Goal: Task Accomplishment & Management: Complete application form

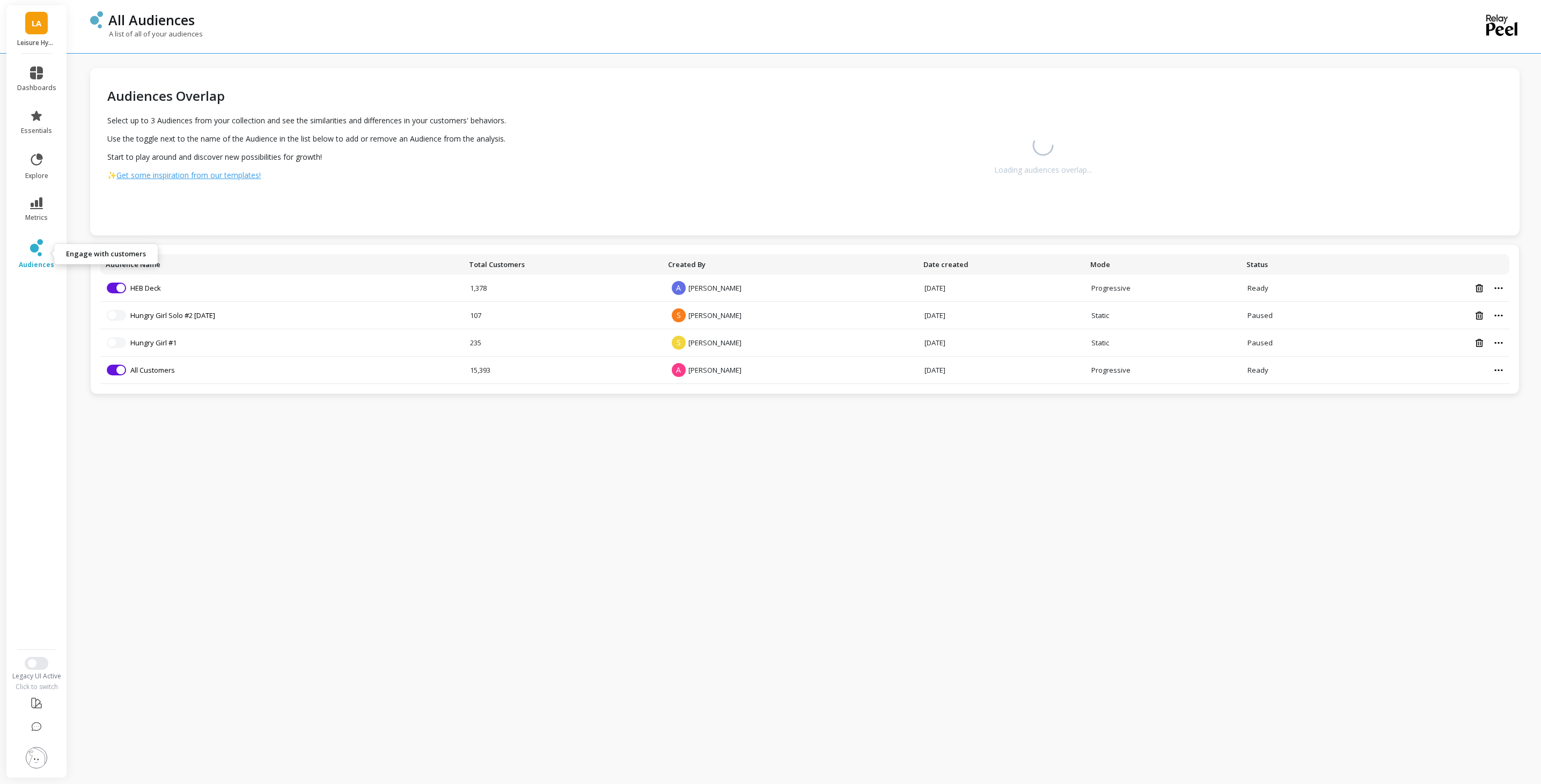
click at [37, 240] on icon at bounding box center [36, 248] width 13 height 17
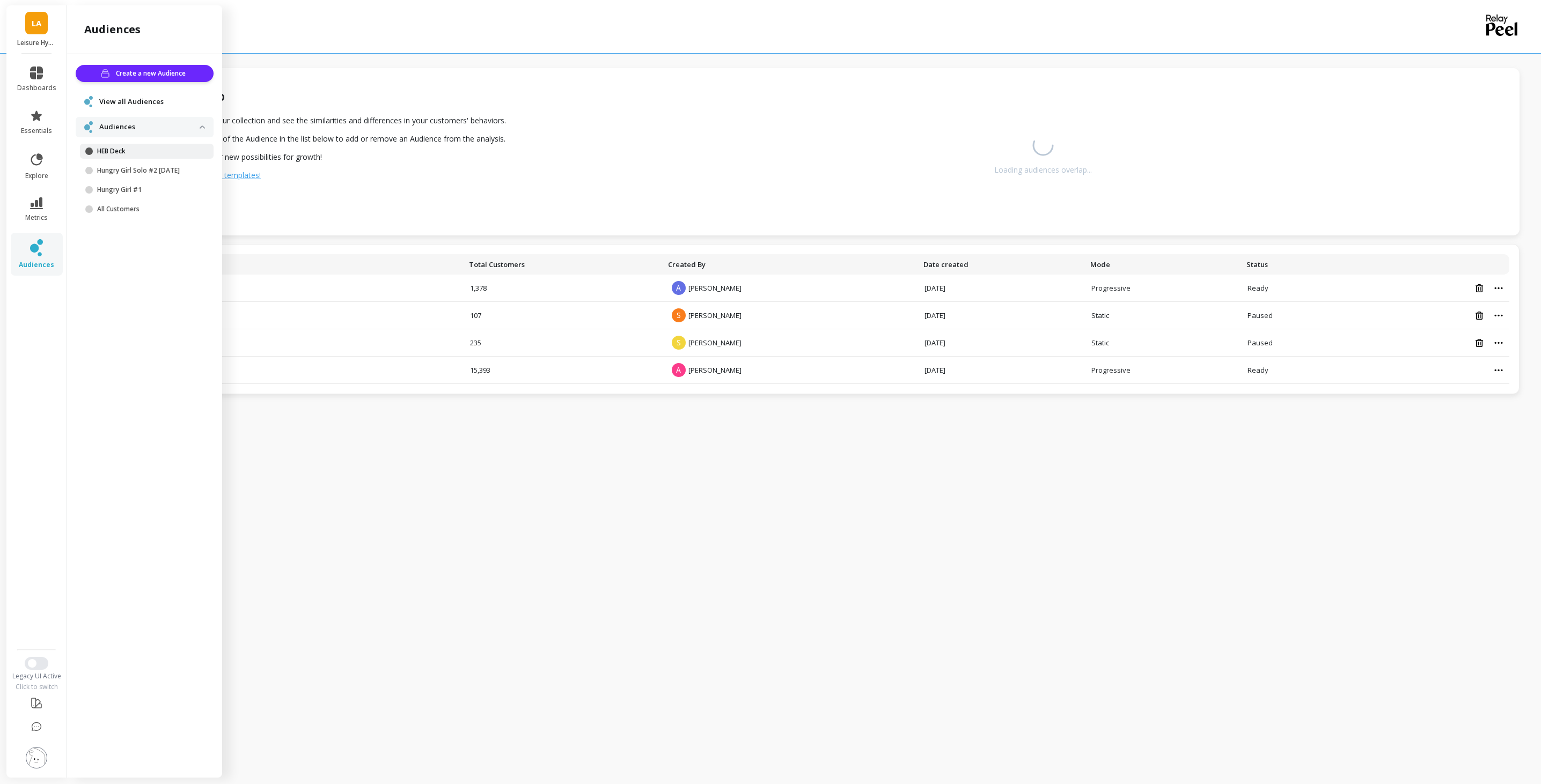
click at [120, 156] on link "HEB Deck" at bounding box center [146, 151] width 133 height 15
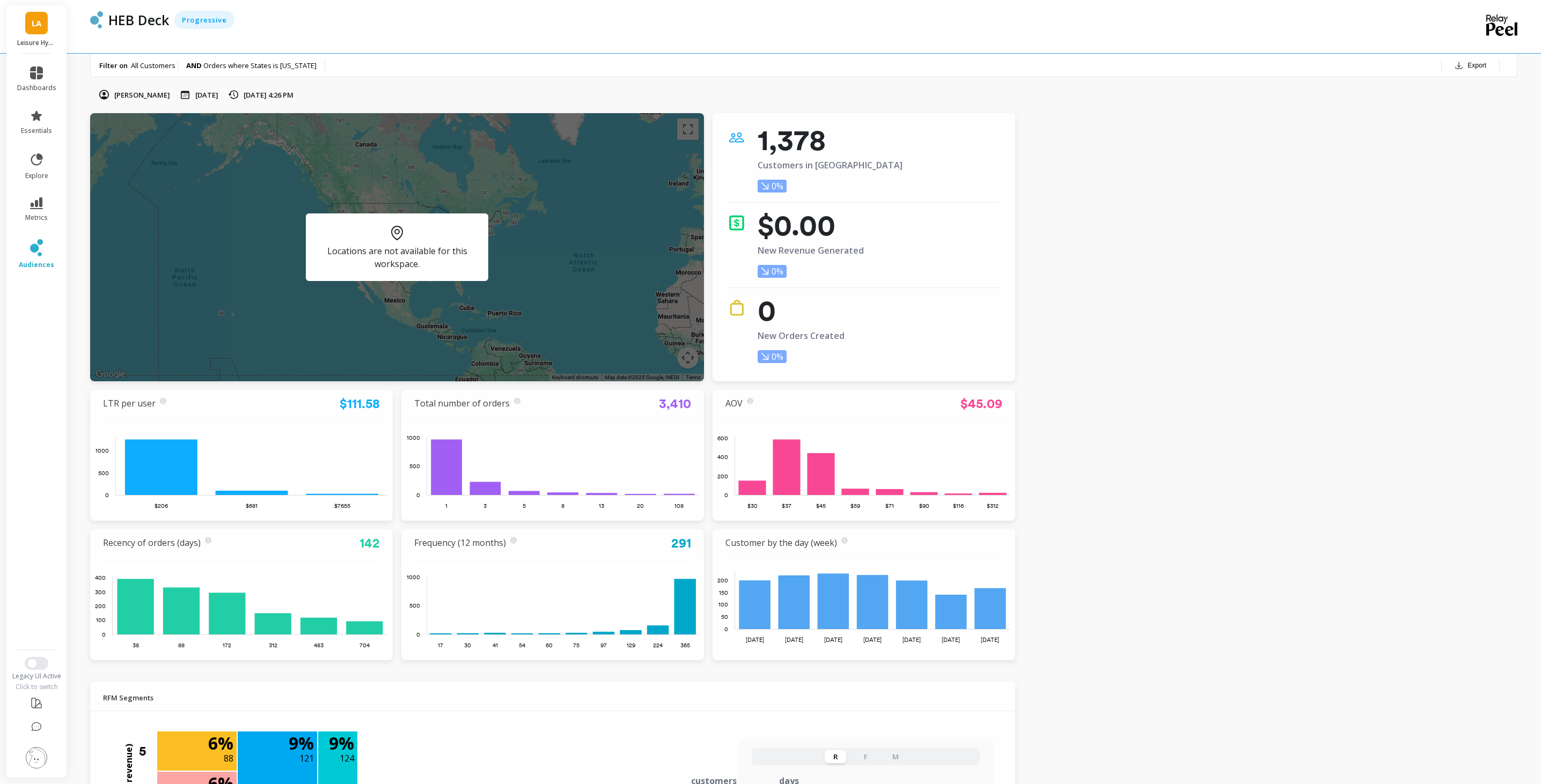
click at [213, 97] on p "[DATE]" at bounding box center [207, 95] width 23 height 10
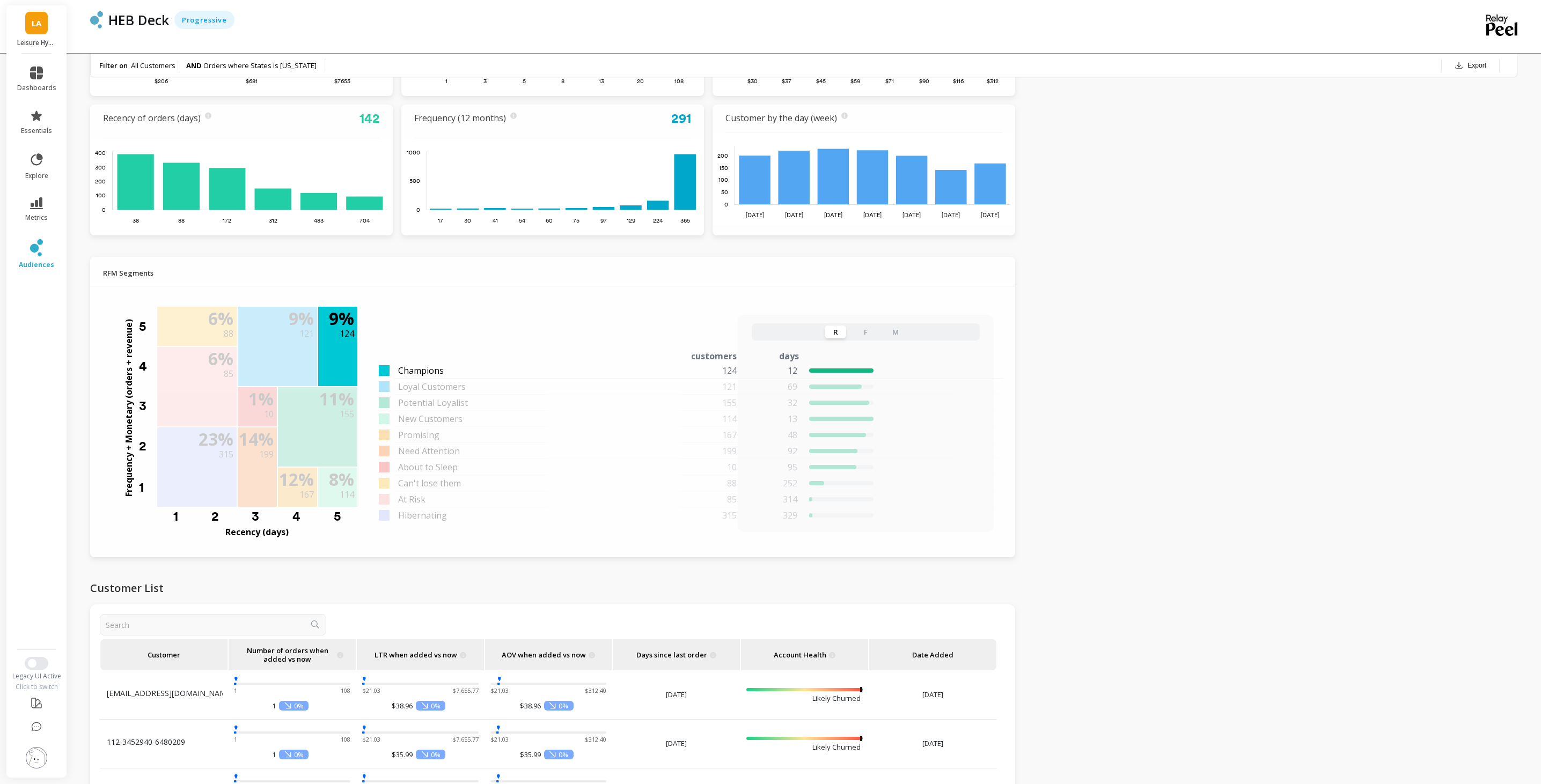
scroll to position [423, 0]
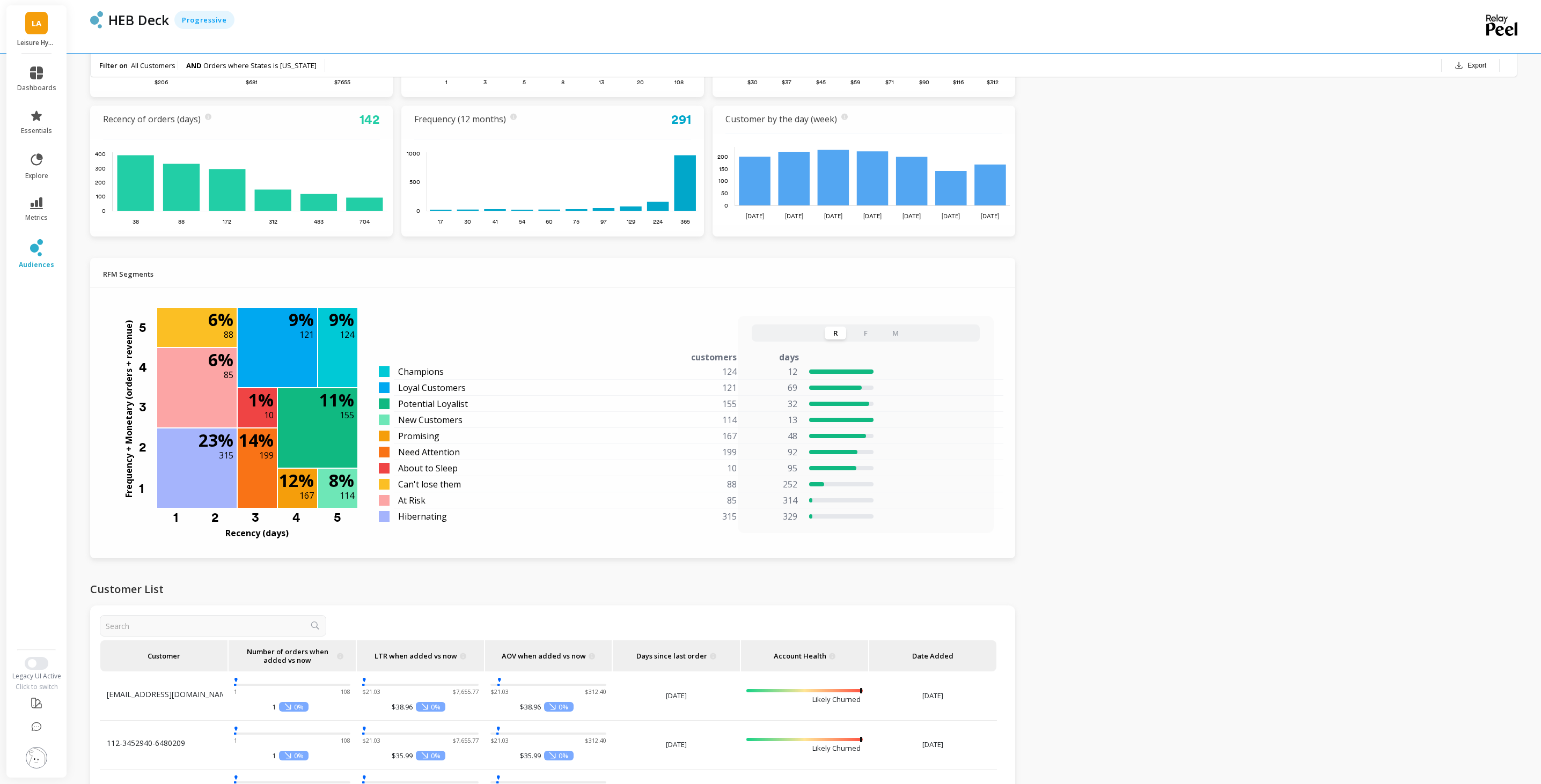
click at [861, 329] on button "F" at bounding box center [865, 333] width 22 height 13
click at [893, 330] on button "M" at bounding box center [895, 333] width 22 height 13
click at [840, 333] on button "R" at bounding box center [835, 333] width 22 height 13
click at [40, 209] on link "metrics" at bounding box center [37, 209] width 39 height 25
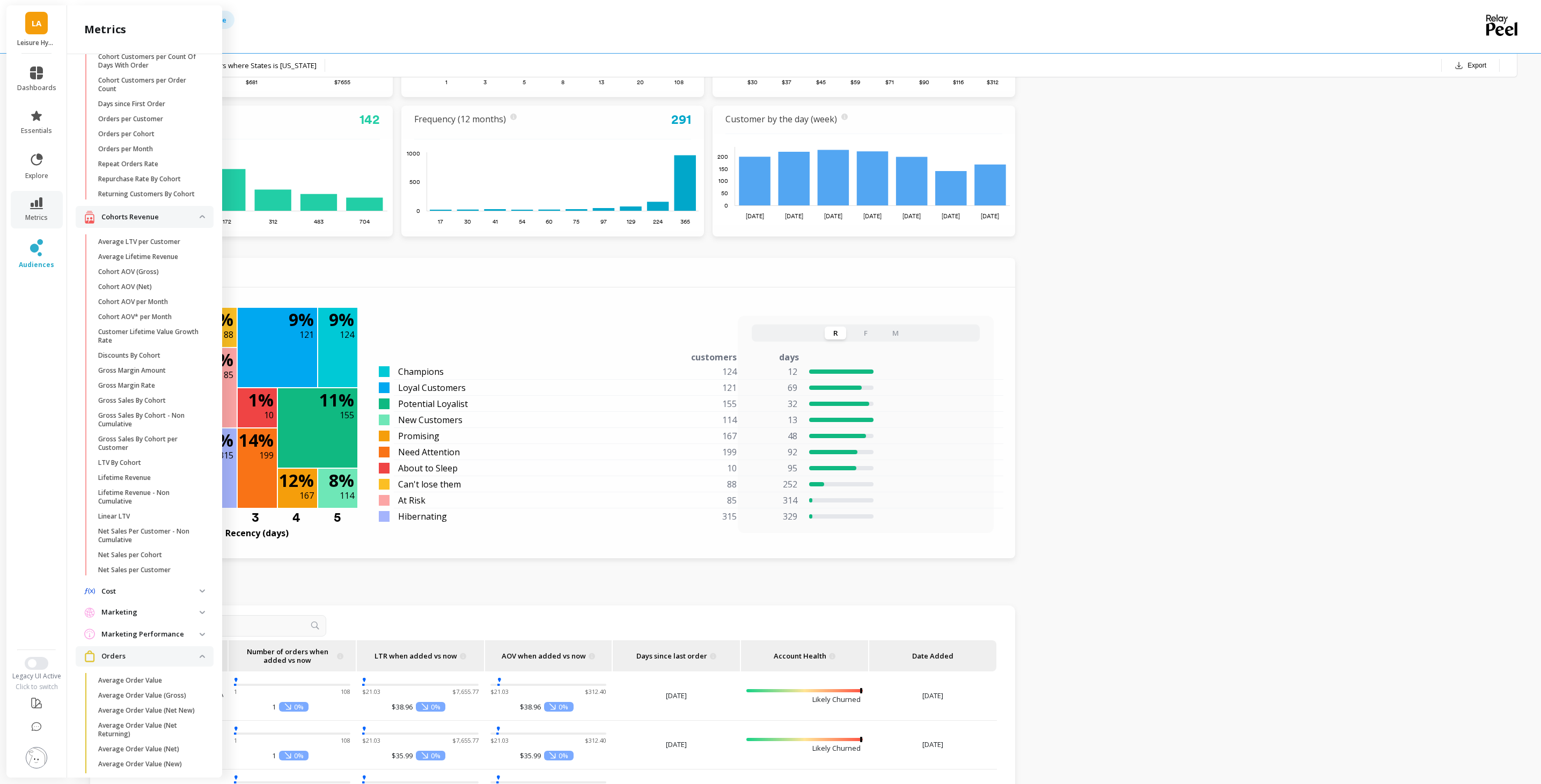
scroll to position [0, 0]
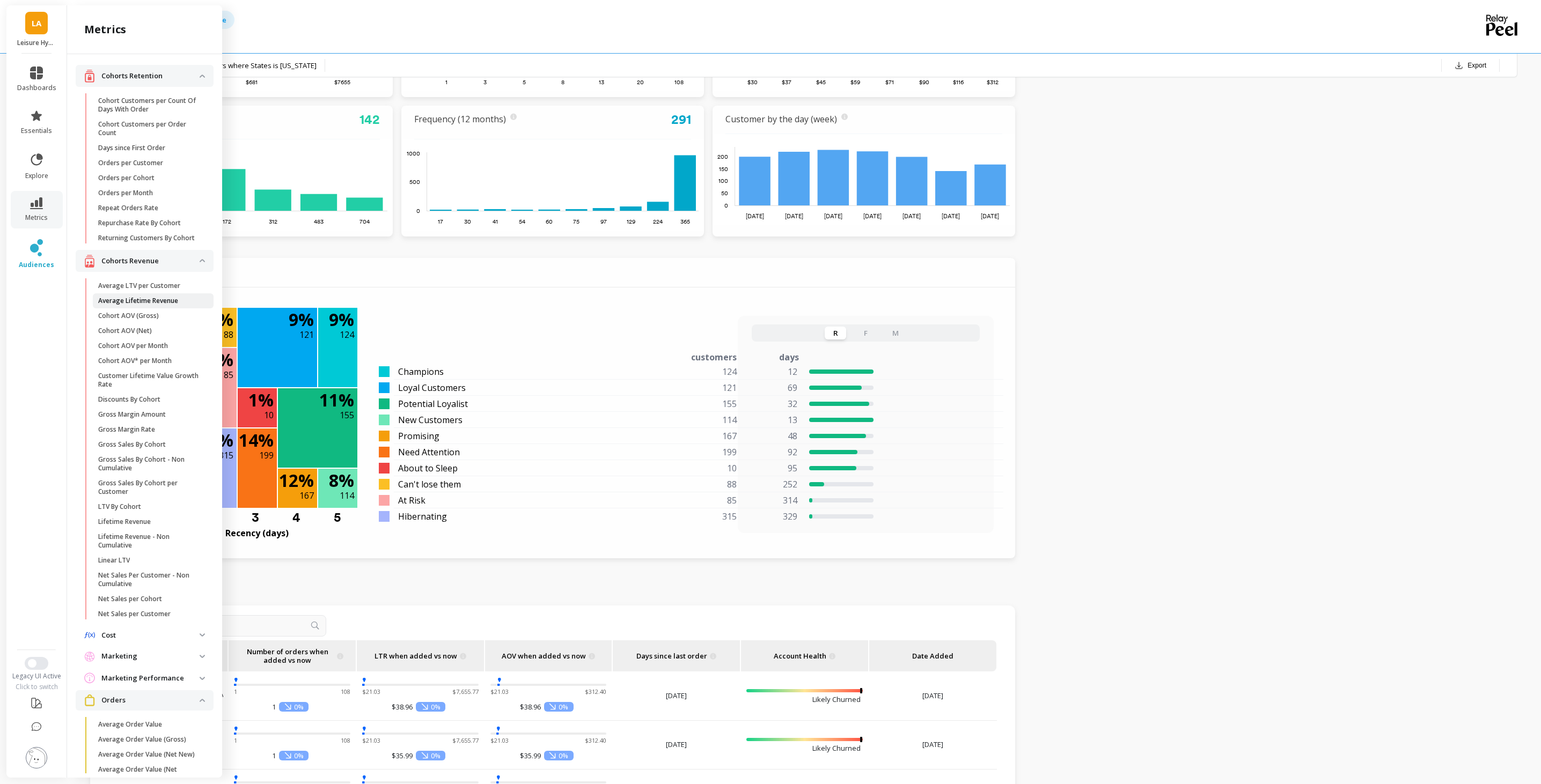
click at [181, 297] on span "Average Lifetime Revenue" at bounding box center [149, 301] width 102 height 9
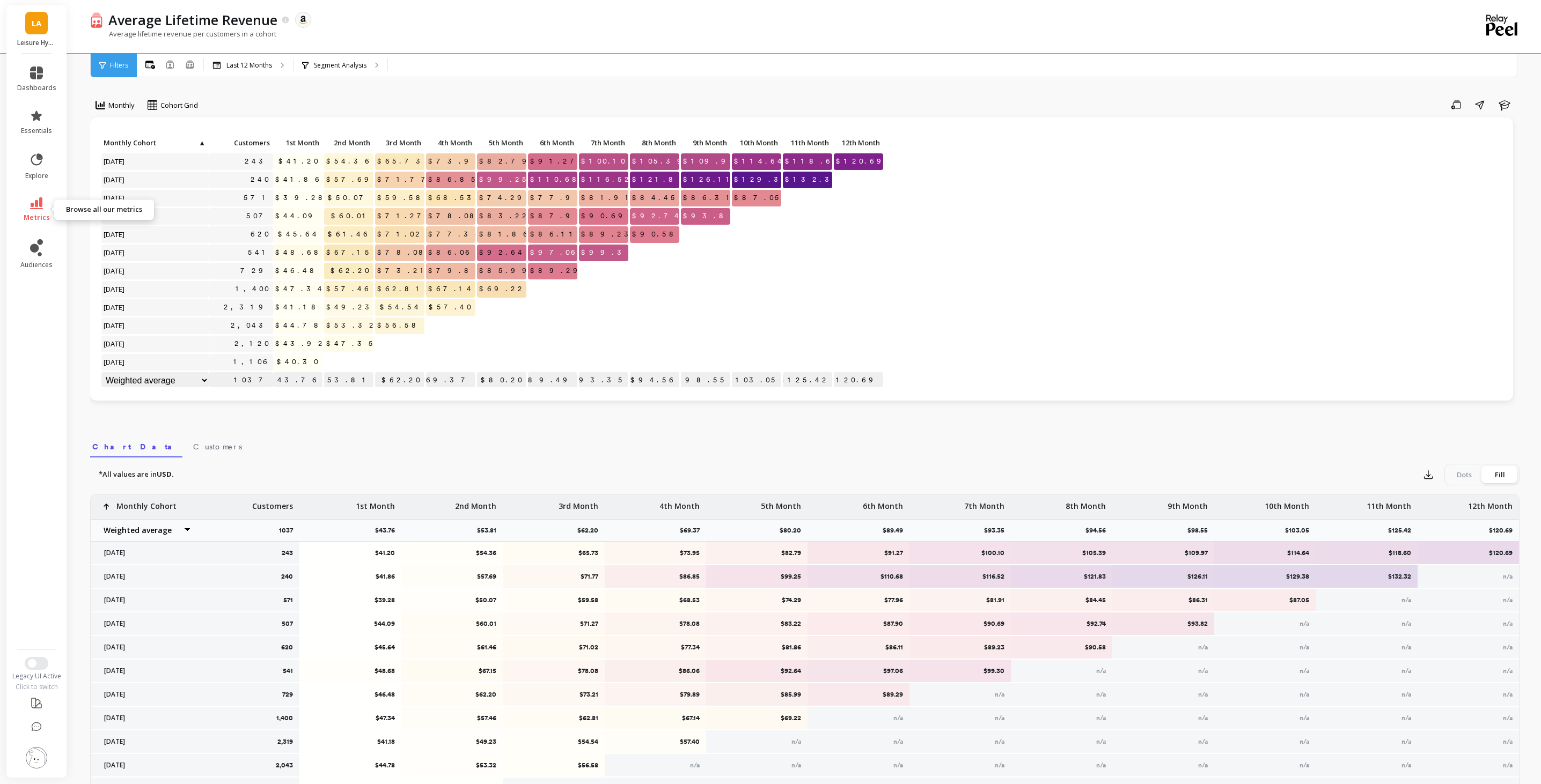
click at [37, 197] on icon at bounding box center [36, 203] width 13 height 12
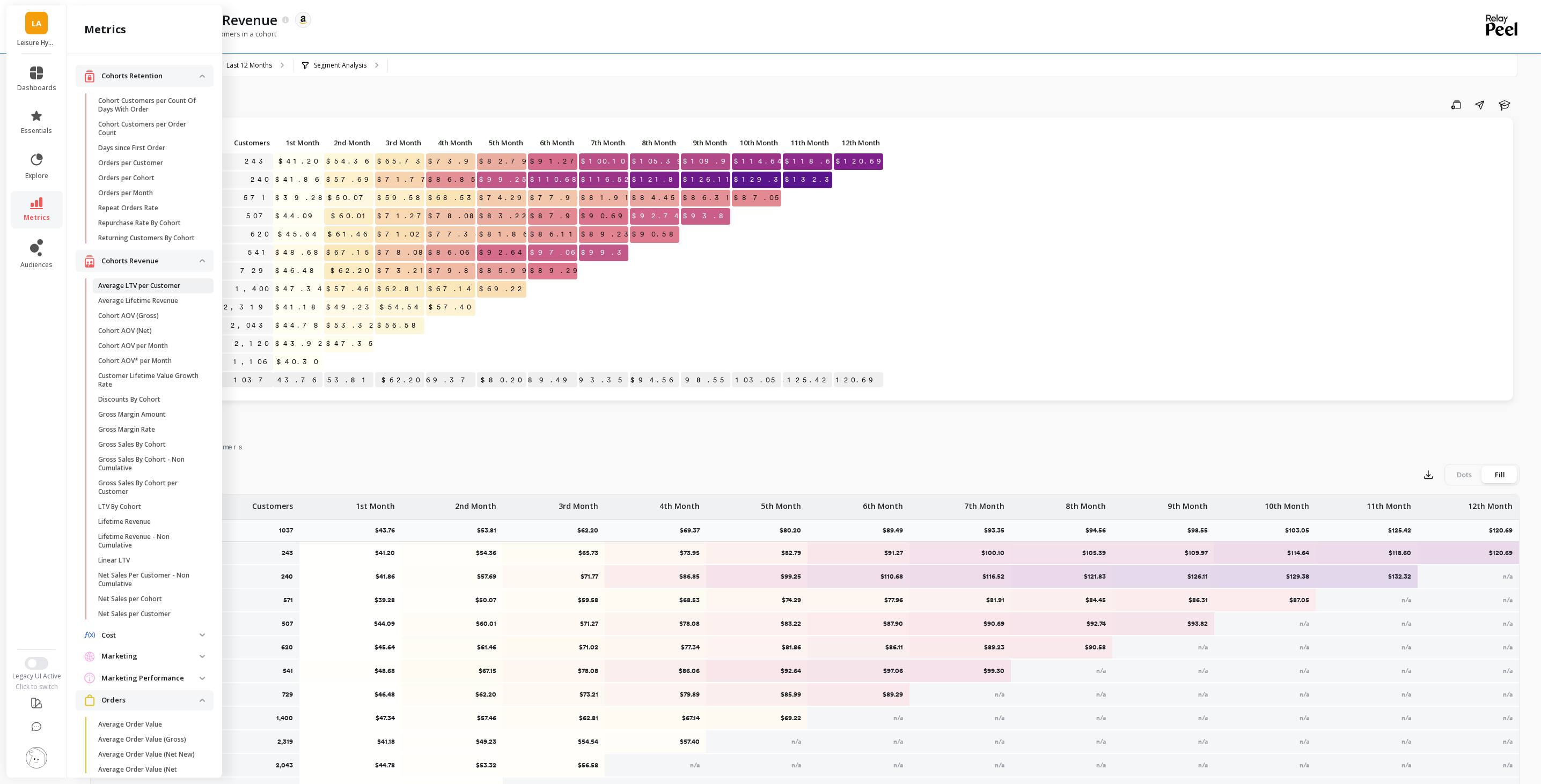
click at [184, 289] on link "Average LTV per Customer" at bounding box center [153, 286] width 121 height 15
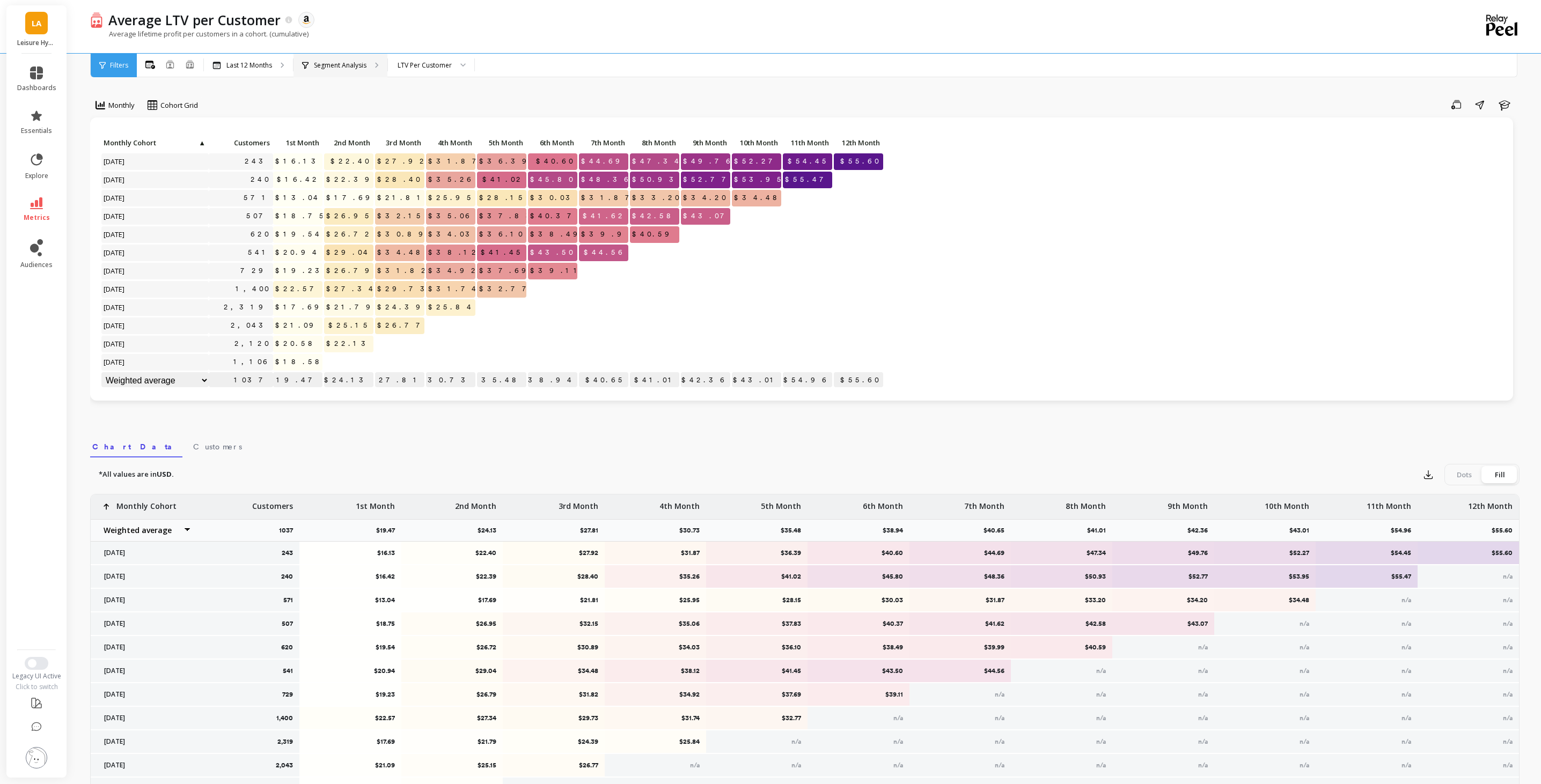
click at [376, 68] on div "Segment Analysis" at bounding box center [340, 66] width 94 height 24
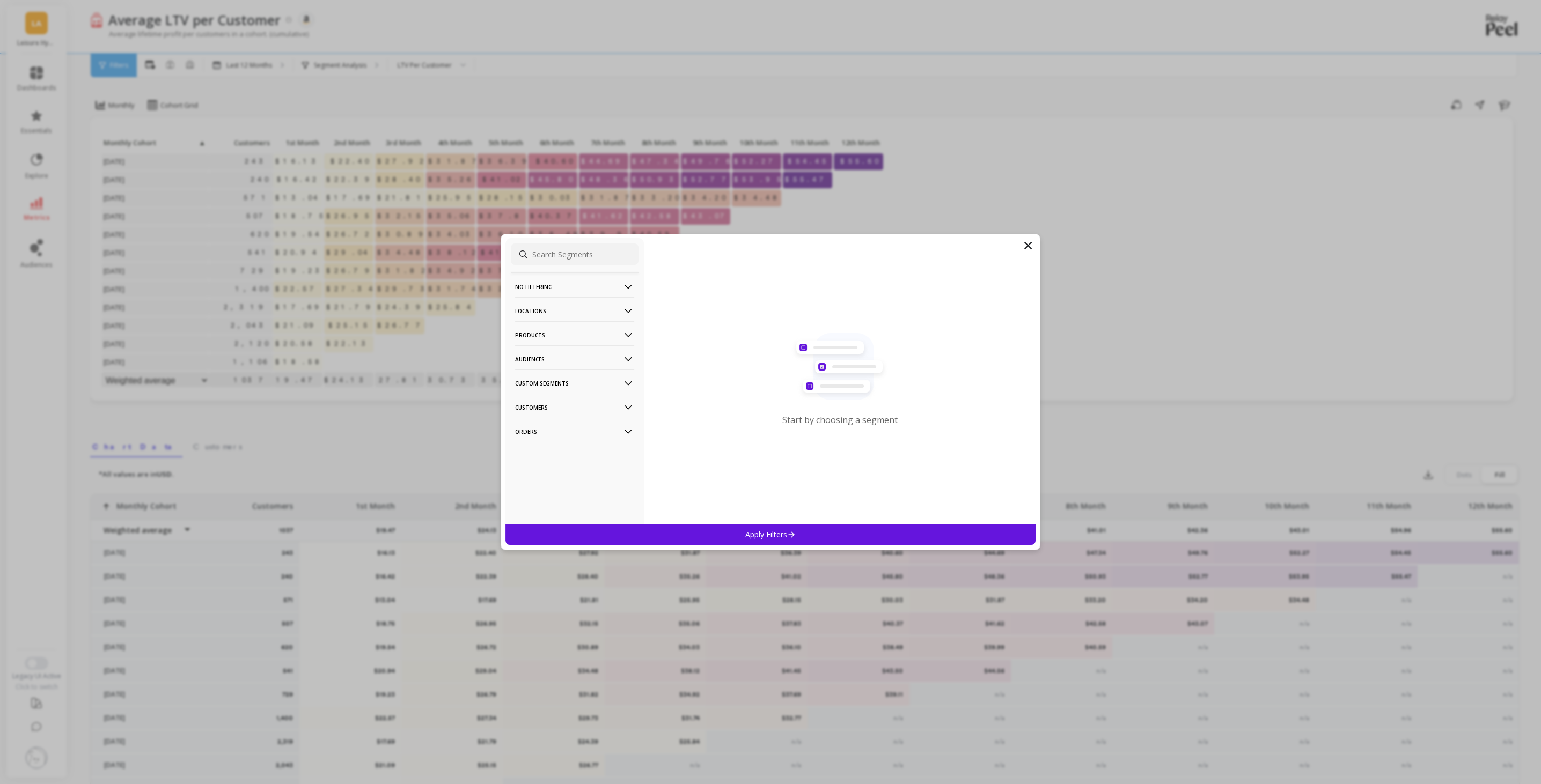
click at [608, 358] on p "Audiences" at bounding box center [575, 359] width 119 height 27
click at [566, 399] on div "HEB Deck" at bounding box center [575, 399] width 128 height 17
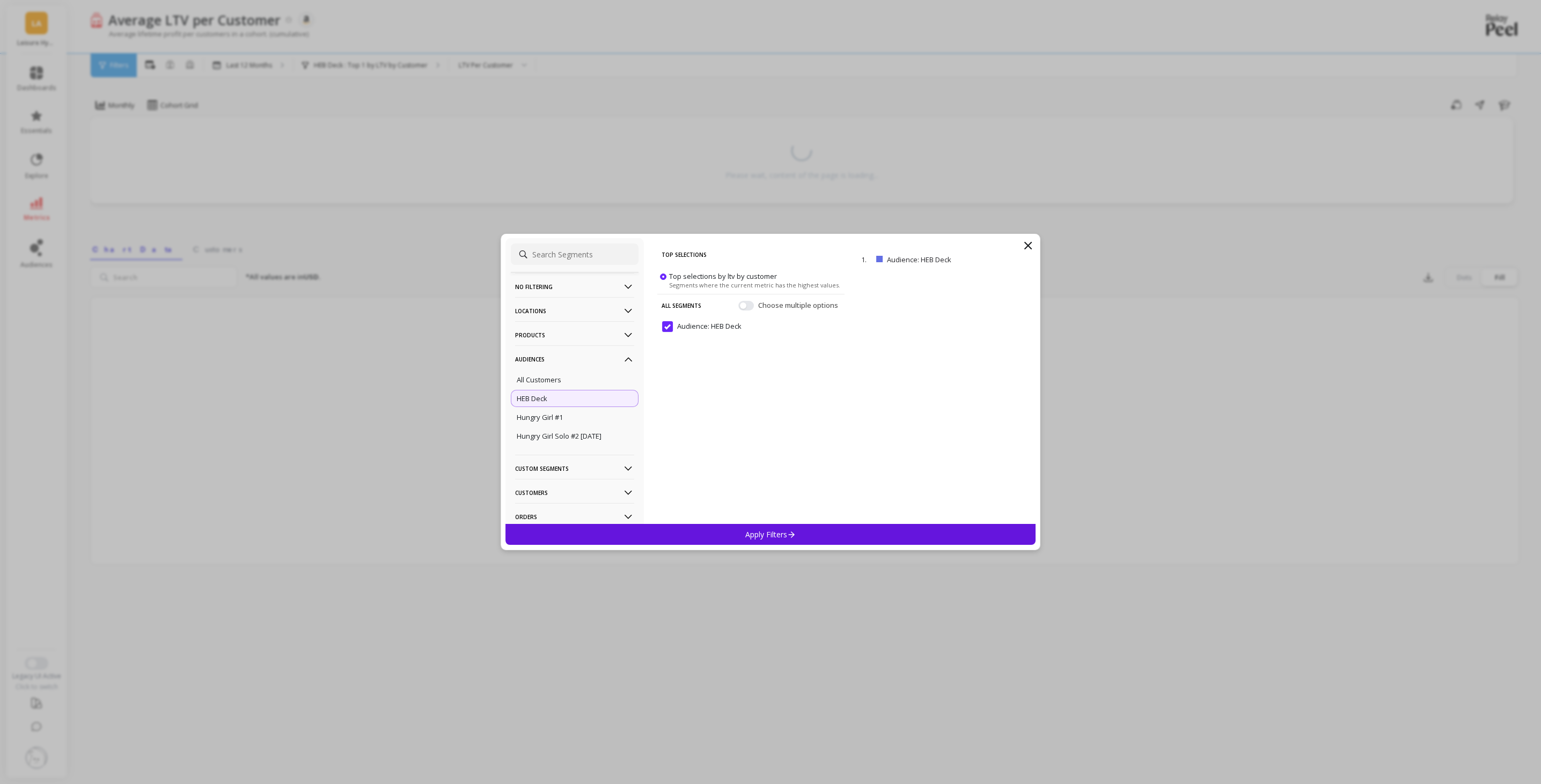
click at [804, 531] on div "Apply Filters" at bounding box center [770, 534] width 530 height 21
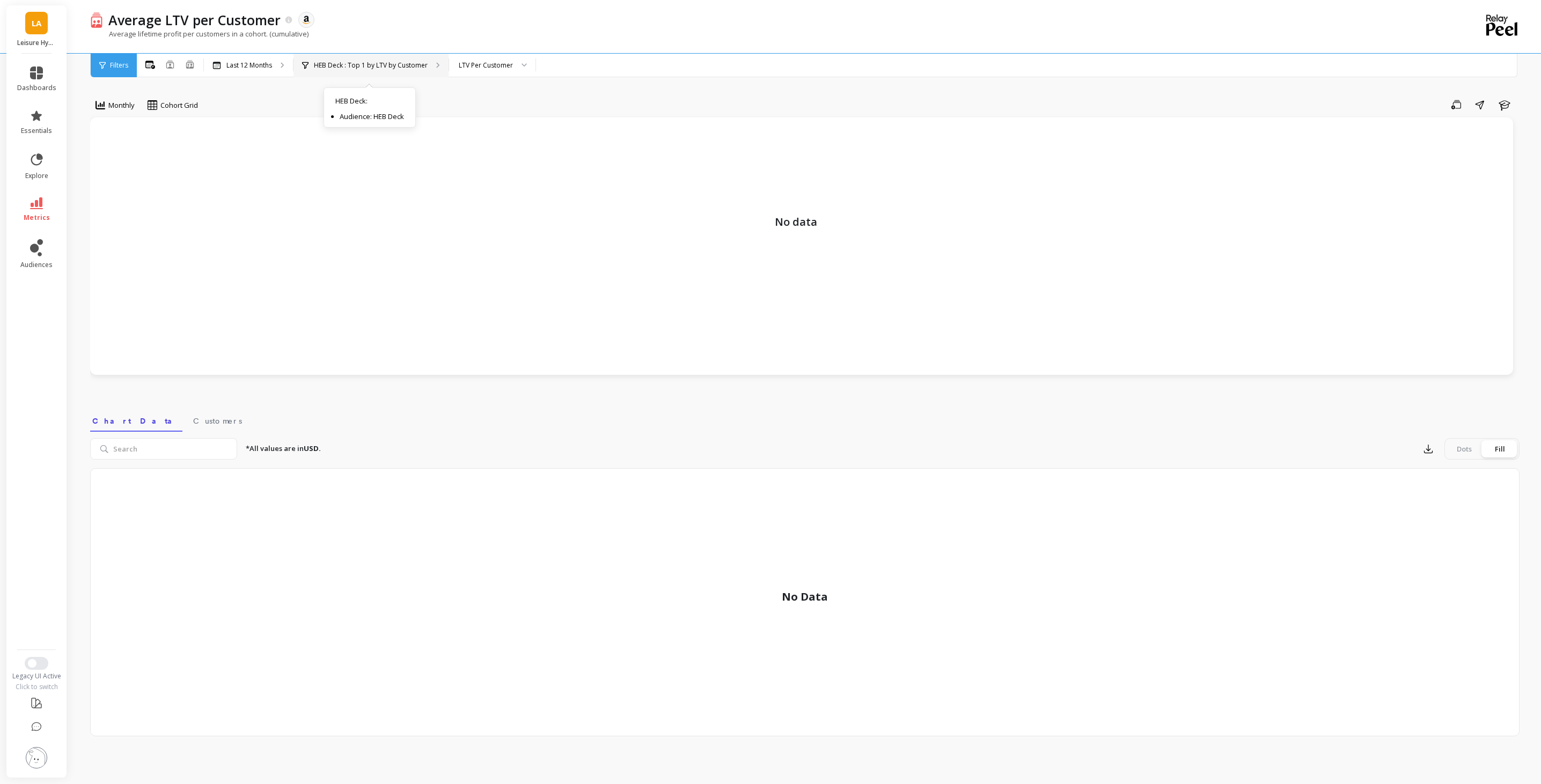
click at [414, 65] on p "HEB Deck : Top 1 by LTV by Customer" at bounding box center [370, 66] width 113 height 9
click at [39, 217] on span "metrics" at bounding box center [37, 218] width 26 height 9
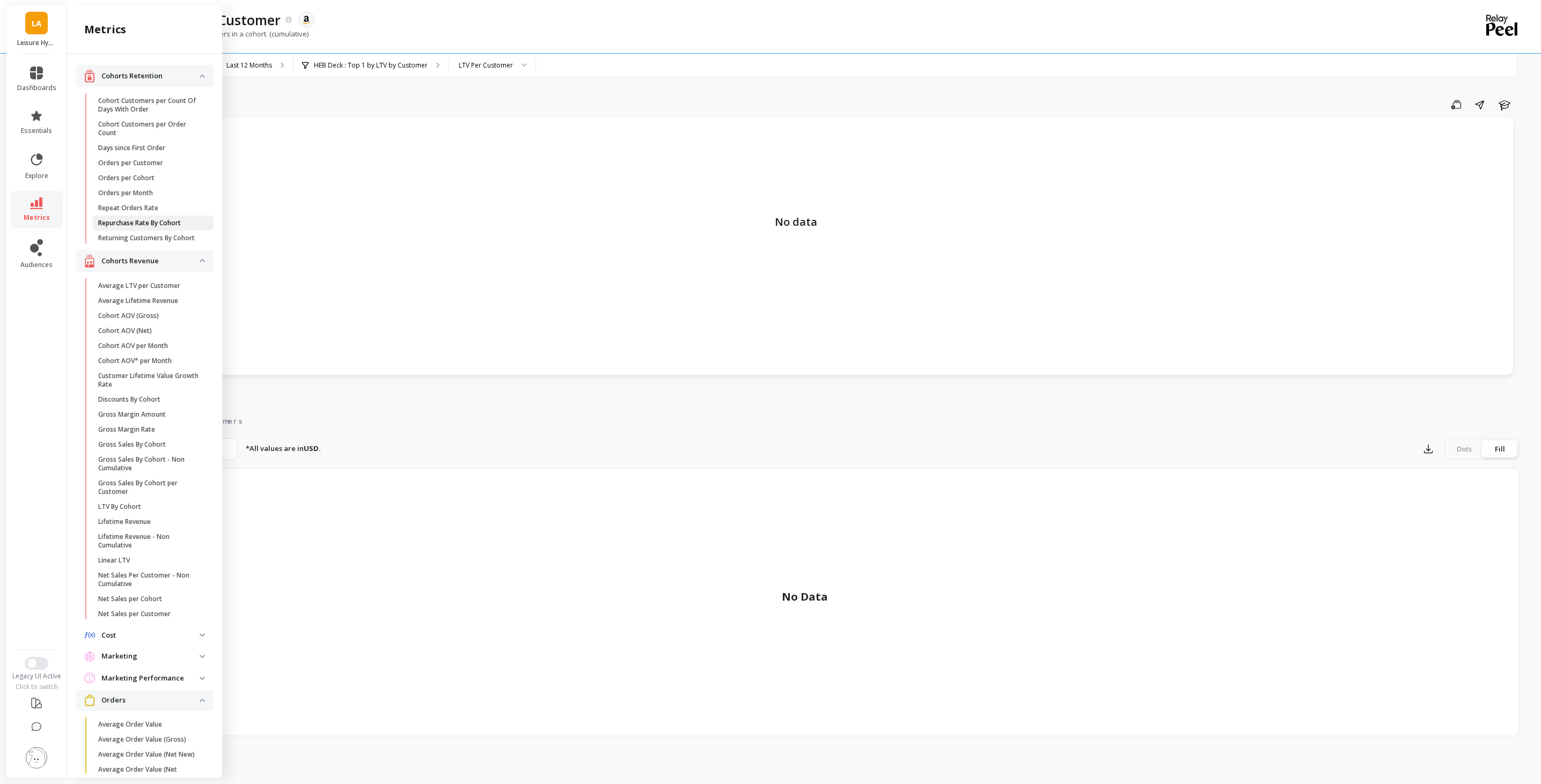
click at [165, 222] on p "Repurchase Rate By Cohort" at bounding box center [139, 223] width 82 height 9
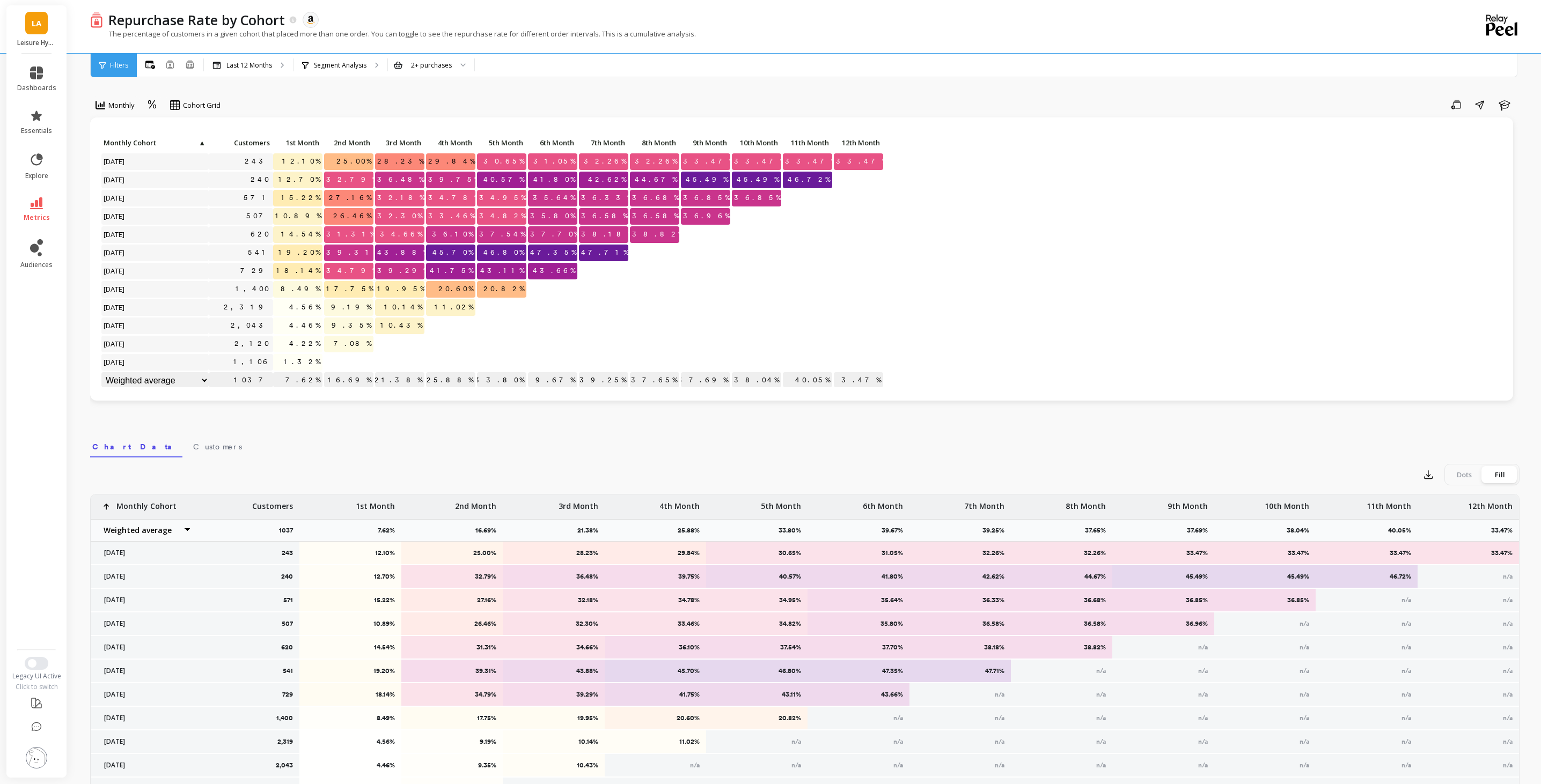
scroll to position [1, 0]
click at [34, 205] on icon at bounding box center [36, 203] width 13 height 12
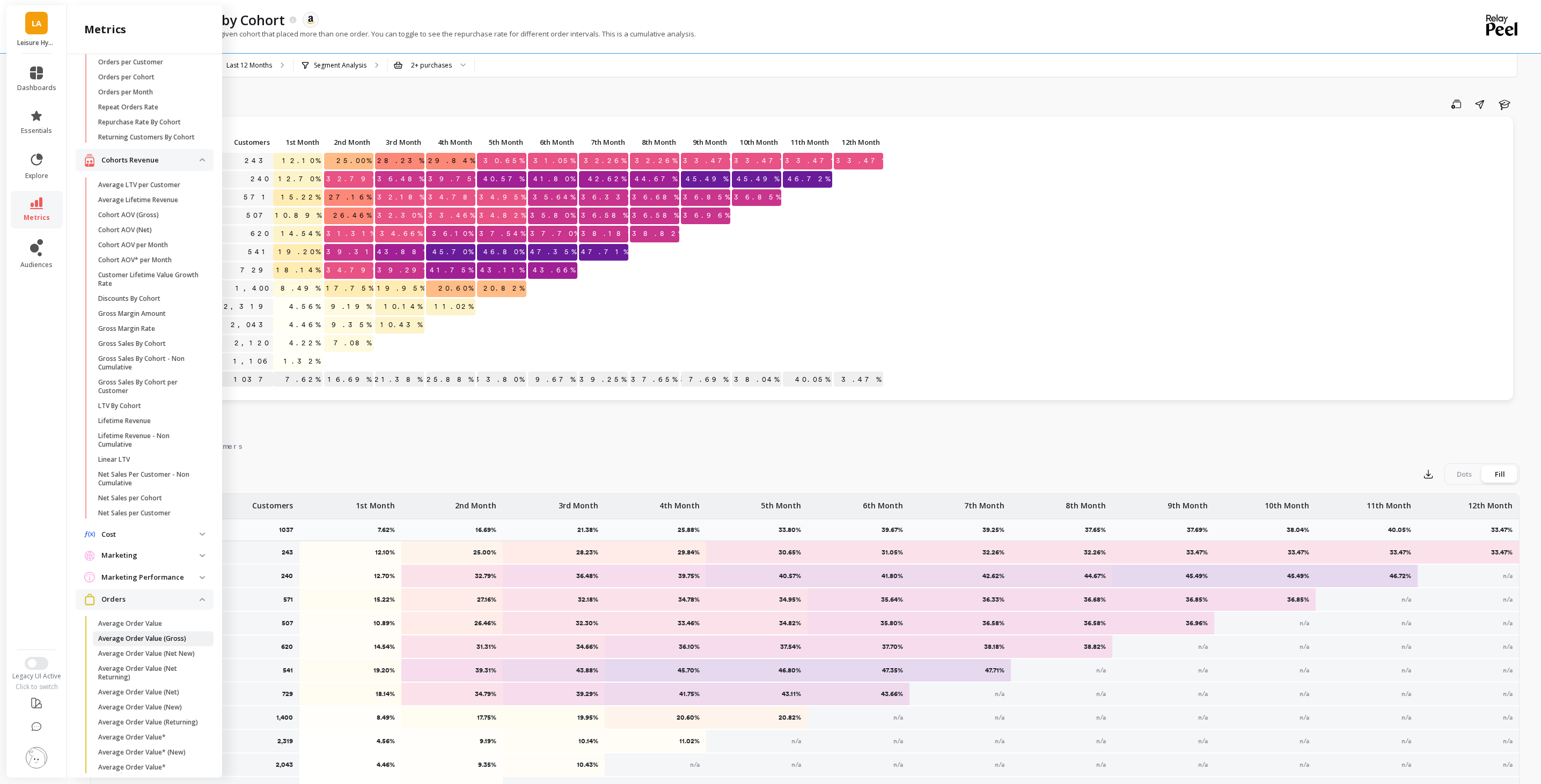
scroll to position [0, 0]
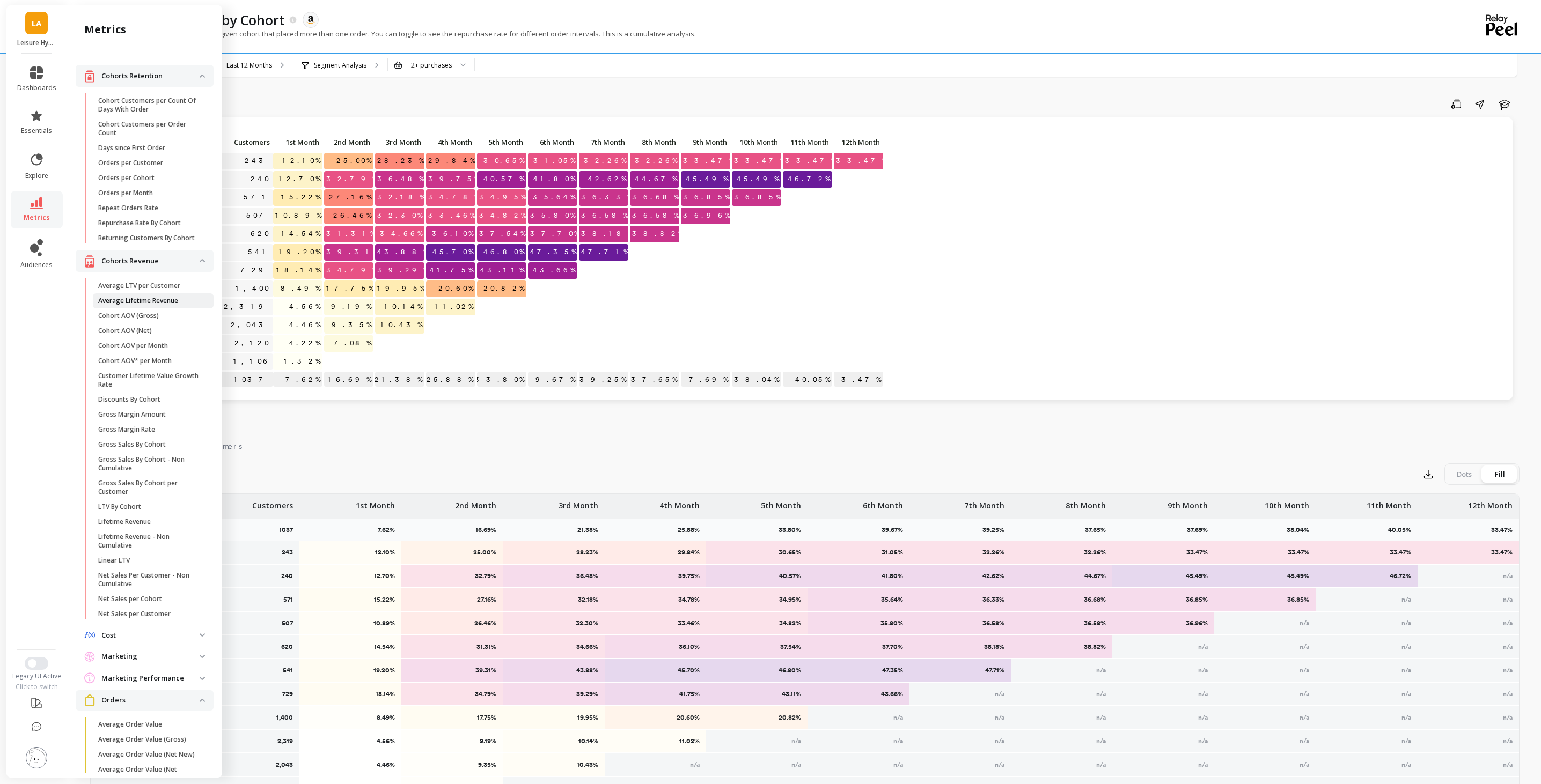
click at [167, 299] on p "Average Lifetime Revenue" at bounding box center [138, 301] width 80 height 9
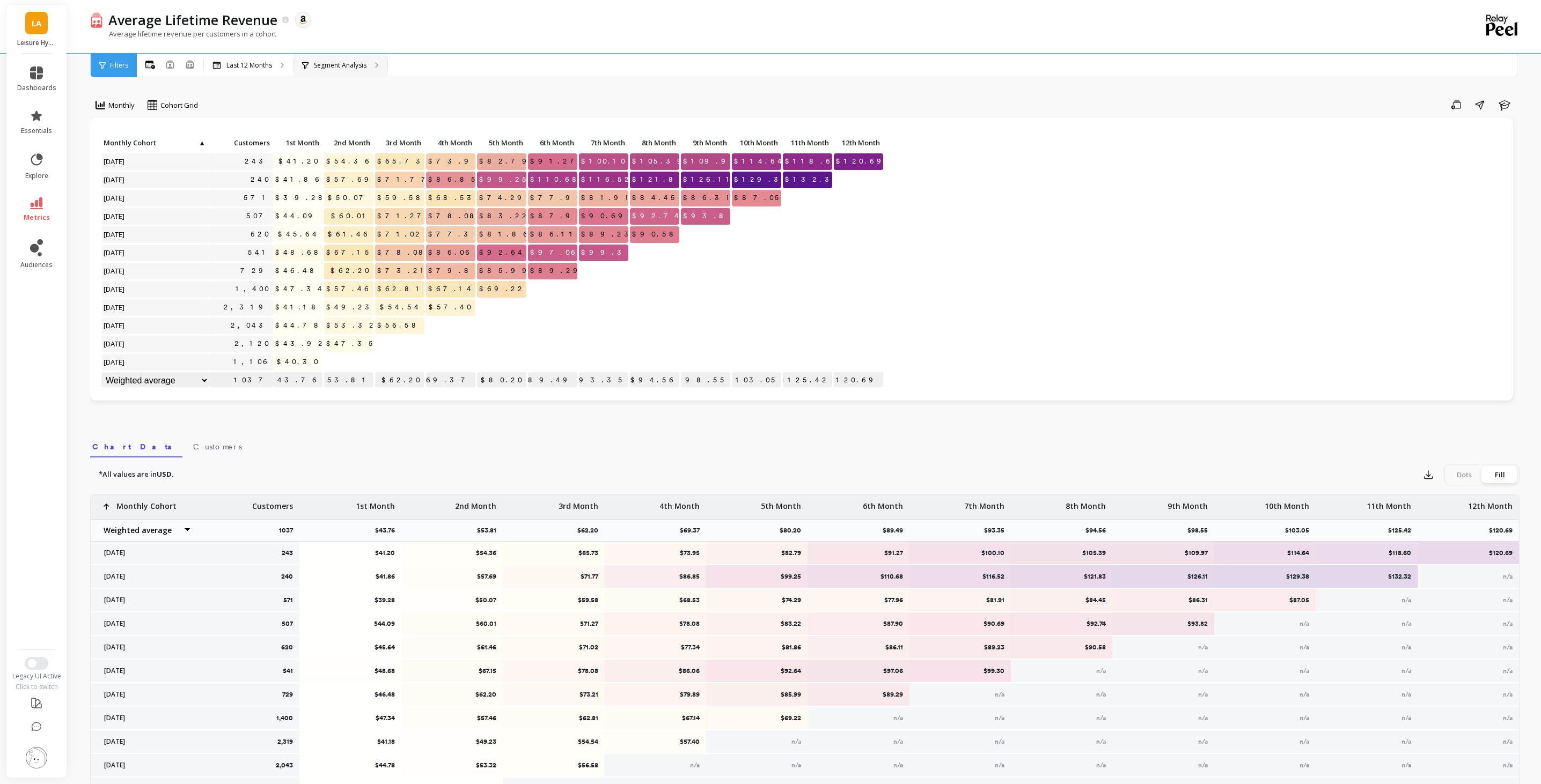
click at [341, 69] on p "Segment Analysis" at bounding box center [340, 66] width 53 height 9
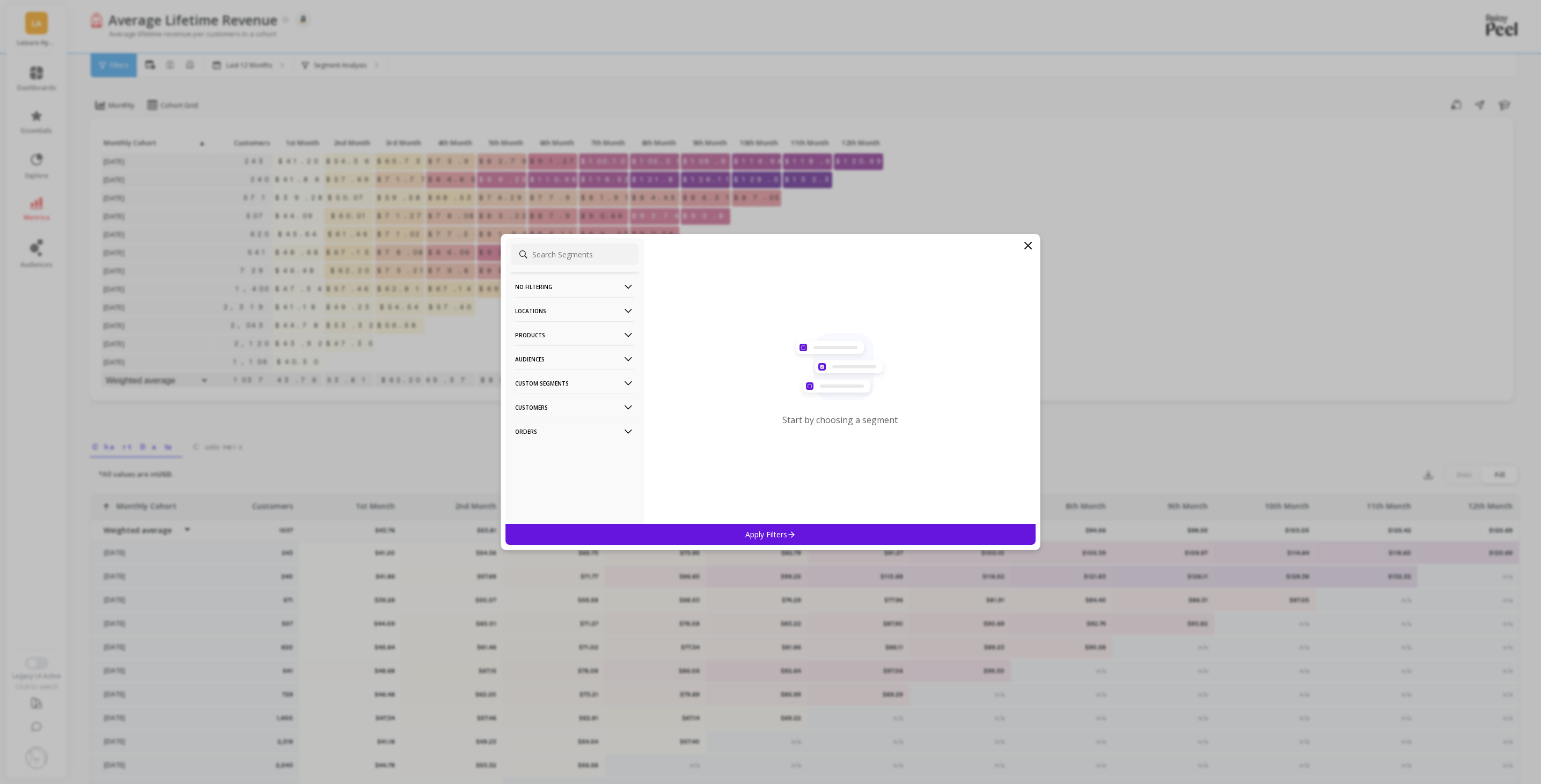
click at [587, 356] on p "Audiences" at bounding box center [575, 359] width 119 height 27
click at [569, 395] on div "HEB Deck" at bounding box center [575, 399] width 128 height 17
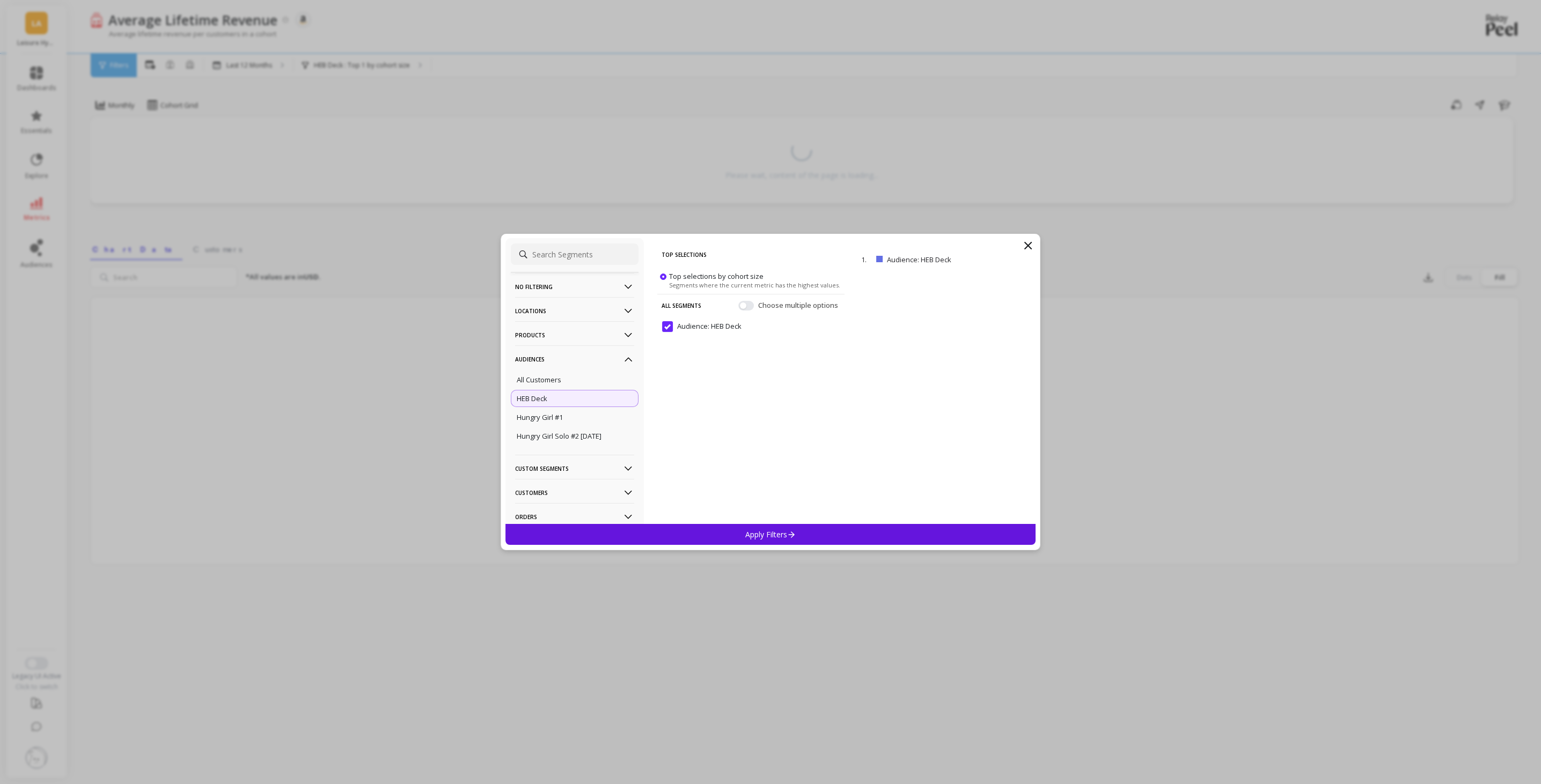
click at [814, 532] on div "Apply Filters" at bounding box center [770, 534] width 530 height 21
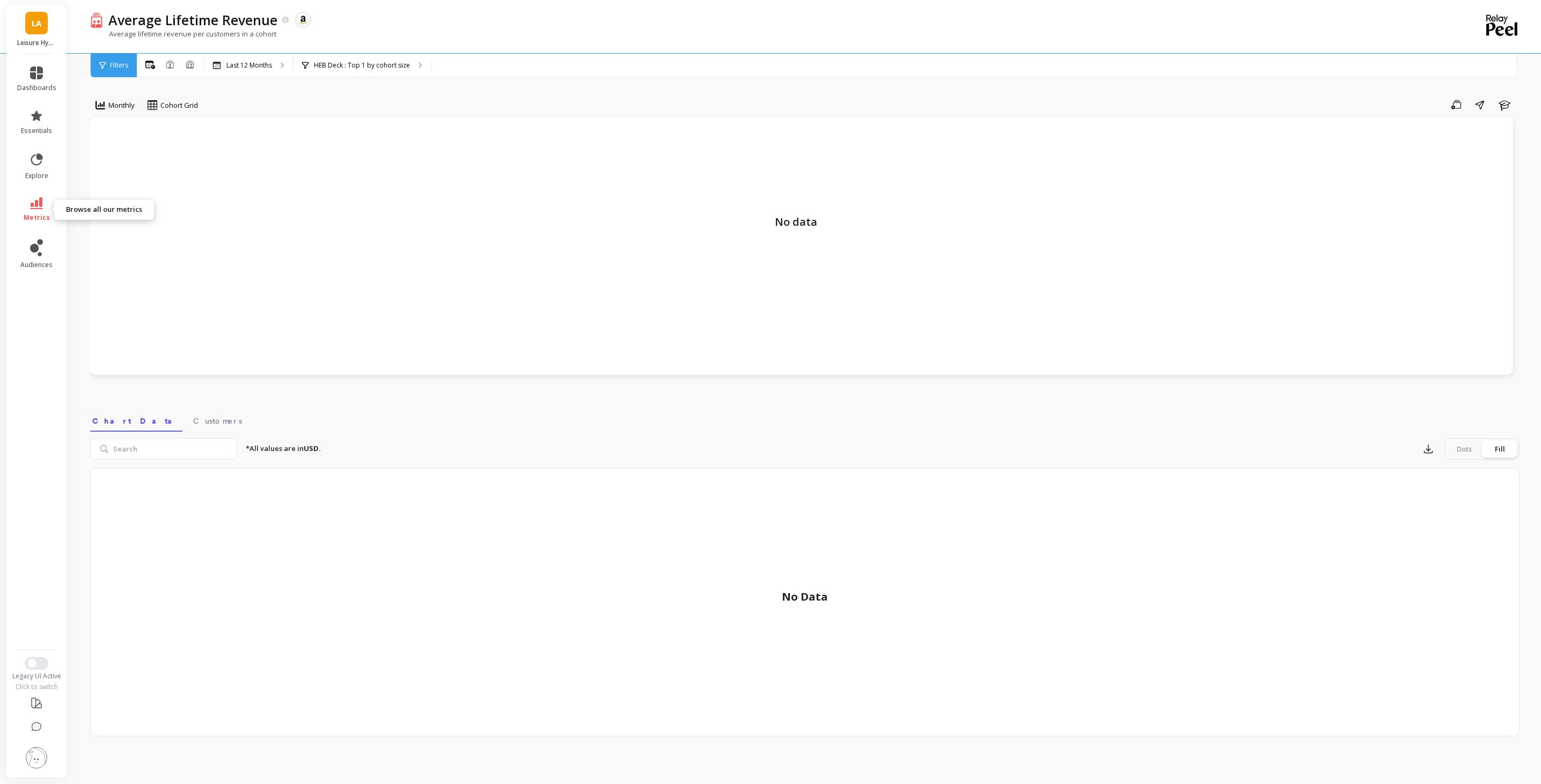
click at [36, 213] on span "metrics" at bounding box center [37, 218] width 26 height 9
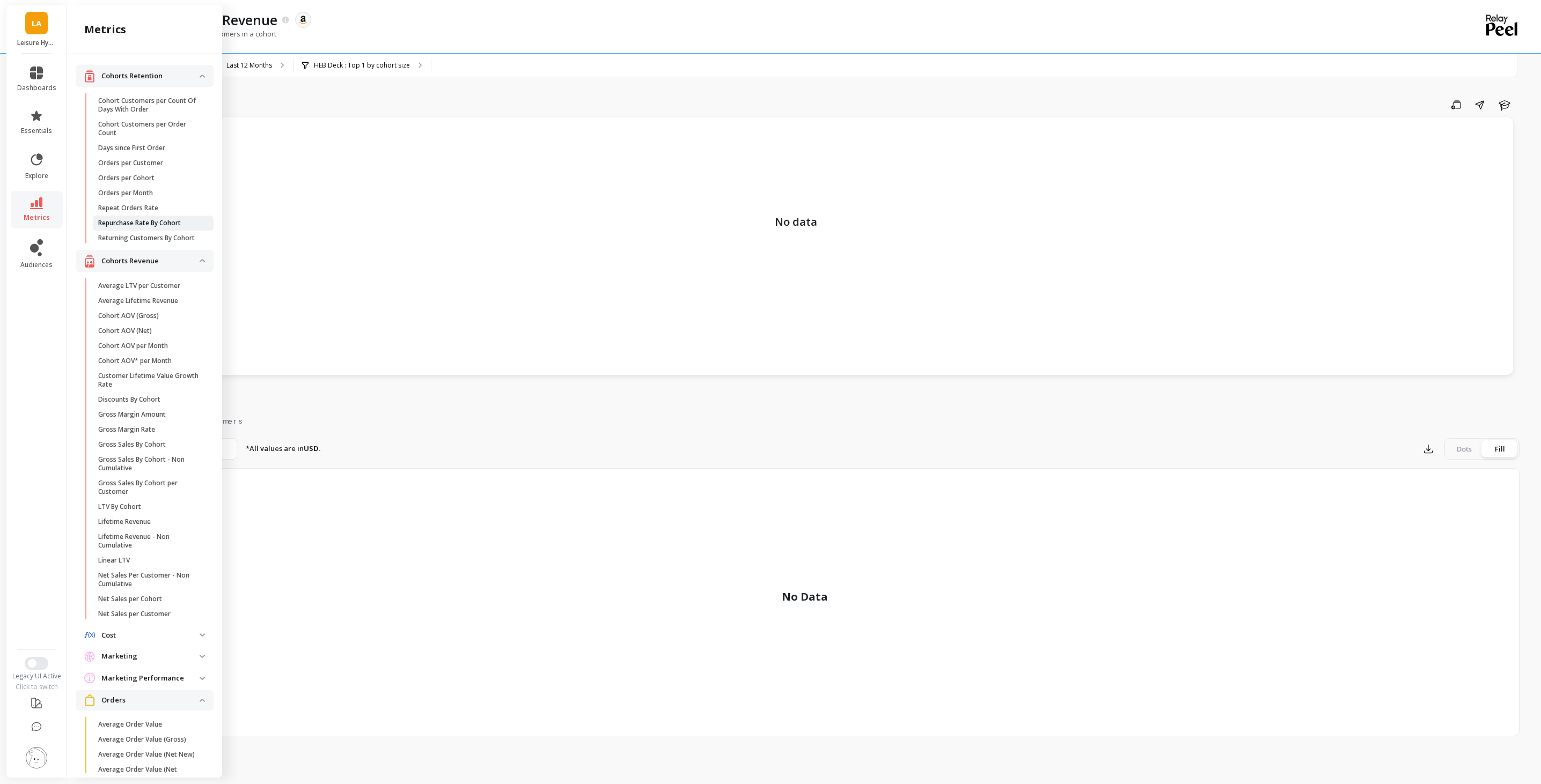
click at [164, 221] on p "Repurchase Rate By Cohort" at bounding box center [139, 223] width 82 height 9
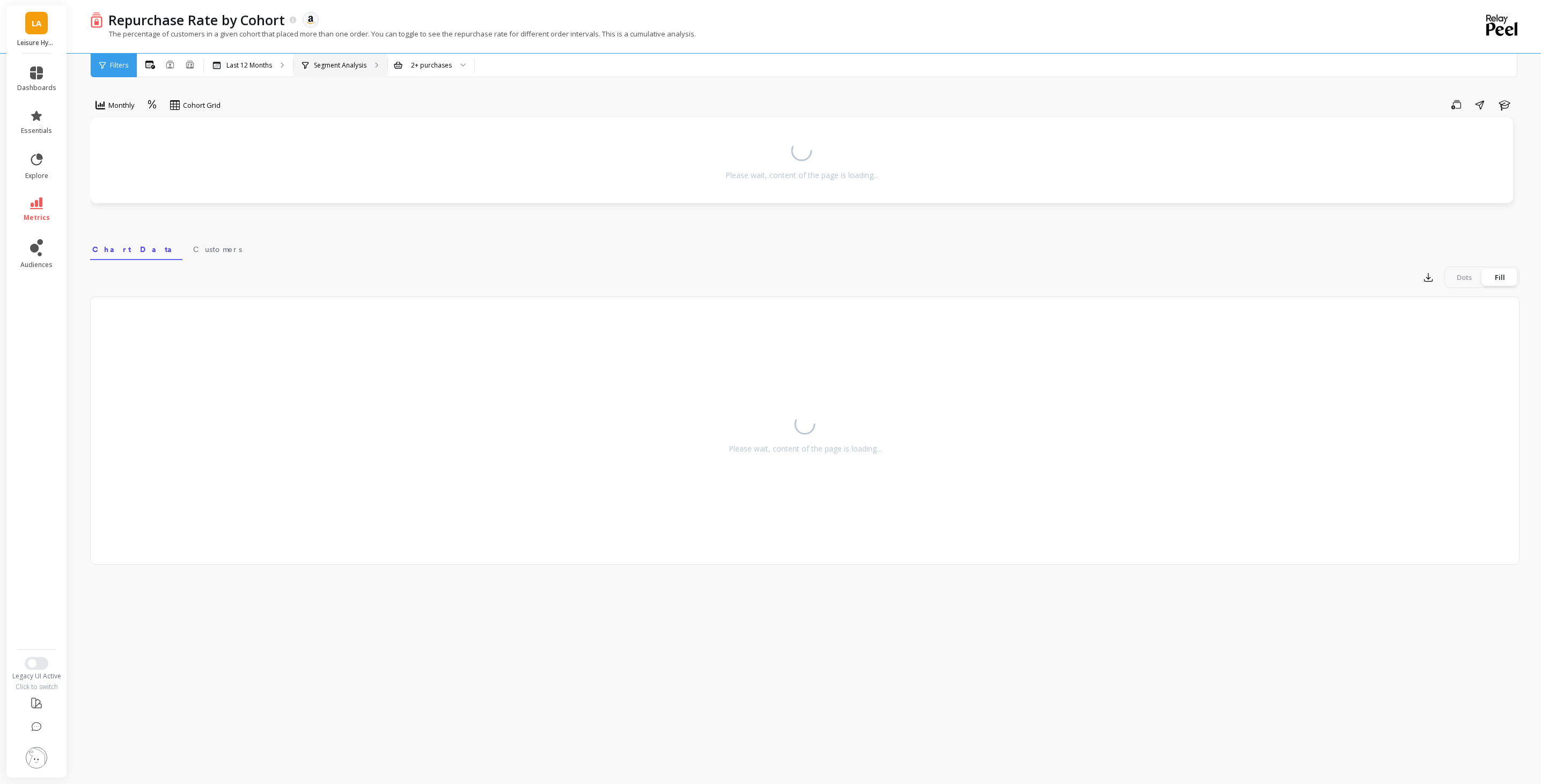
click at [331, 55] on div "Segment Analysis" at bounding box center [340, 66] width 94 height 24
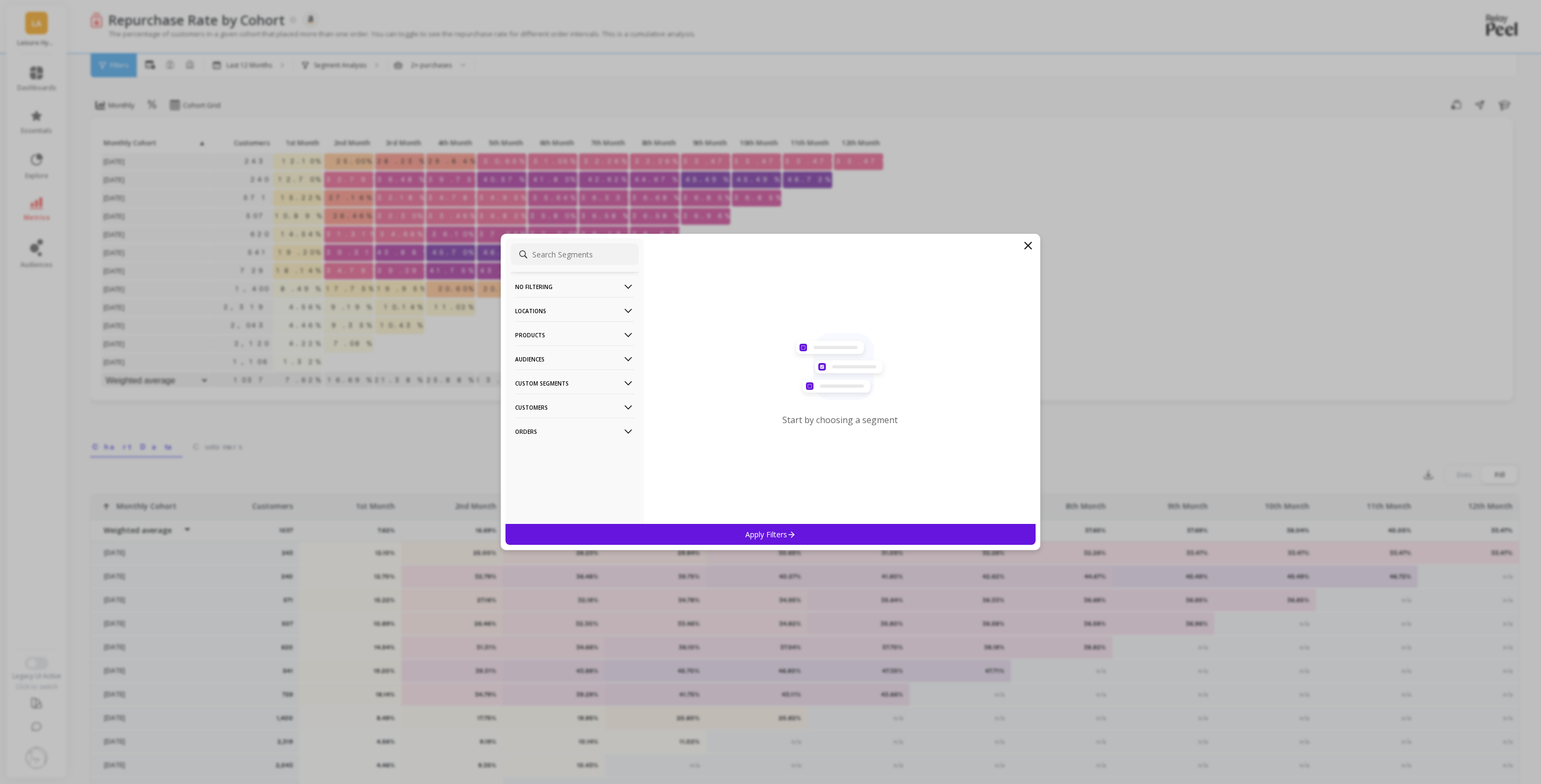
click at [577, 353] on p "Audiences" at bounding box center [575, 359] width 119 height 27
click at [564, 395] on div "HEB Deck" at bounding box center [575, 399] width 128 height 17
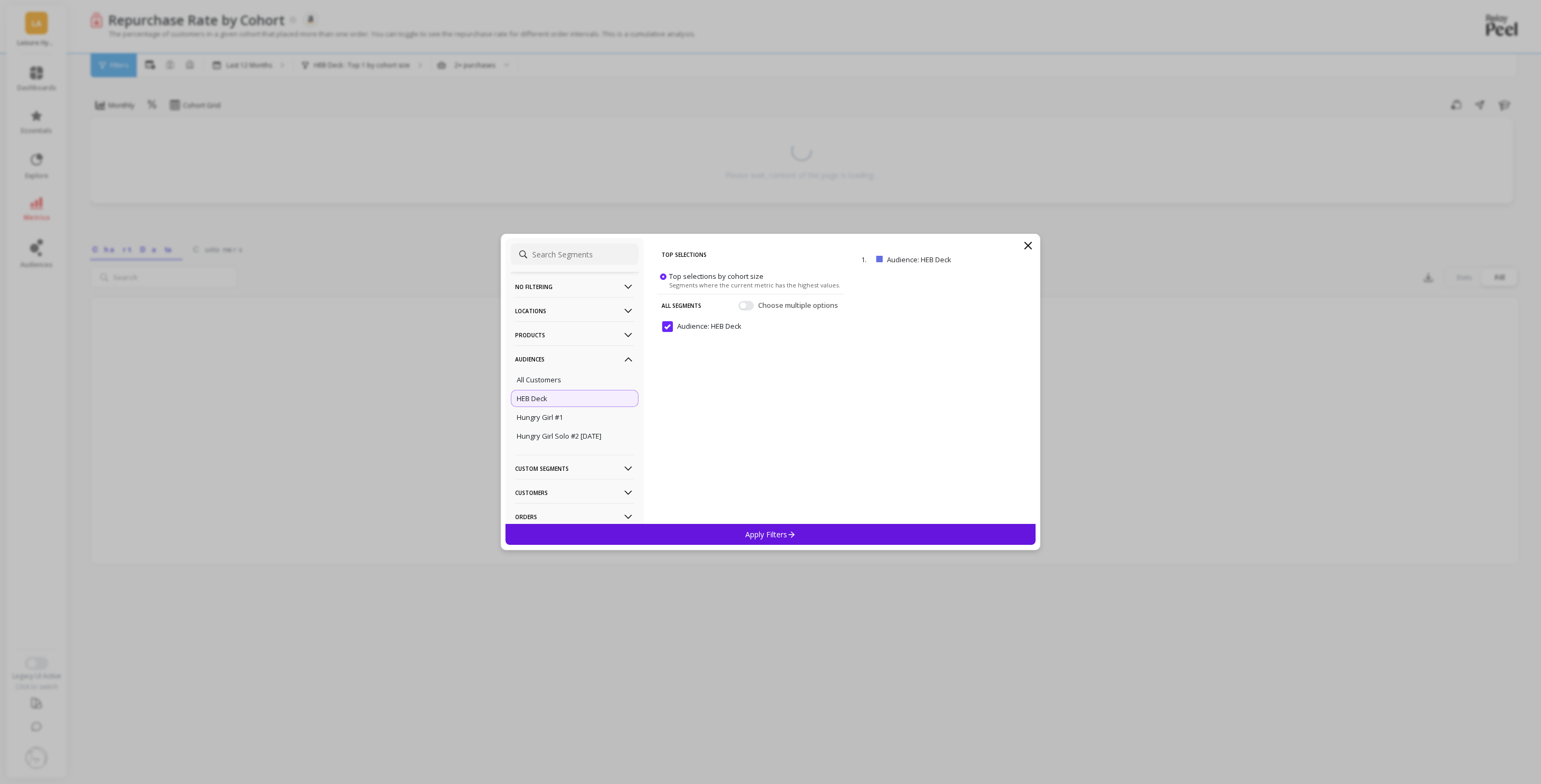
click at [839, 531] on div "Apply Filters" at bounding box center [770, 534] width 530 height 21
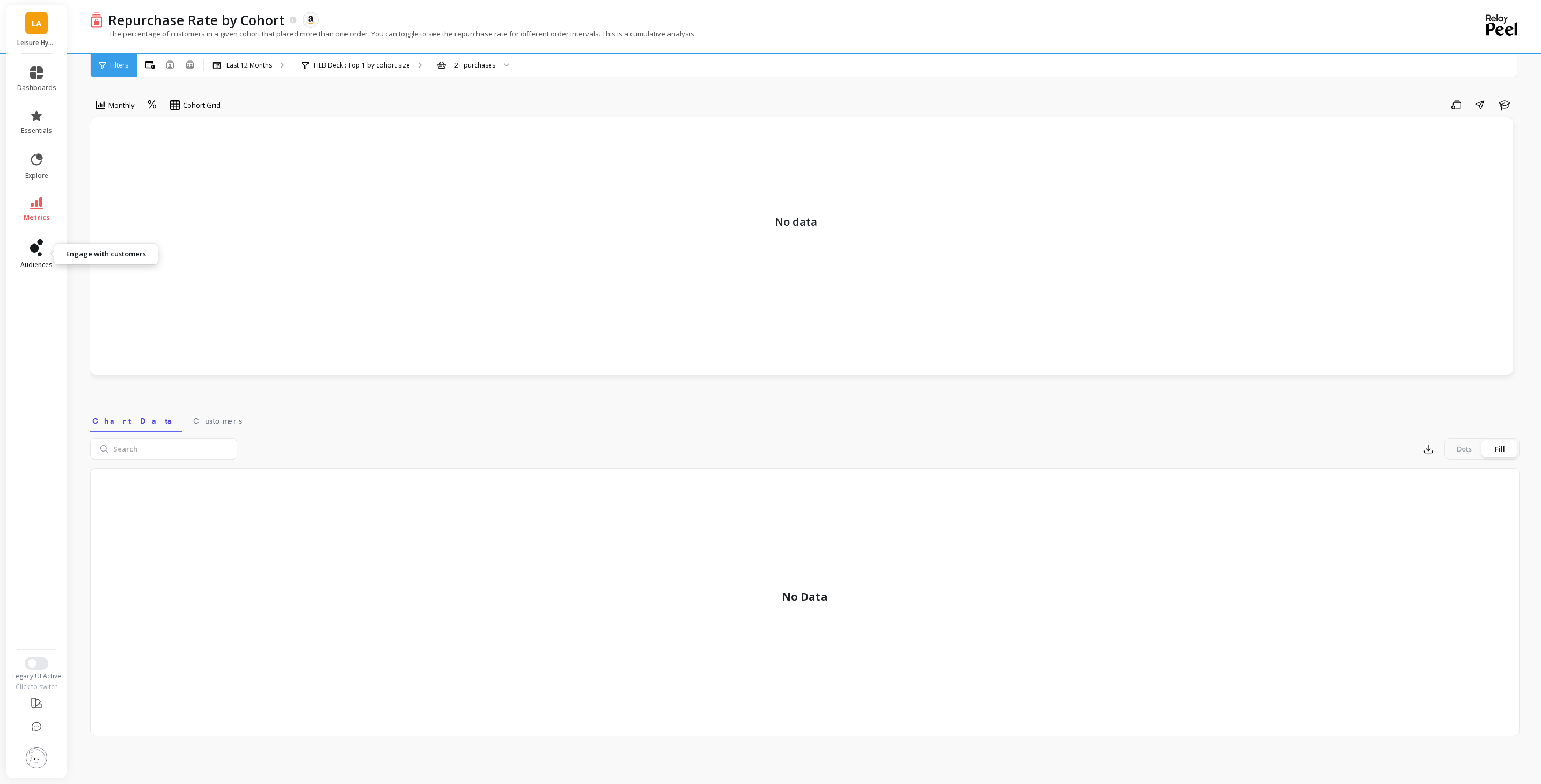
click at [43, 246] on link "audiences" at bounding box center [37, 254] width 39 height 30
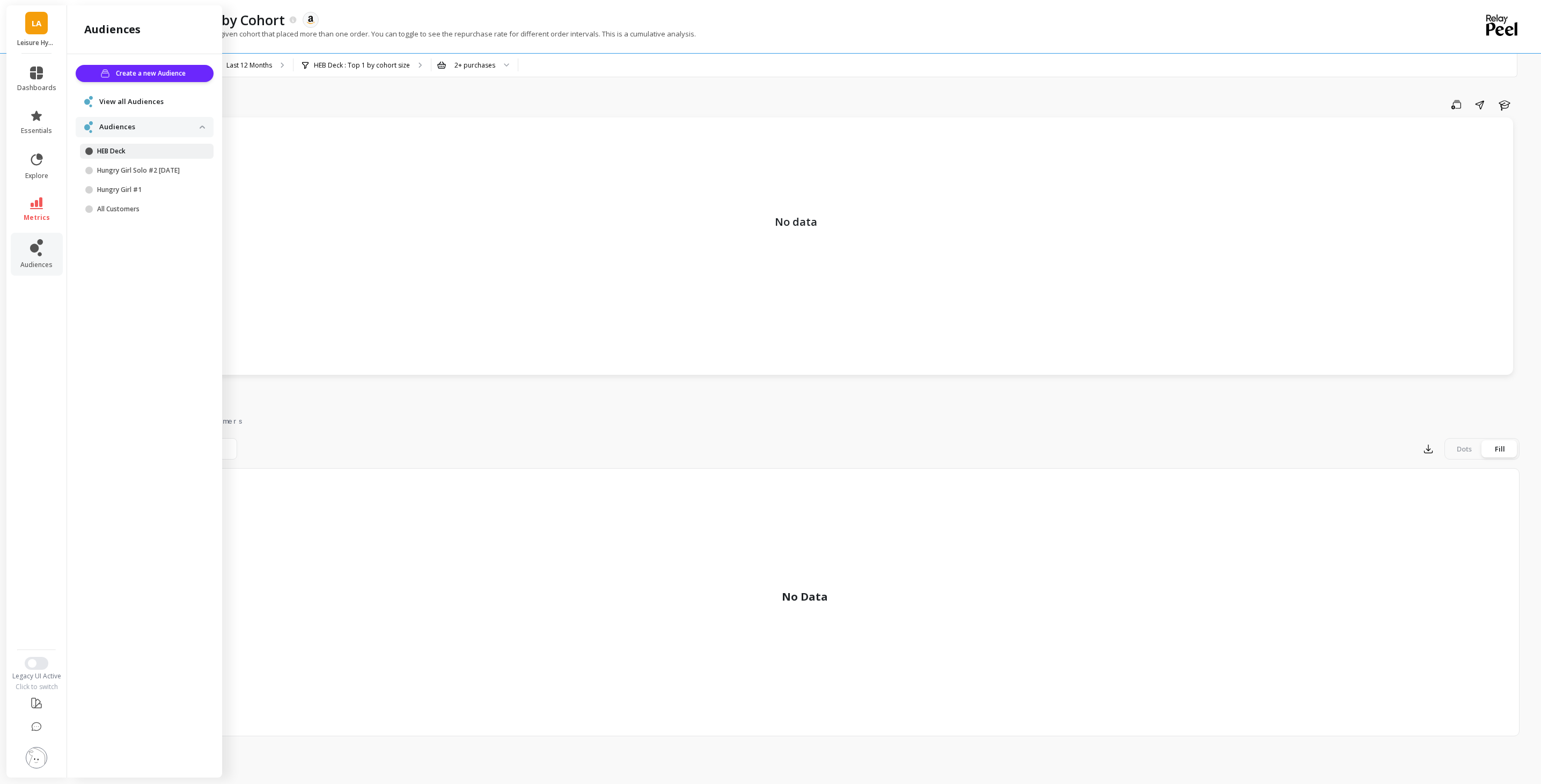
click at [136, 152] on p "HEB Deck" at bounding box center [148, 151] width 102 height 9
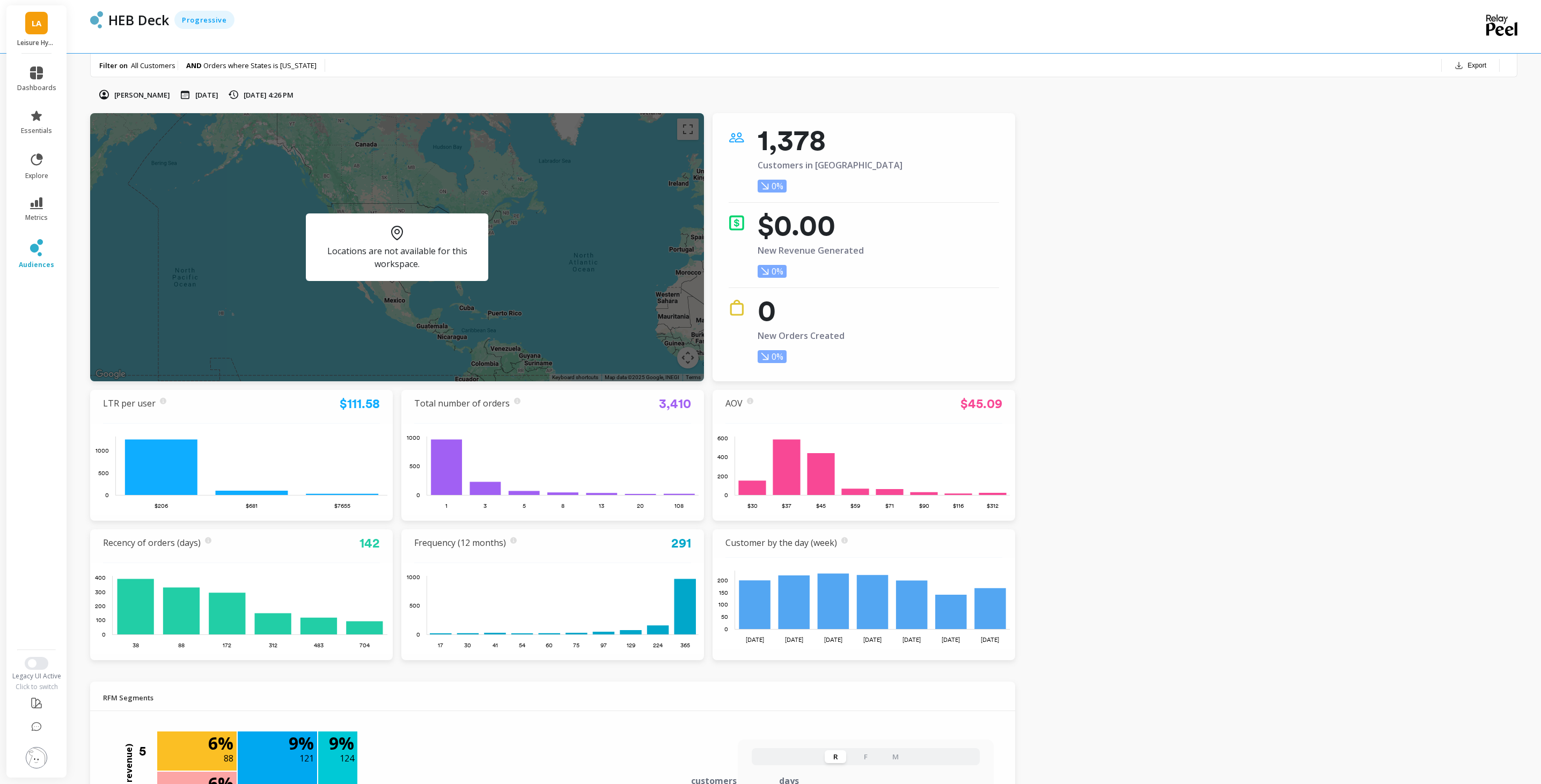
click at [146, 64] on span "All Customers" at bounding box center [153, 66] width 45 height 10
click at [27, 213] on span "metrics" at bounding box center [37, 218] width 22 height 9
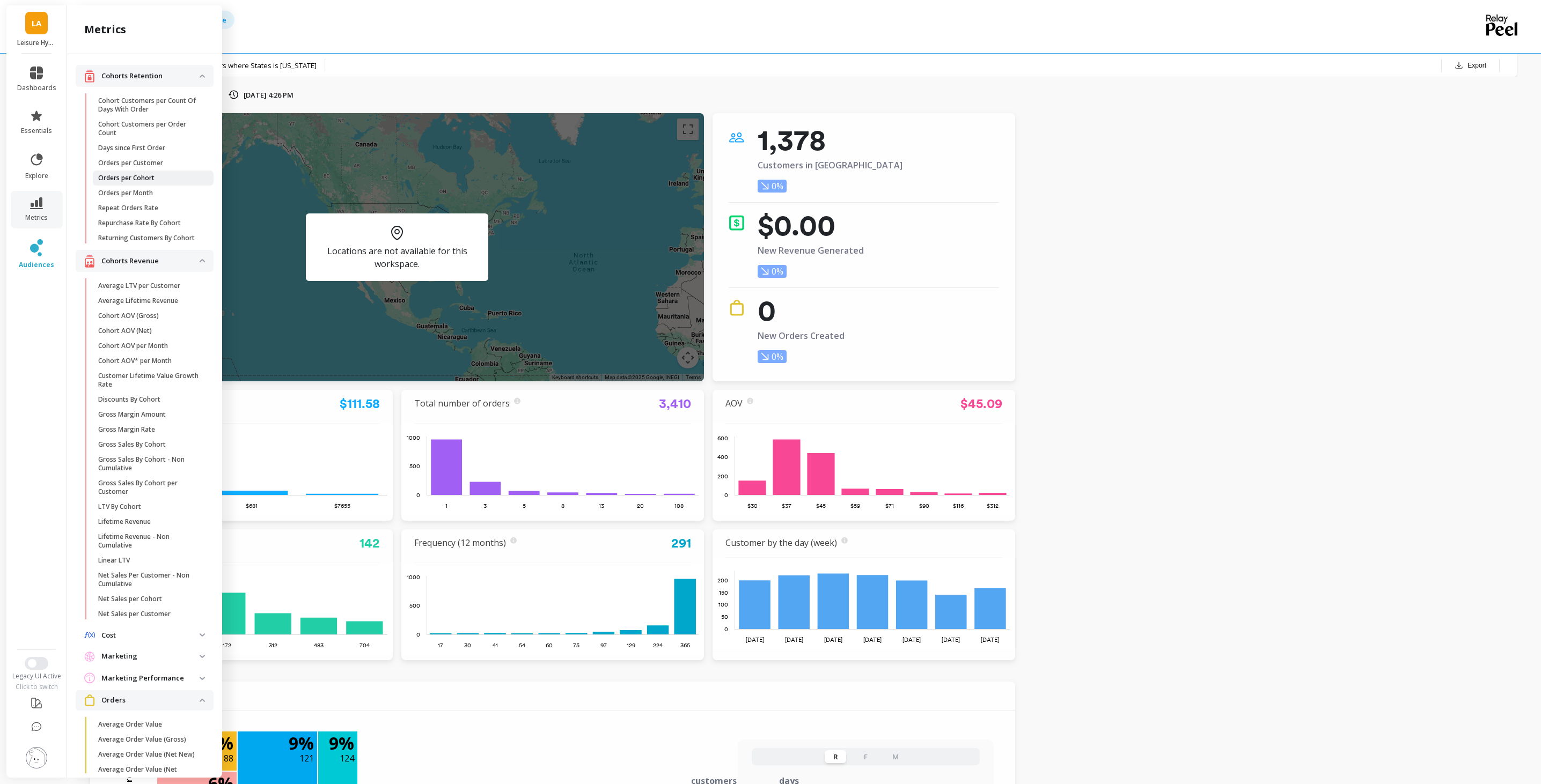
click at [165, 174] on span "Orders per Cohort" at bounding box center [149, 178] width 102 height 9
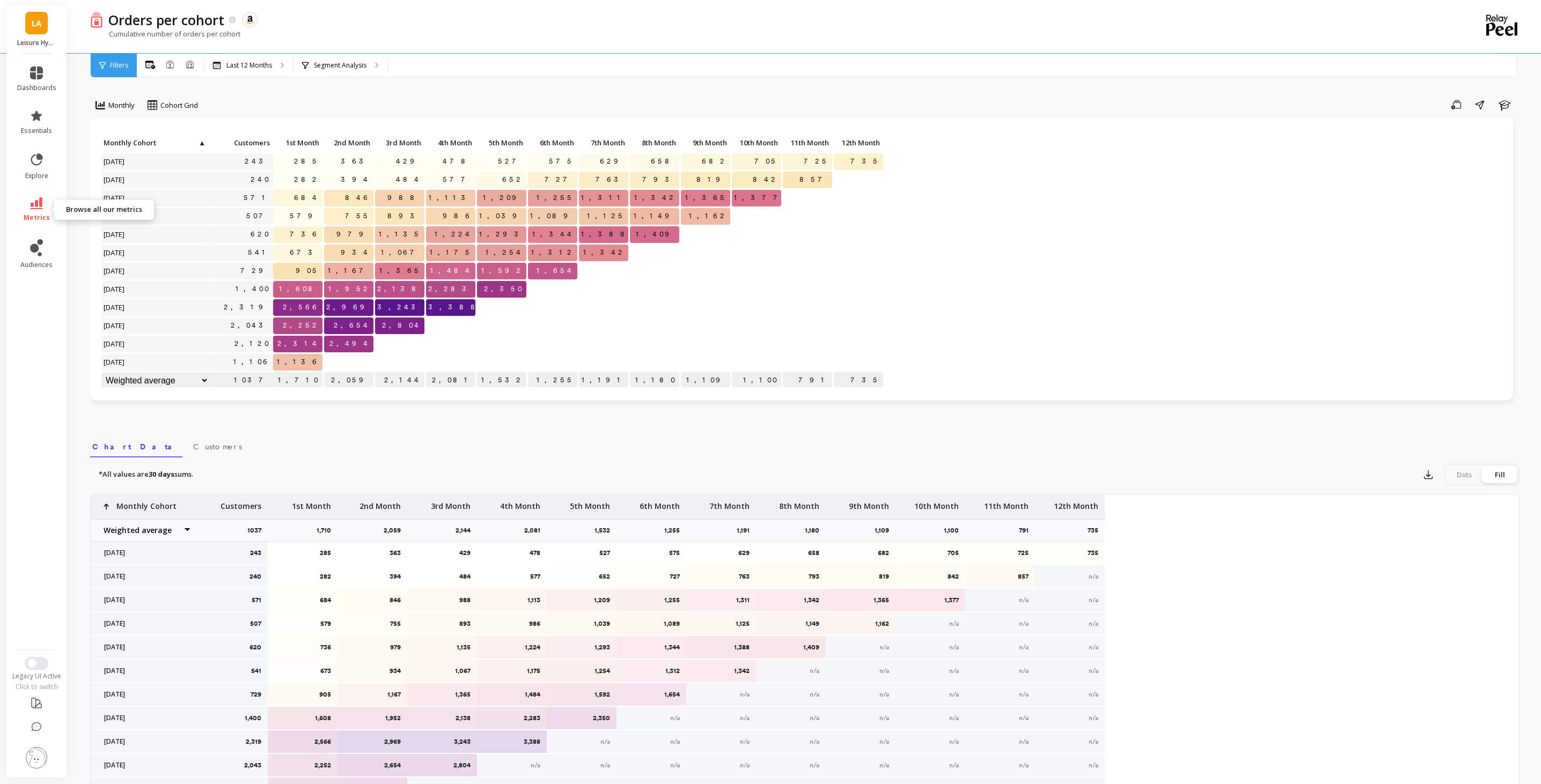
click at [24, 206] on link "metrics" at bounding box center [37, 209] width 39 height 25
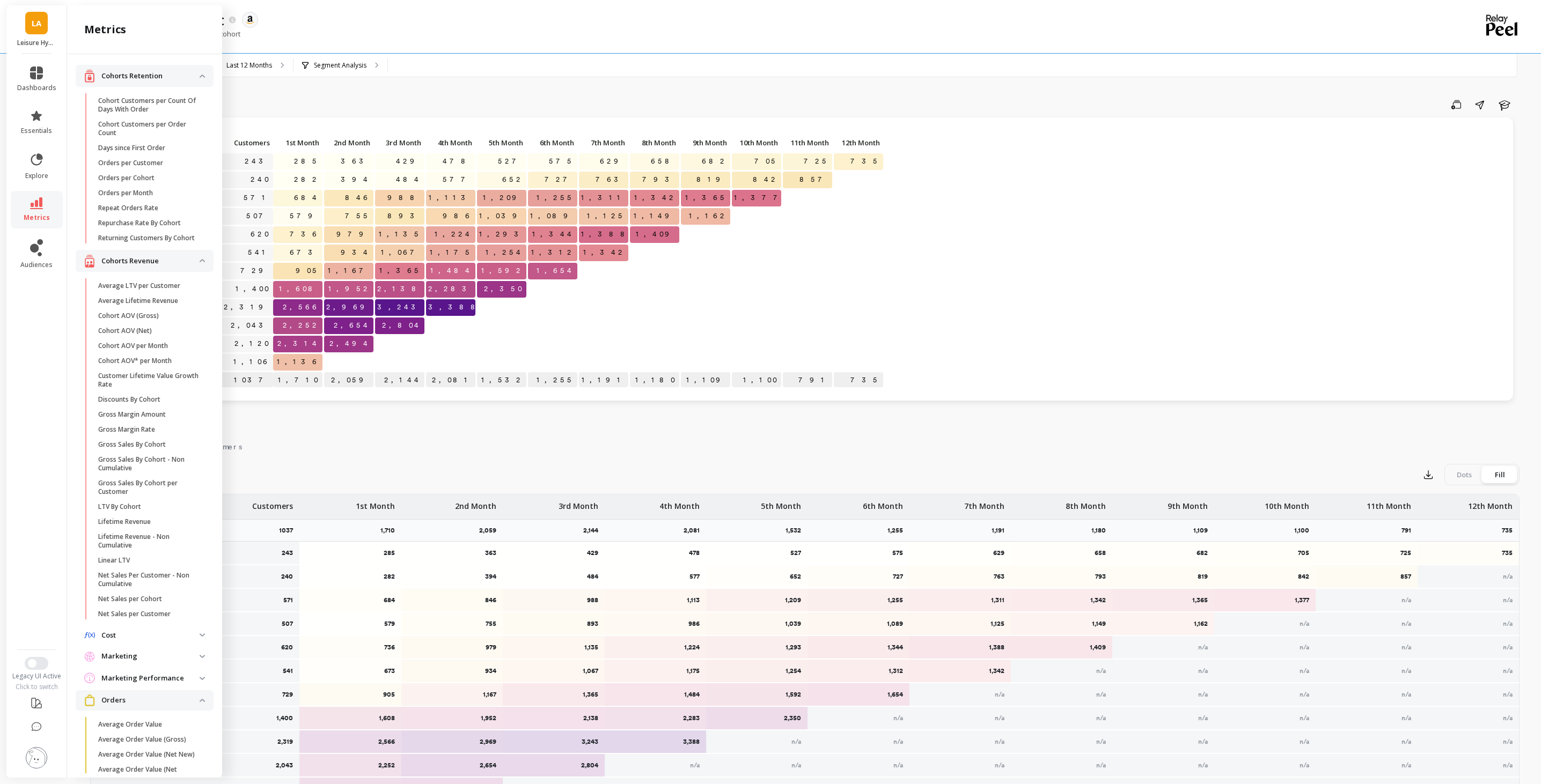
click at [31, 63] on li "dashboards" at bounding box center [37, 79] width 52 height 38
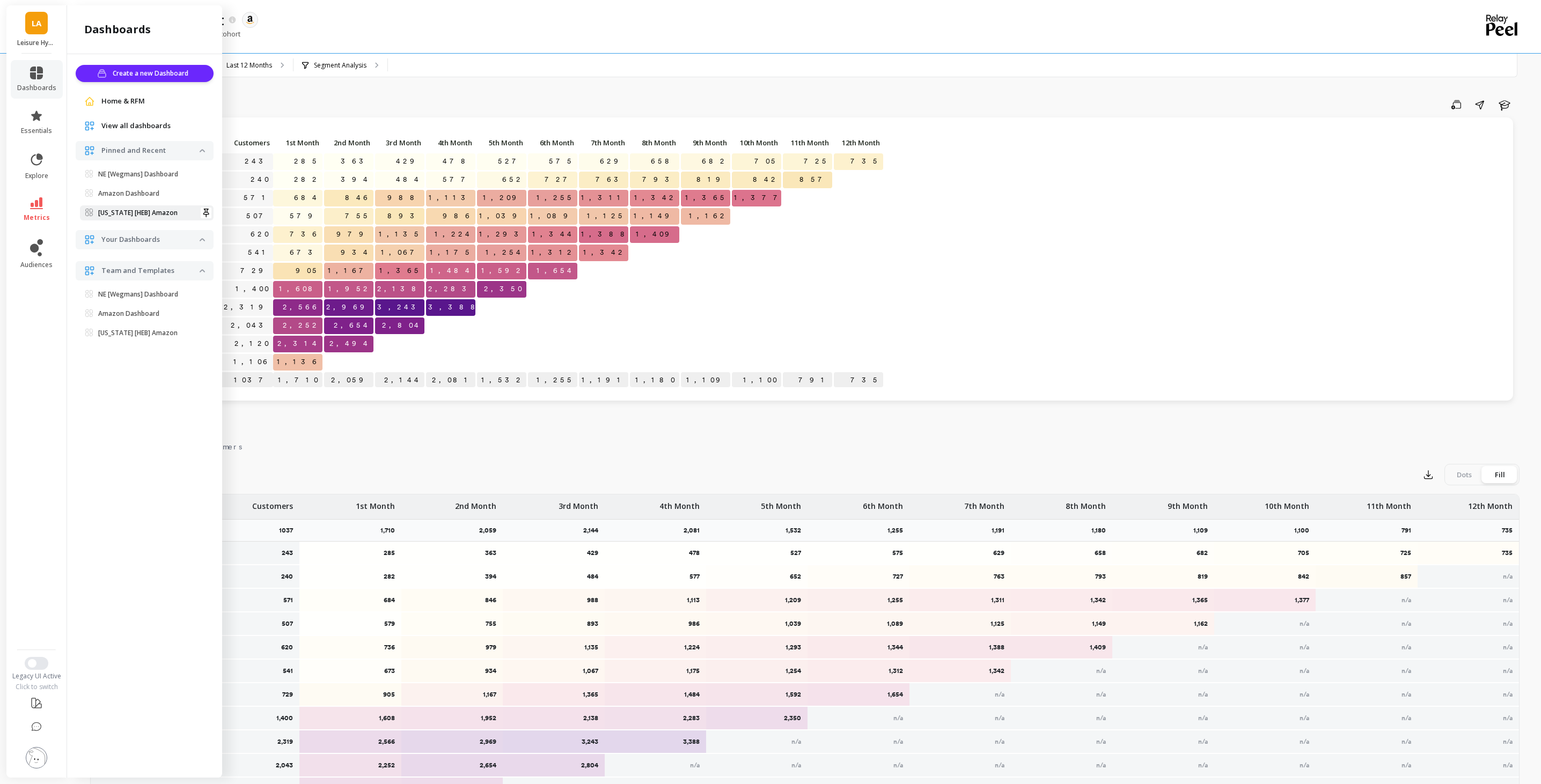
click at [161, 208] on link "Texas [HEB] Amazon" at bounding box center [146, 213] width 133 height 15
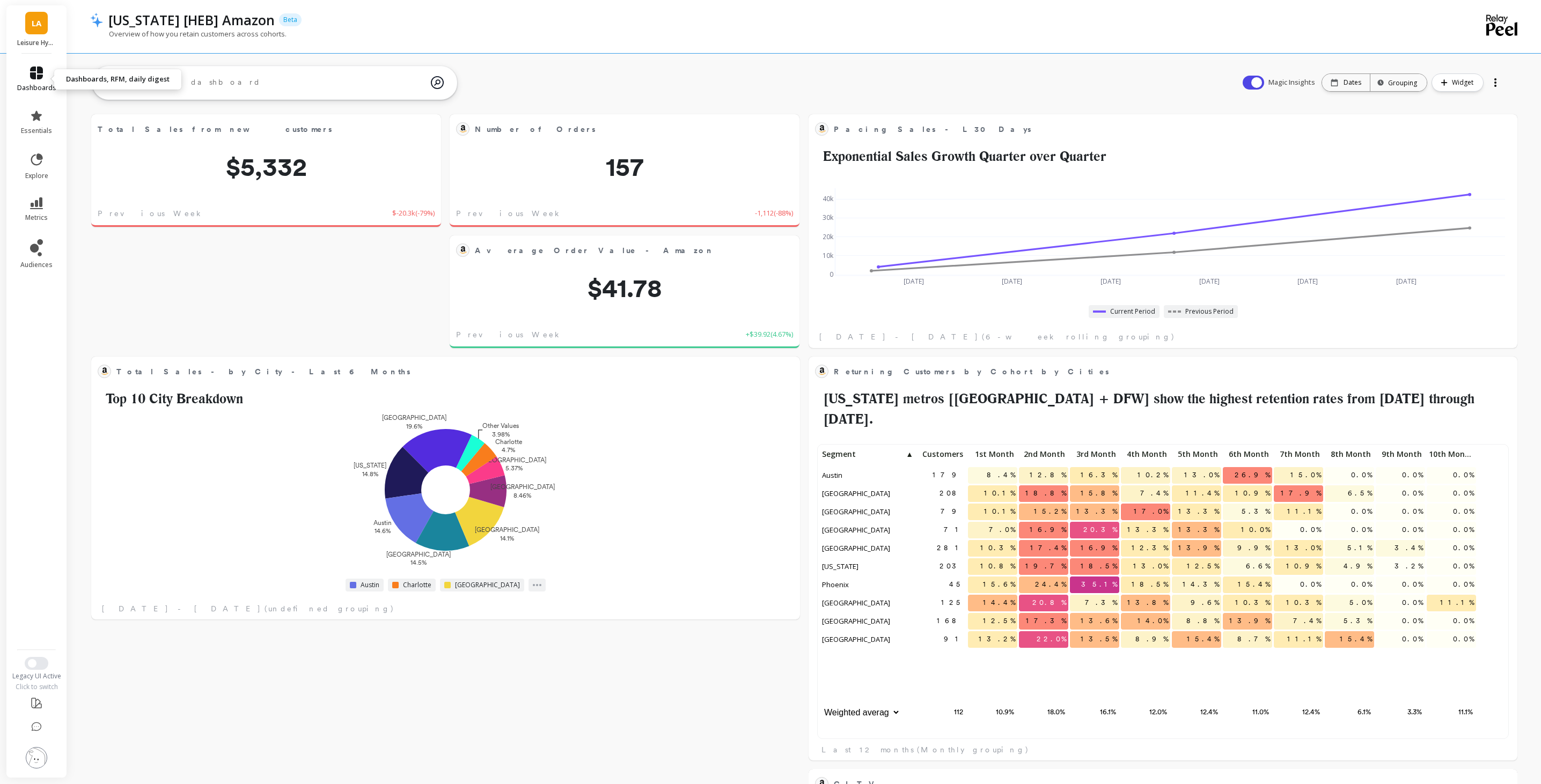
click at [42, 78] on icon at bounding box center [36, 73] width 13 height 13
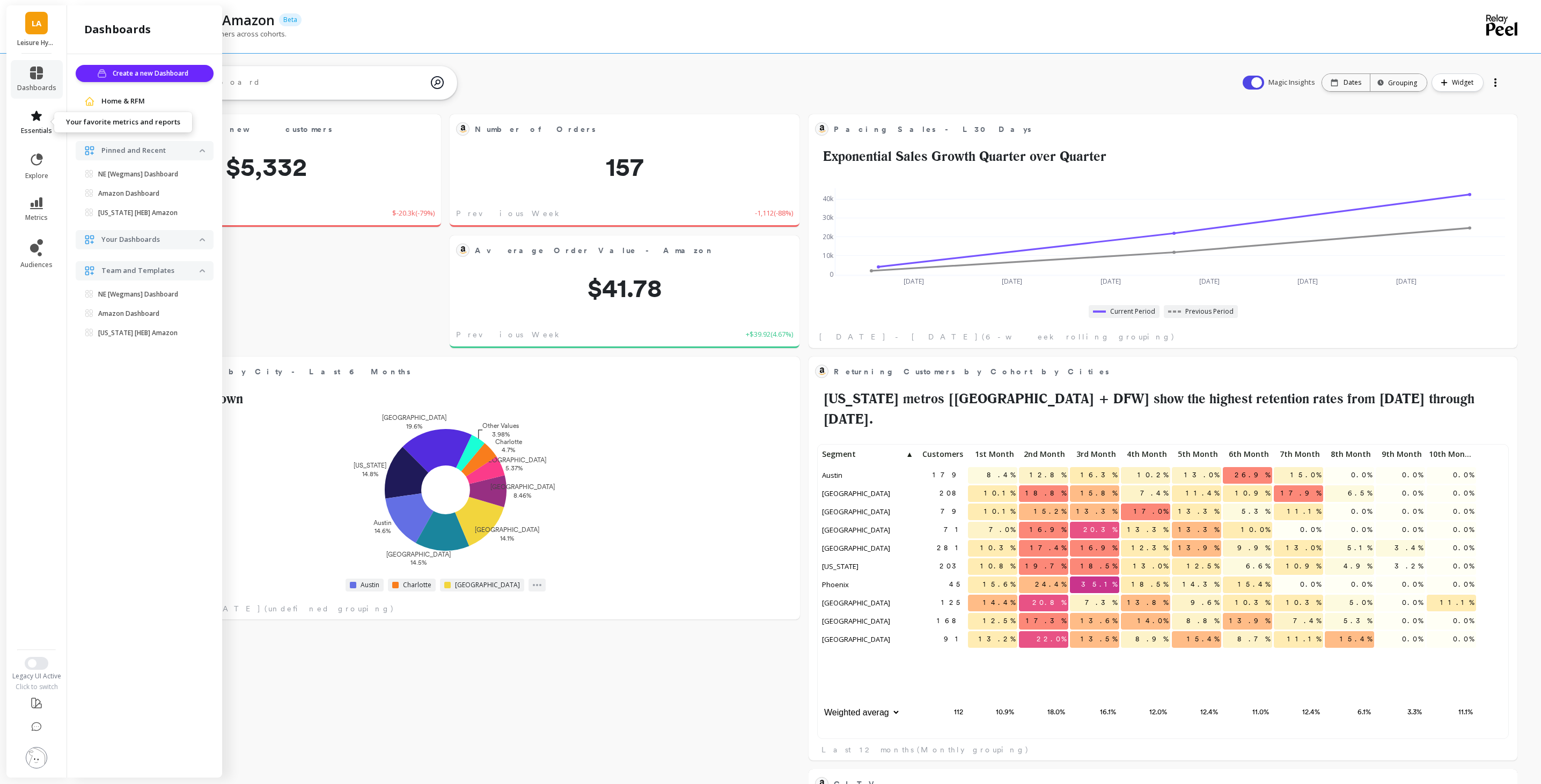
click at [34, 127] on span "essentials" at bounding box center [37, 131] width 31 height 9
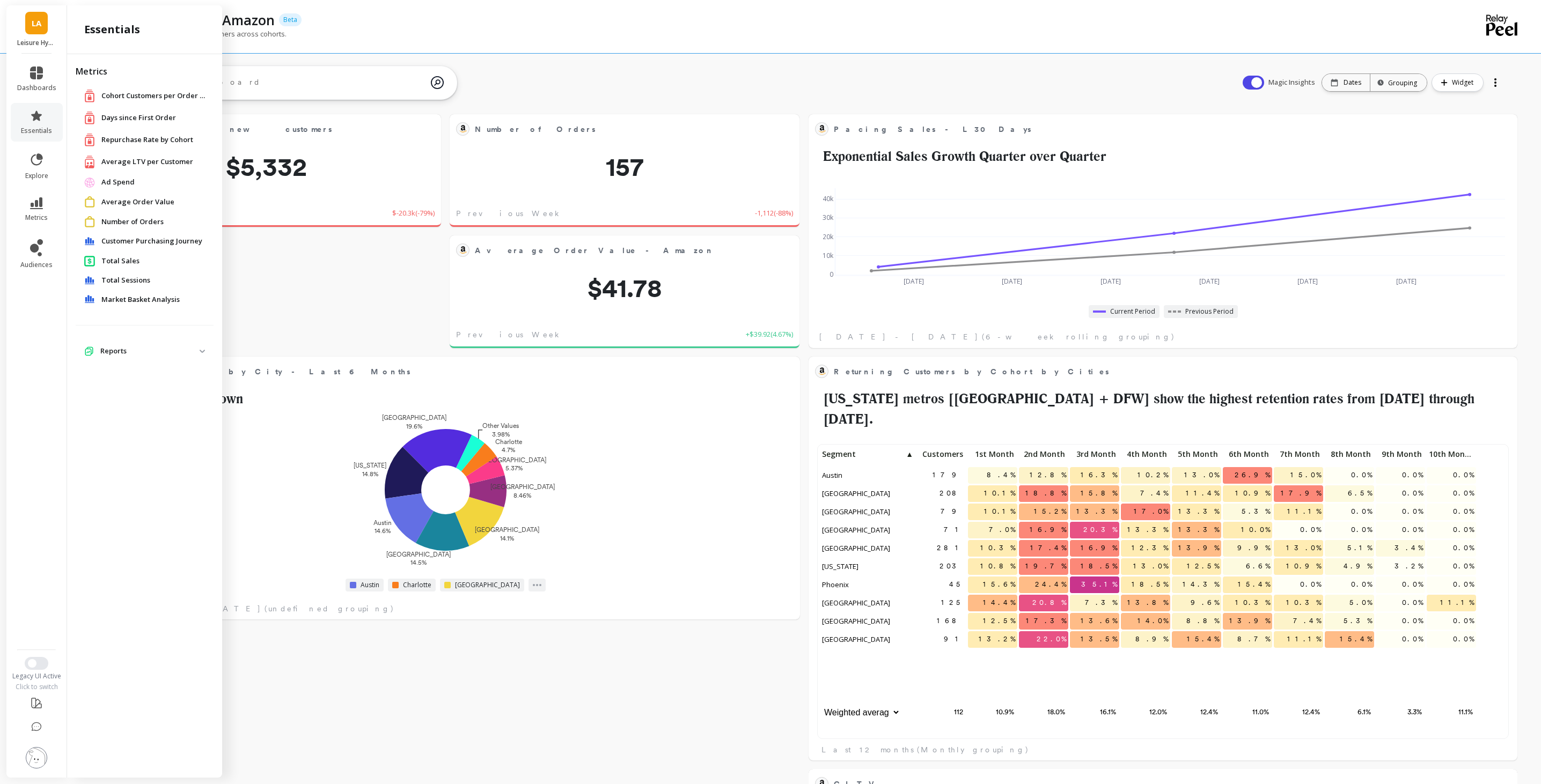
click at [157, 162] on span "Average LTV per Customer" at bounding box center [148, 162] width 92 height 11
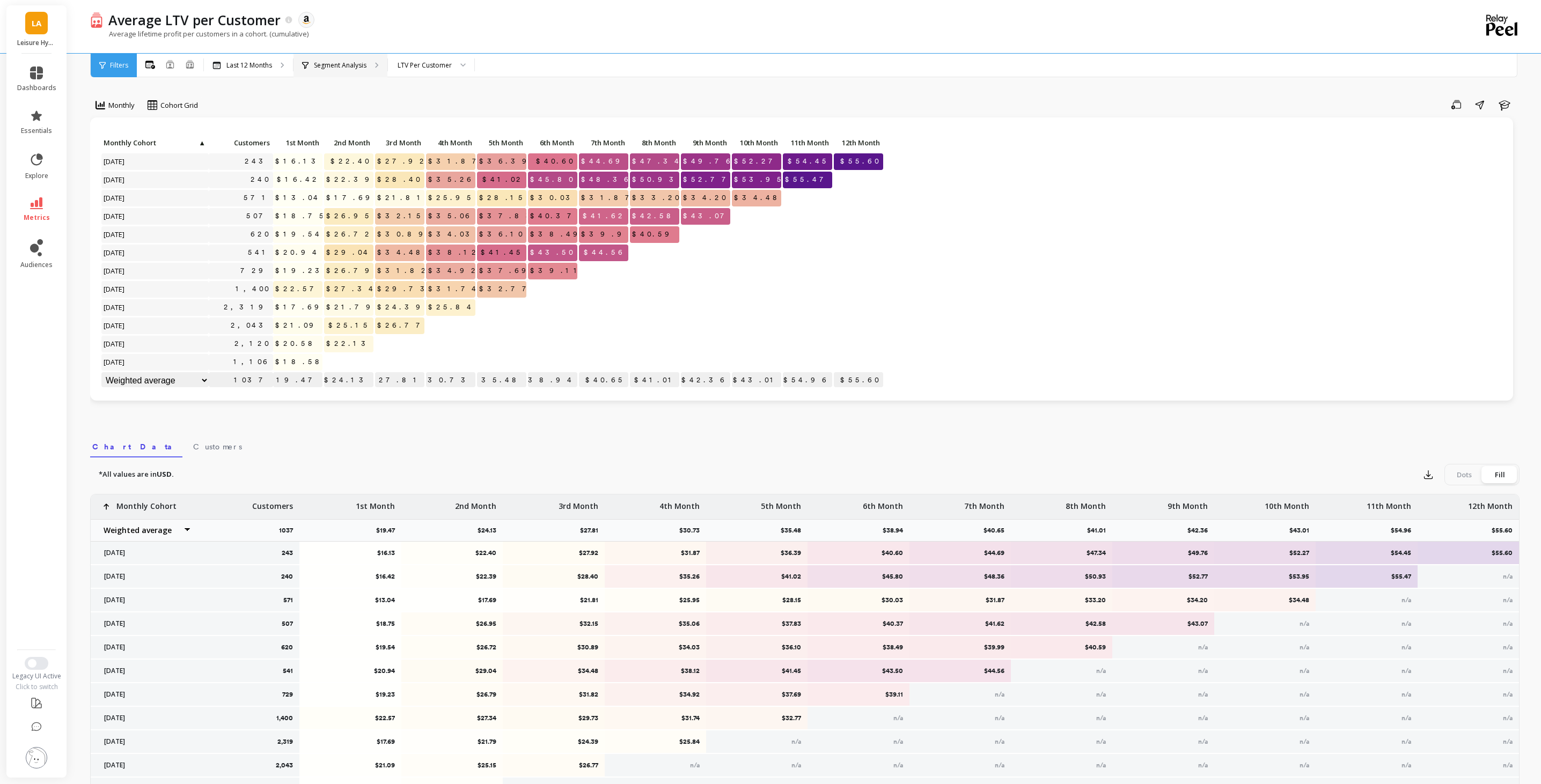
click at [315, 58] on div "Segment Analysis" at bounding box center [340, 66] width 94 height 24
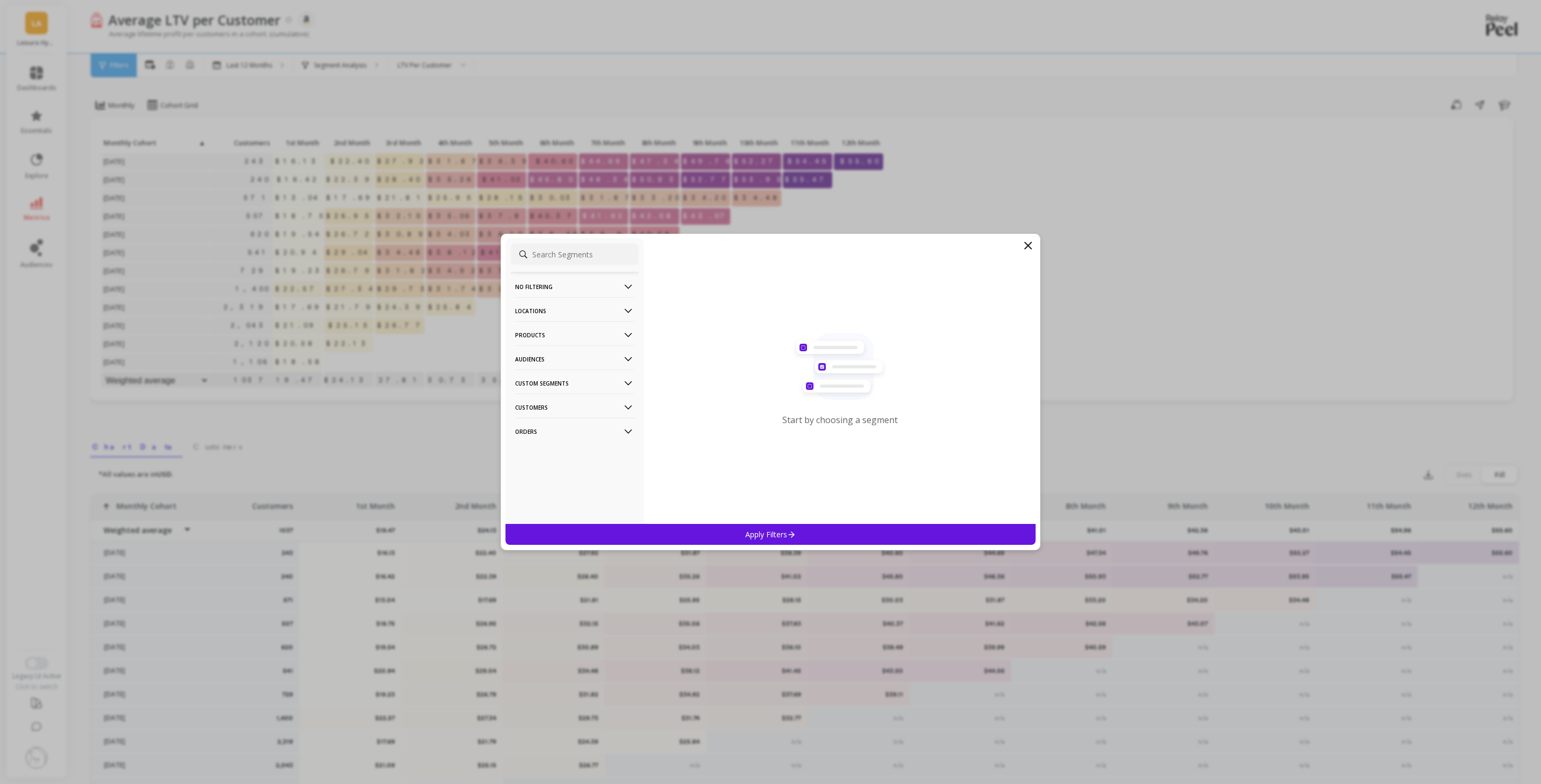
click at [574, 364] on p "Audiences" at bounding box center [575, 359] width 119 height 27
click at [559, 403] on div "HEB Deck" at bounding box center [575, 399] width 128 height 17
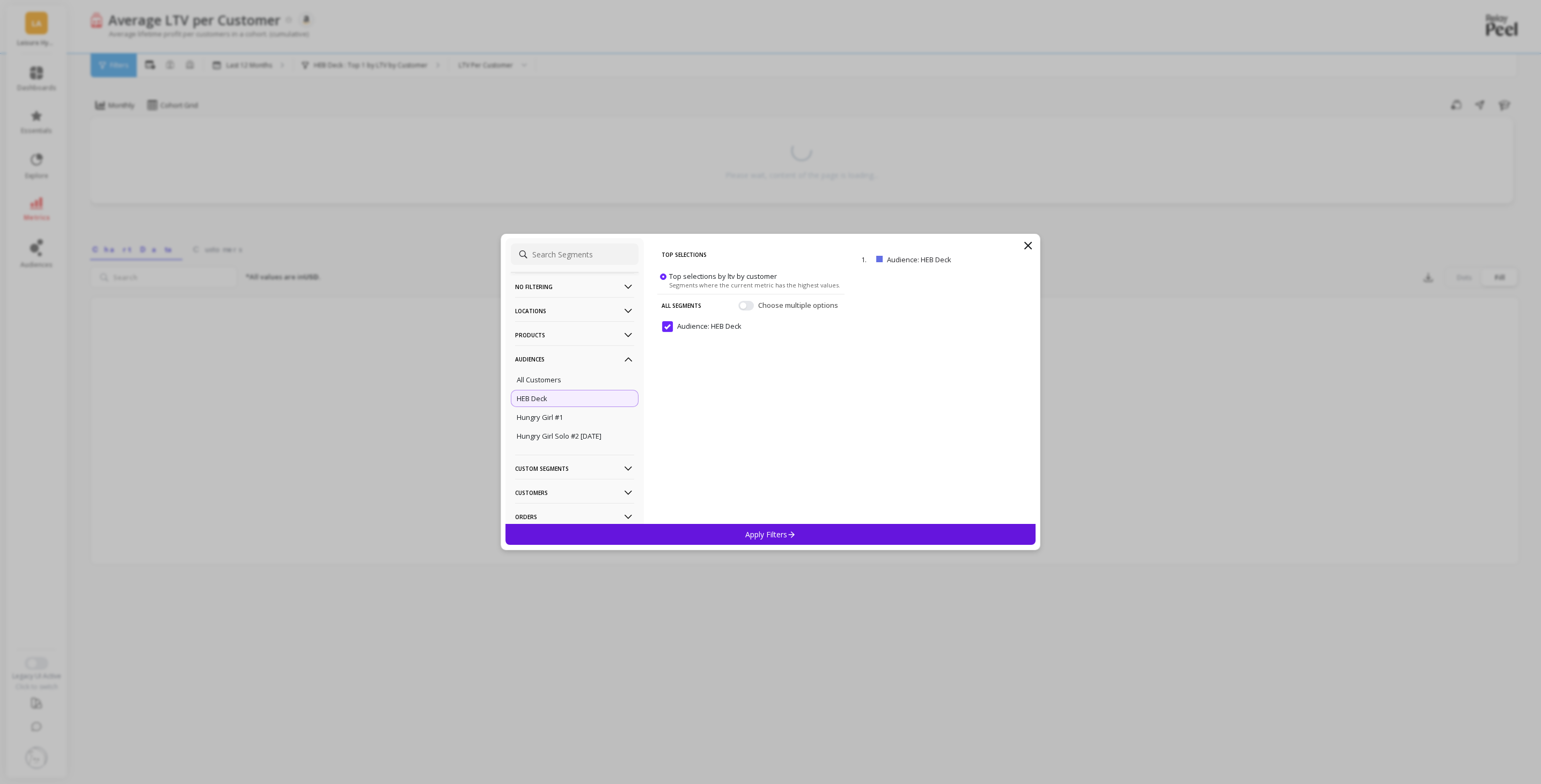
click at [833, 535] on div "Apply Filters" at bounding box center [770, 534] width 530 height 21
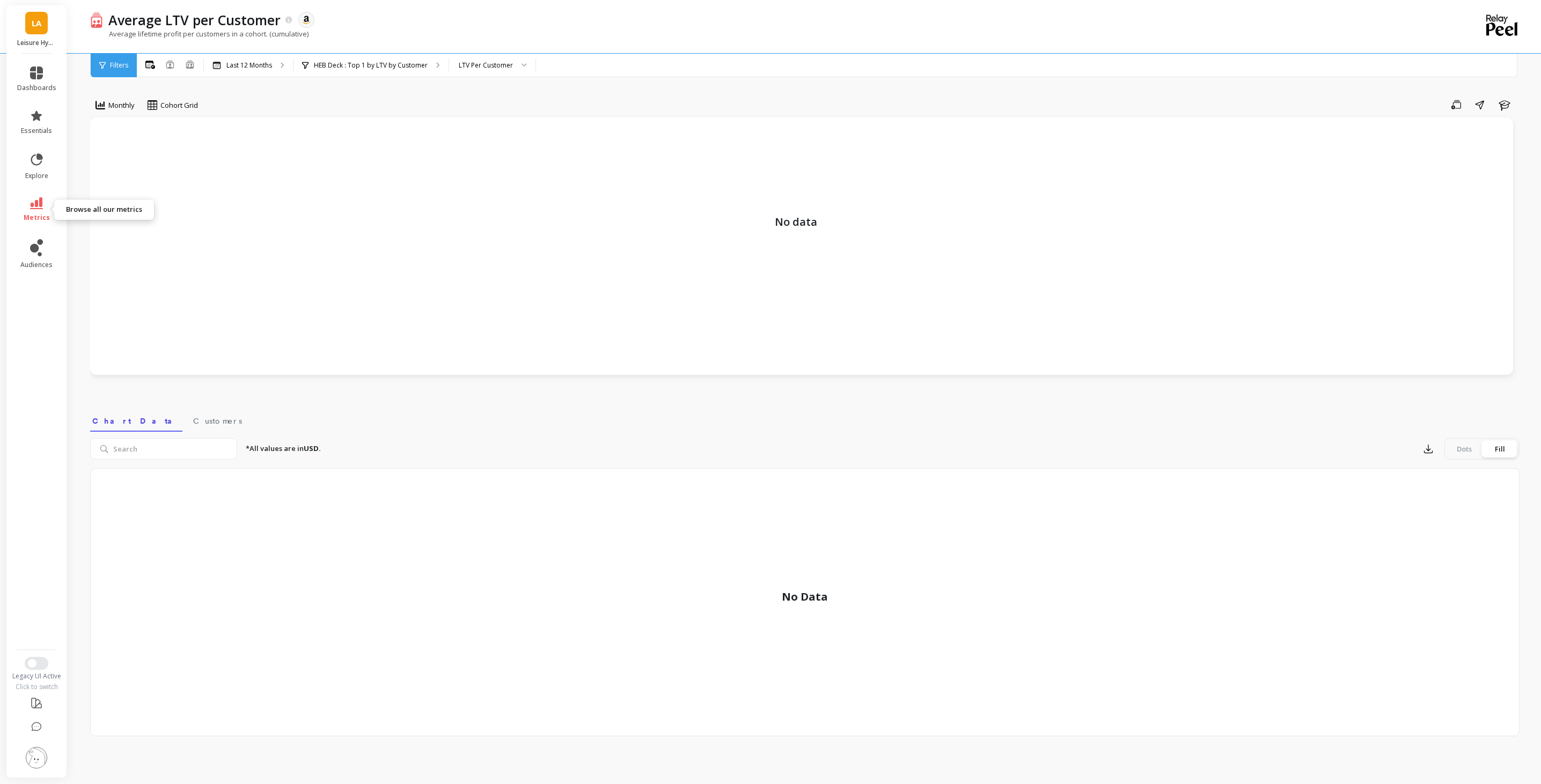
click at [40, 212] on link "metrics" at bounding box center [37, 209] width 39 height 25
click at [463, 81] on div "Monthly Cohort Grid Save Share Learn No data Select a tab Chart Data Customers …" at bounding box center [804, 407] width 1429 height 728
click at [414, 67] on p "HEB Deck : Top 1 by LTV by Customer" at bounding box center [370, 66] width 113 height 9
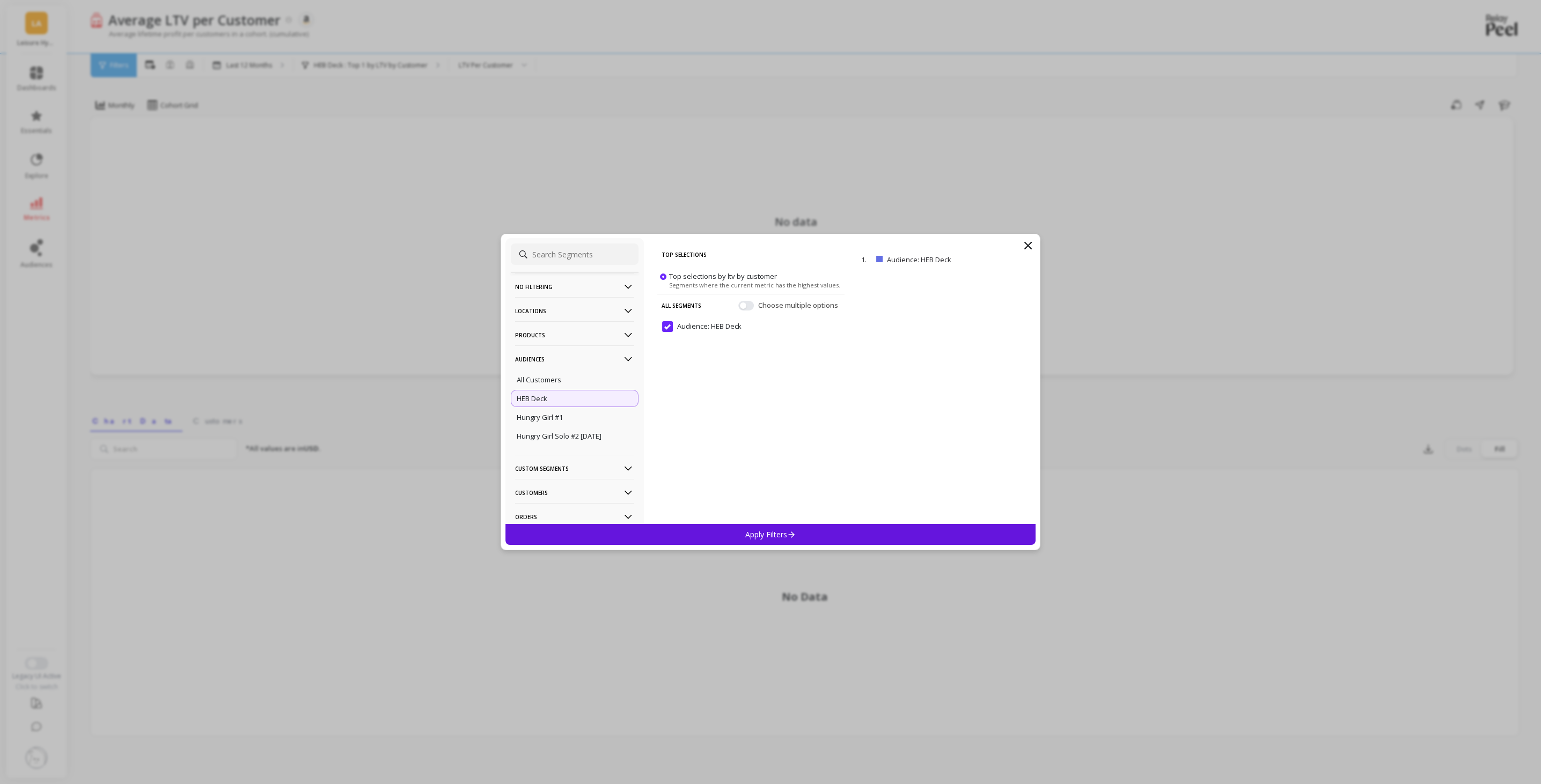
click at [662, 278] on span at bounding box center [663, 276] width 6 height 6
click at [0, 0] on input "Top selections by ltv by customer Segments where the current metric has the hig…" at bounding box center [0, 0] width 0 height 0
click at [664, 325] on Deck "Audience: HEB Deck" at bounding box center [702, 326] width 79 height 11
click at [1024, 243] on icon at bounding box center [1028, 245] width 13 height 13
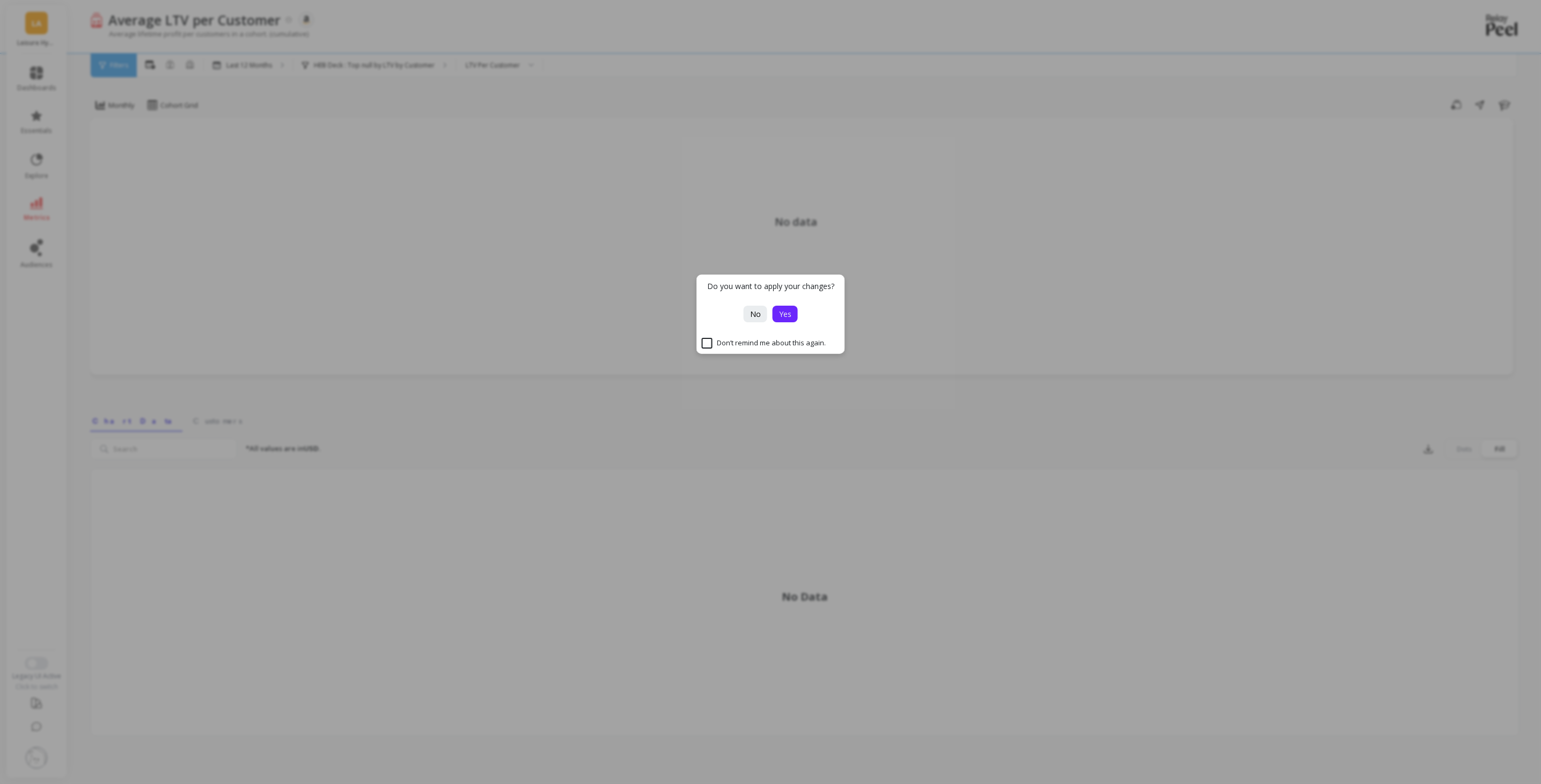
click at [791, 311] on button "Yes" at bounding box center [785, 314] width 25 height 17
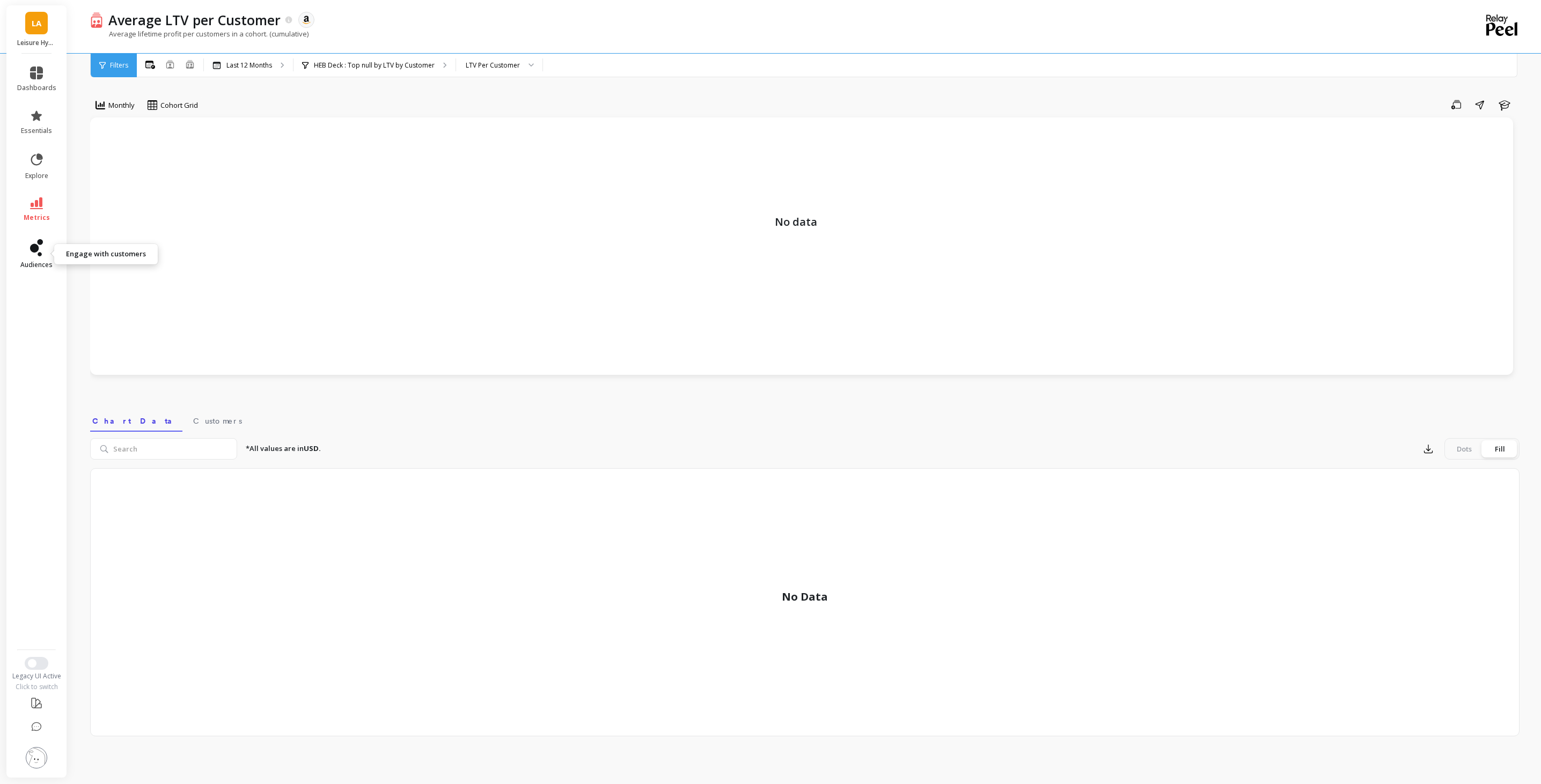
click at [30, 243] on icon at bounding box center [36, 248] width 13 height 17
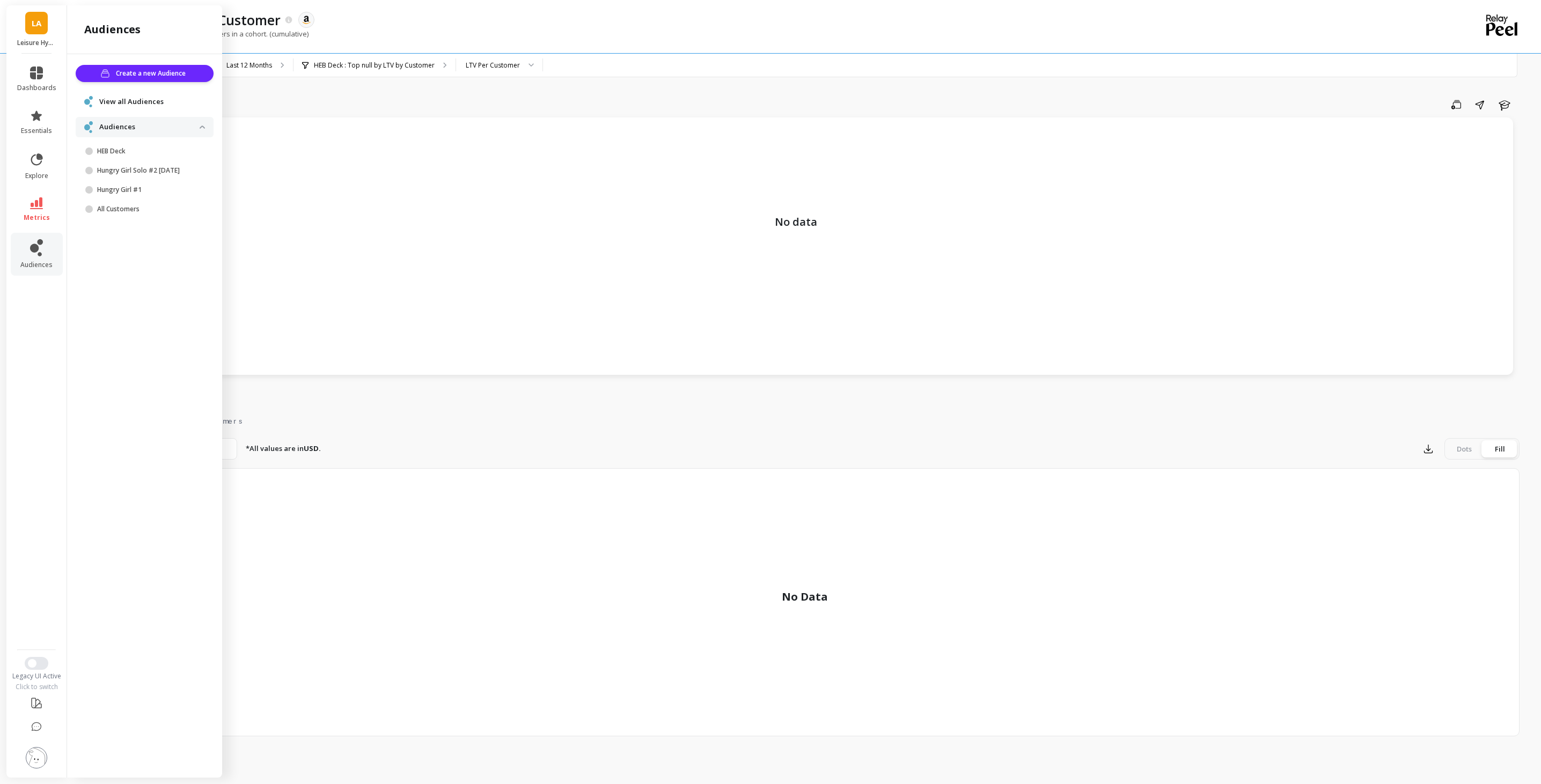
click at [504, 121] on div "No data" at bounding box center [801, 245] width 1423 height 257
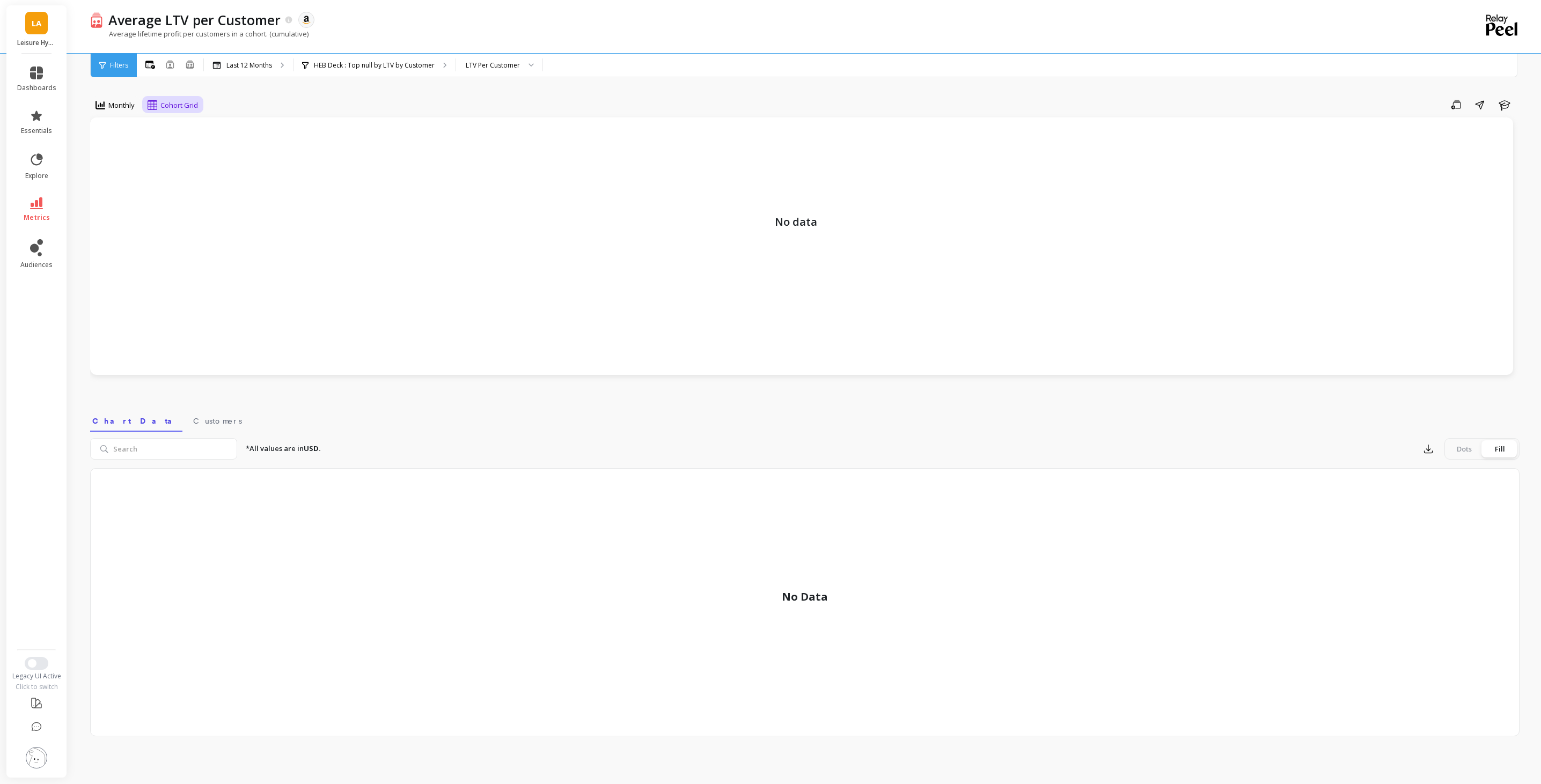
click at [167, 101] on span "Cohort Grid" at bounding box center [179, 105] width 38 height 10
click at [109, 104] on span "Monthly" at bounding box center [122, 105] width 26 height 10
click at [187, 102] on span "Cohort Grid" at bounding box center [179, 105] width 38 height 10
click at [192, 143] on div "Cohort Line" at bounding box center [182, 150] width 74 height 19
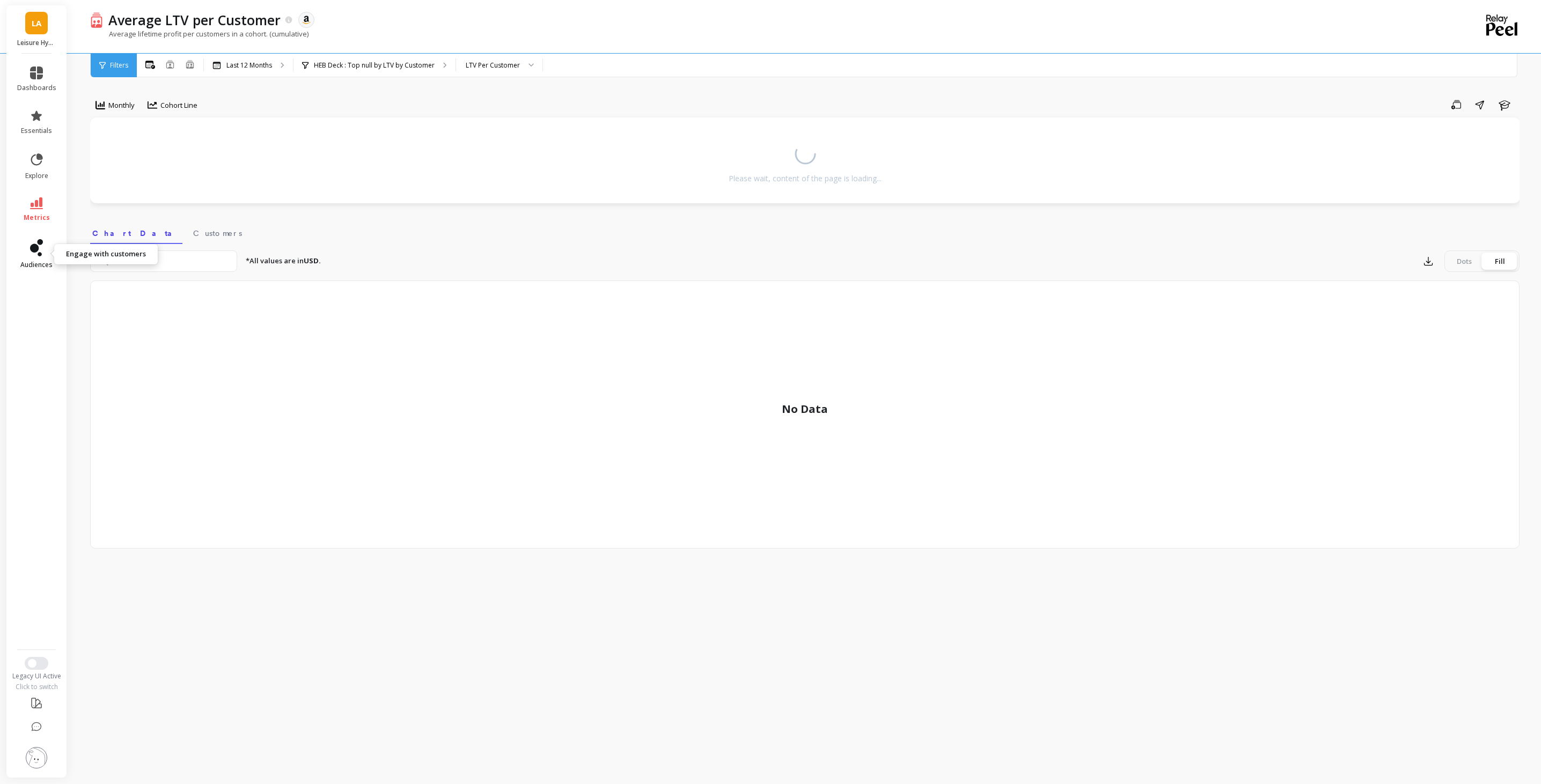
click at [31, 252] on icon at bounding box center [36, 248] width 13 height 17
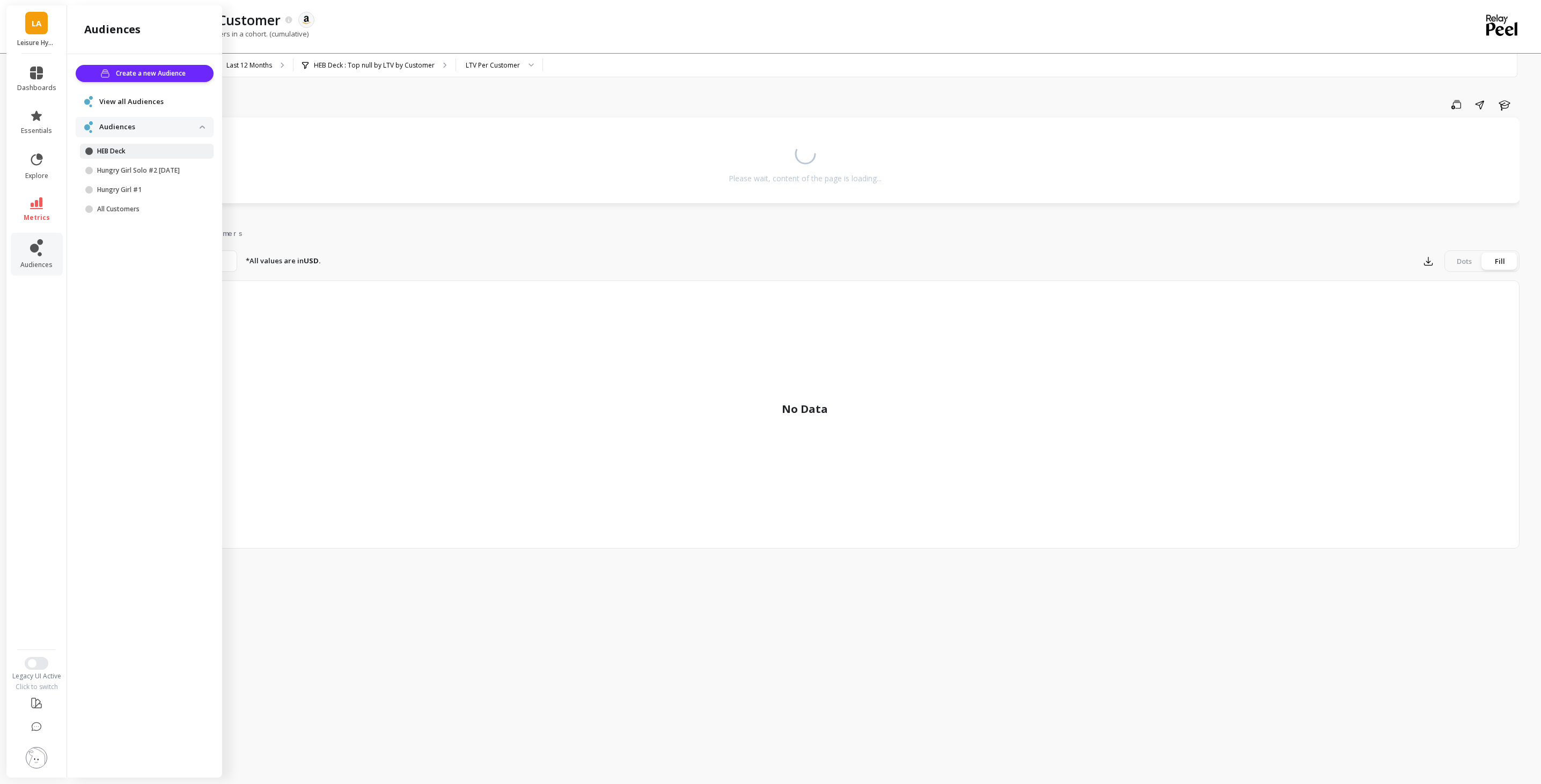
click at [170, 153] on p "HEB Deck" at bounding box center [148, 151] width 102 height 9
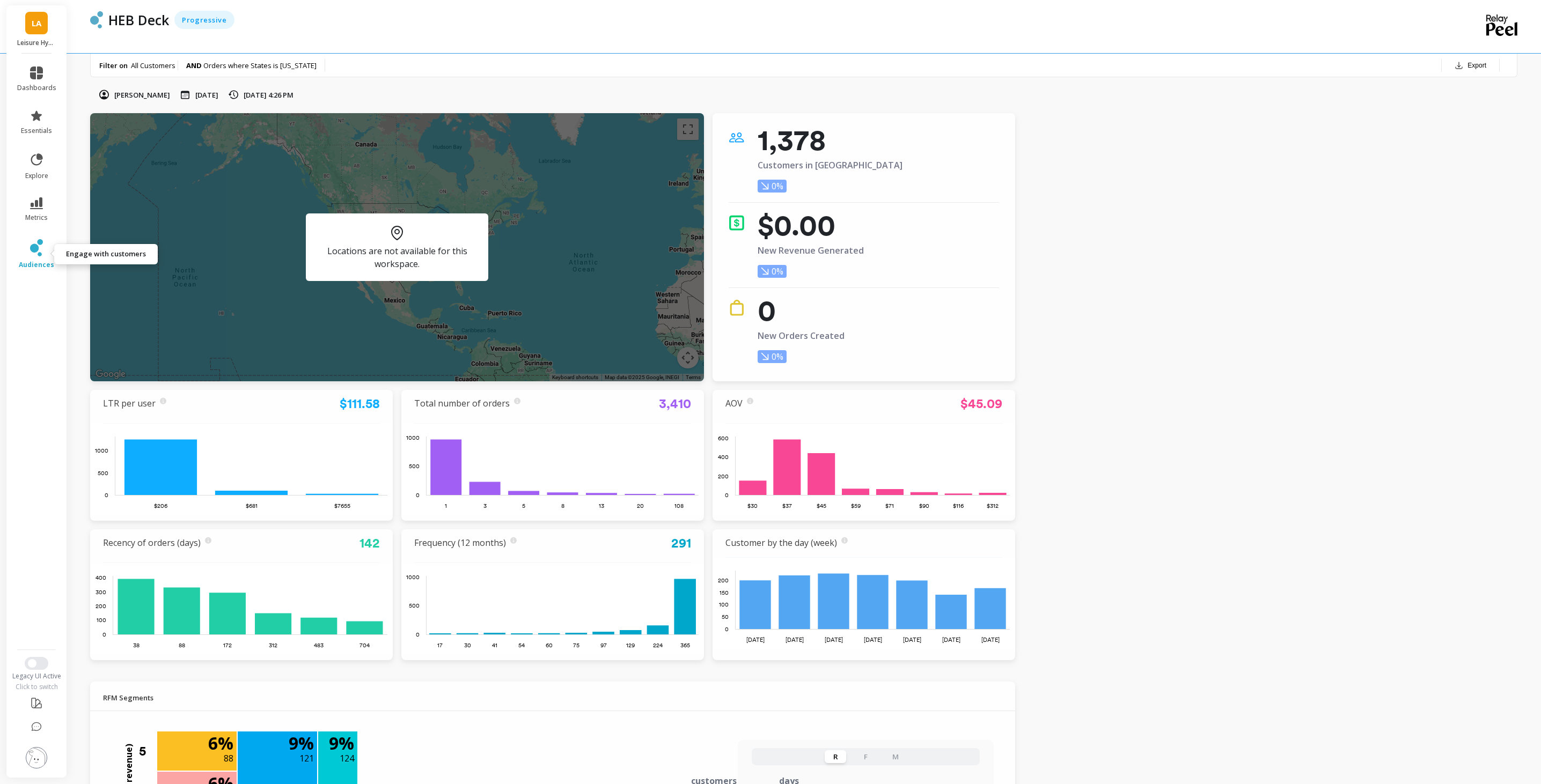
click at [29, 246] on link "audiences" at bounding box center [37, 254] width 39 height 30
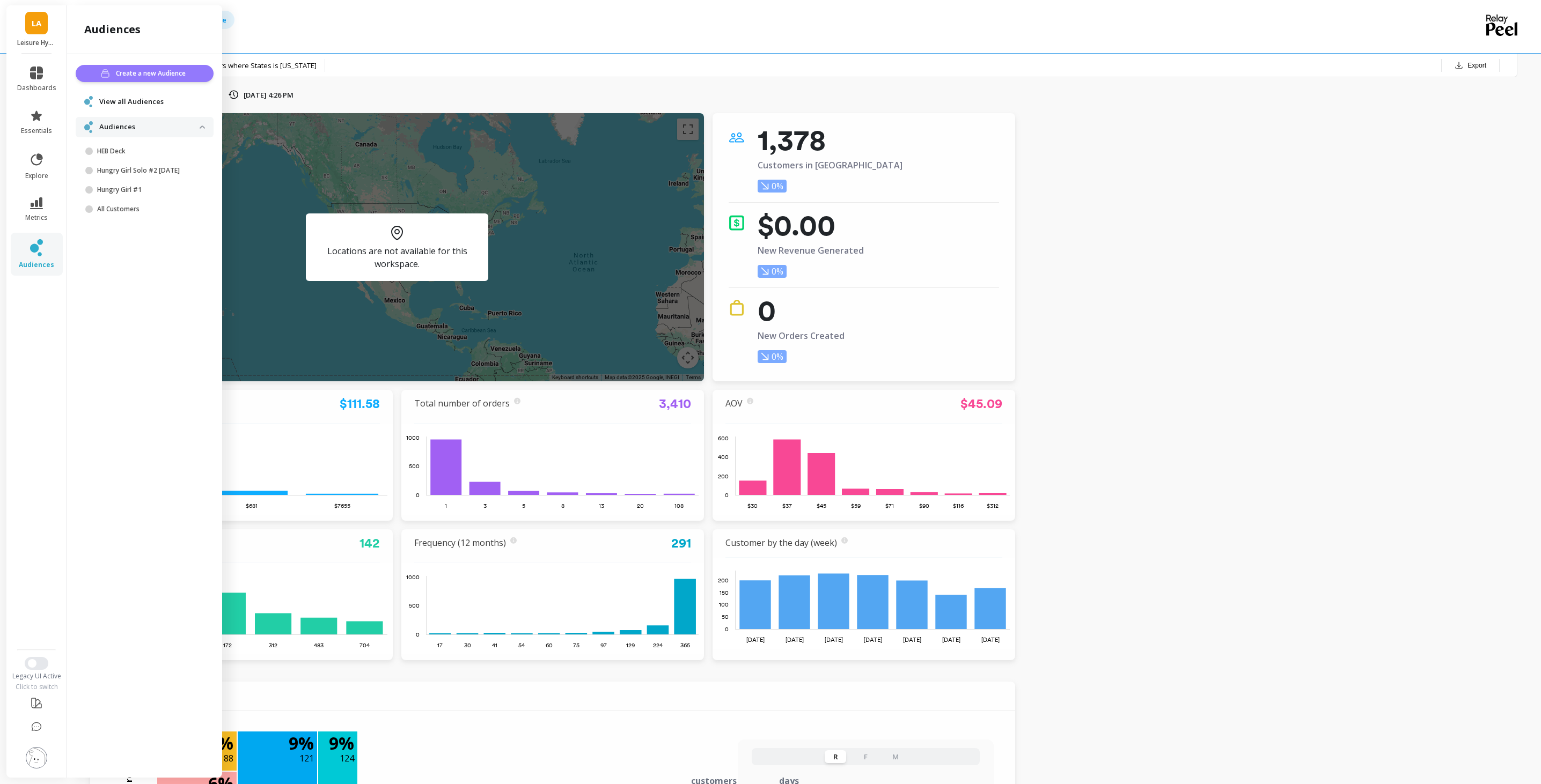
click at [175, 76] on span "Create a new Audience" at bounding box center [153, 73] width 73 height 11
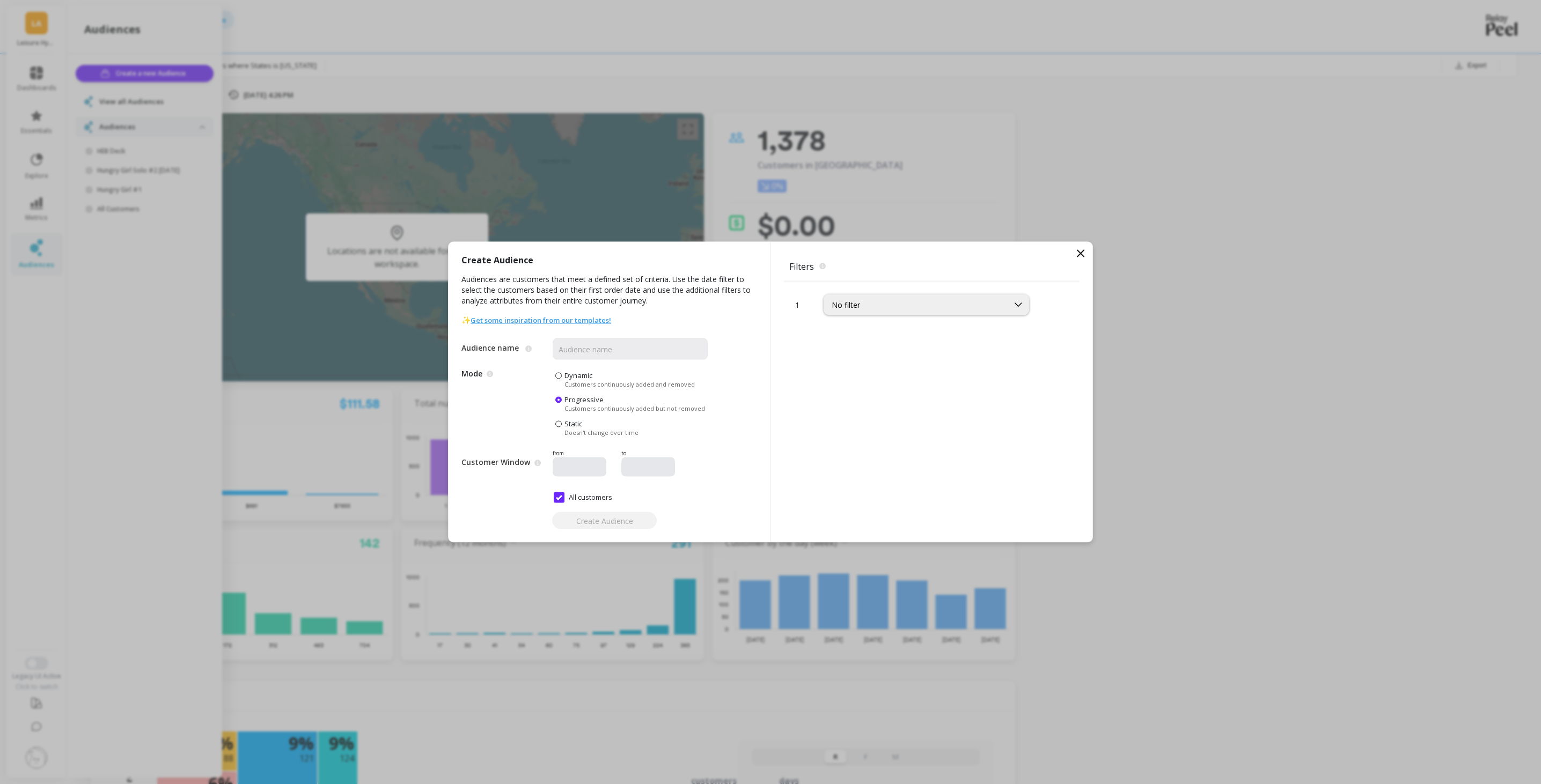
click at [620, 433] on span "Doesn't change over time" at bounding box center [601, 432] width 74 height 8
click at [0, 0] on input "Static Doesn't change over time" at bounding box center [0, 0] width 0 height 0
click at [859, 307] on div "No filter" at bounding box center [916, 305] width 169 height 10
click at [586, 347] on input "Audience name" at bounding box center [630, 349] width 155 height 22
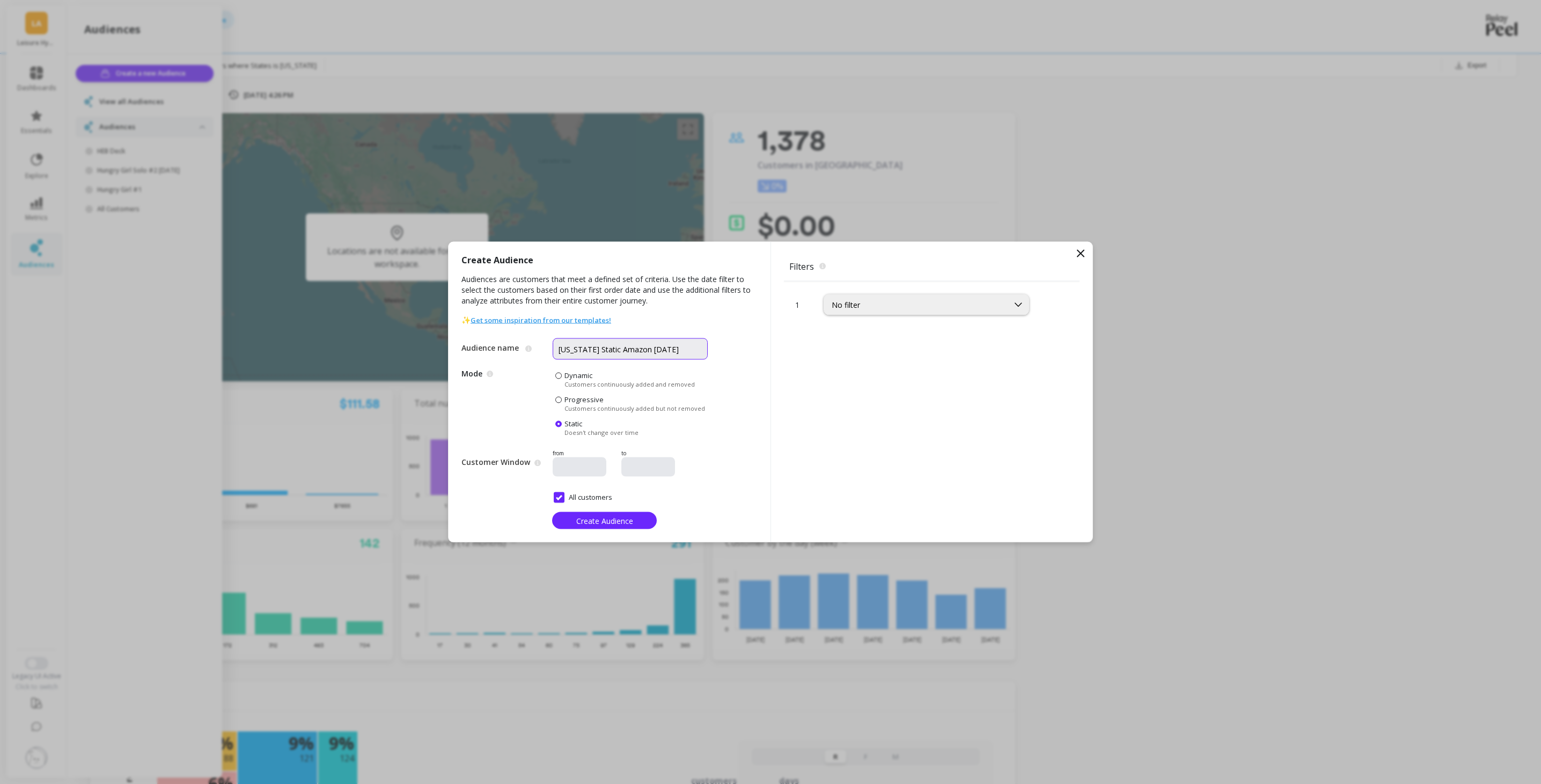
type input "[US_STATE] Static Amazon [DATE]"
click at [584, 474] on div at bounding box center [579, 467] width 54 height 19
click at [561, 495] on input "All customers" at bounding box center [583, 497] width 58 height 11
checkbox input "false"
type input "09/14/2025"
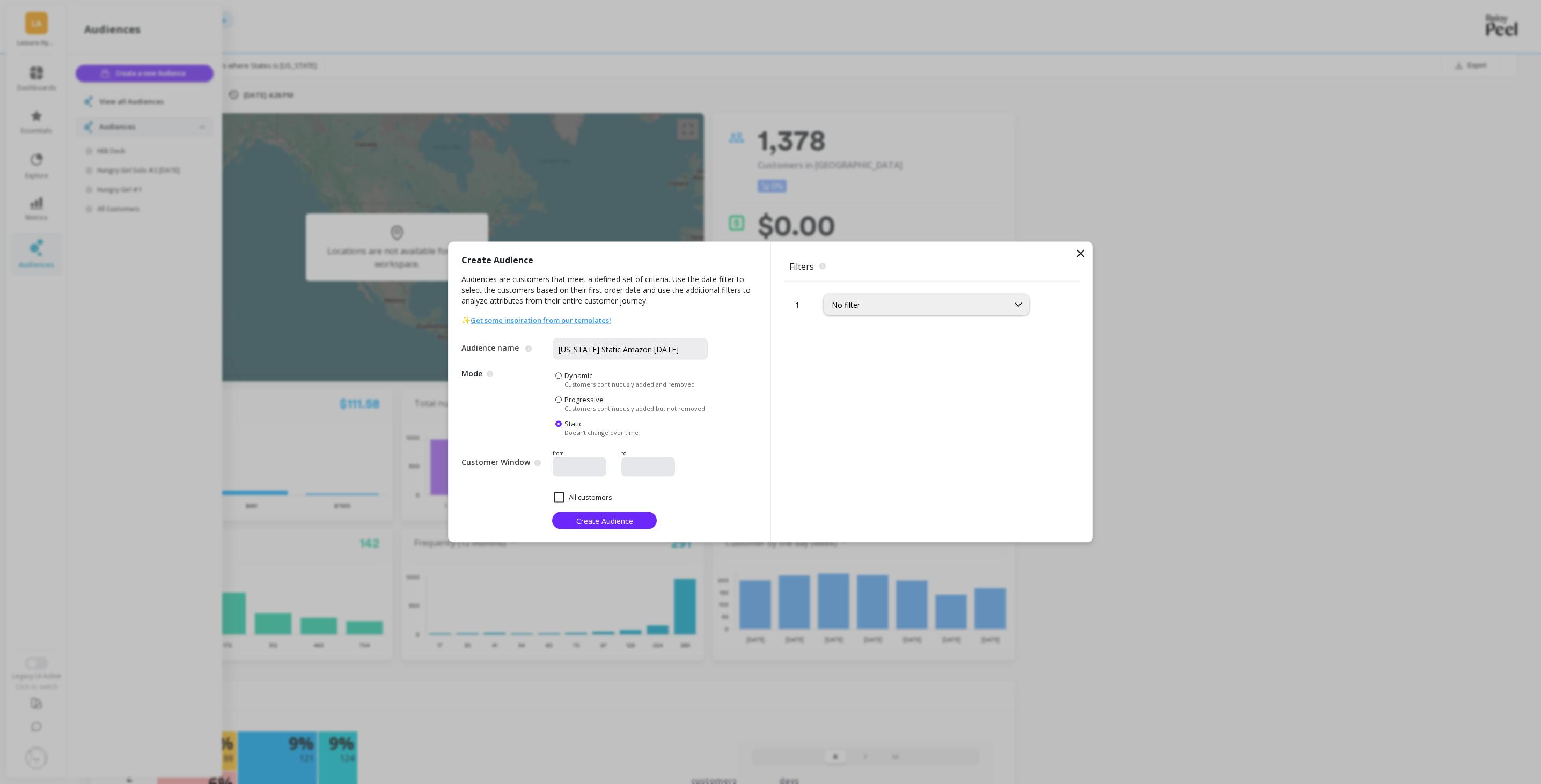
type input "10/14/2025"
click at [583, 471] on input "09/14/2025" at bounding box center [611, 467] width 109 height 11
click at [534, 494] on icon "Previous Month" at bounding box center [536, 496] width 13 height 13
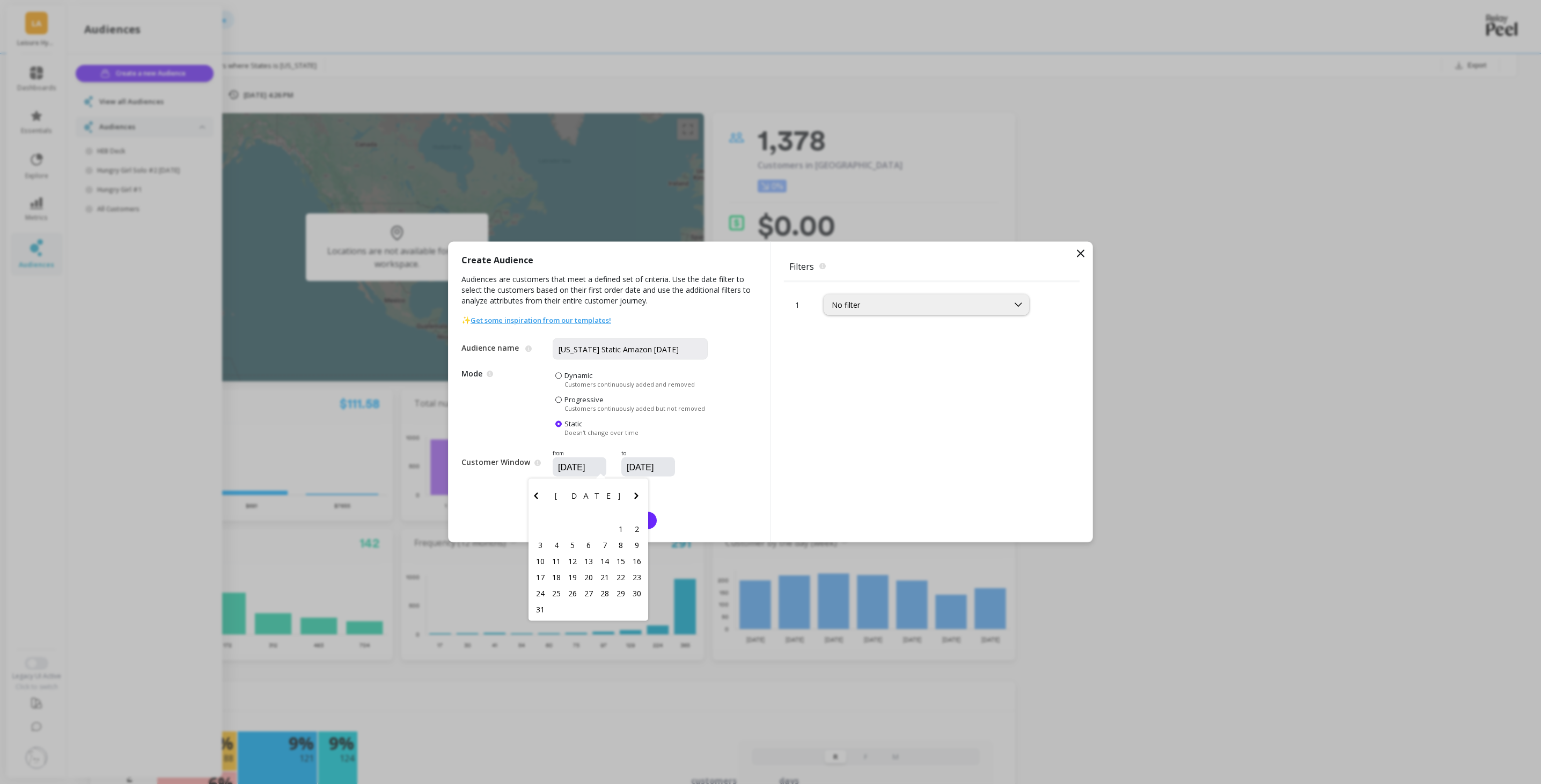
click at [534, 494] on icon "Previous Month" at bounding box center [536, 496] width 13 height 13
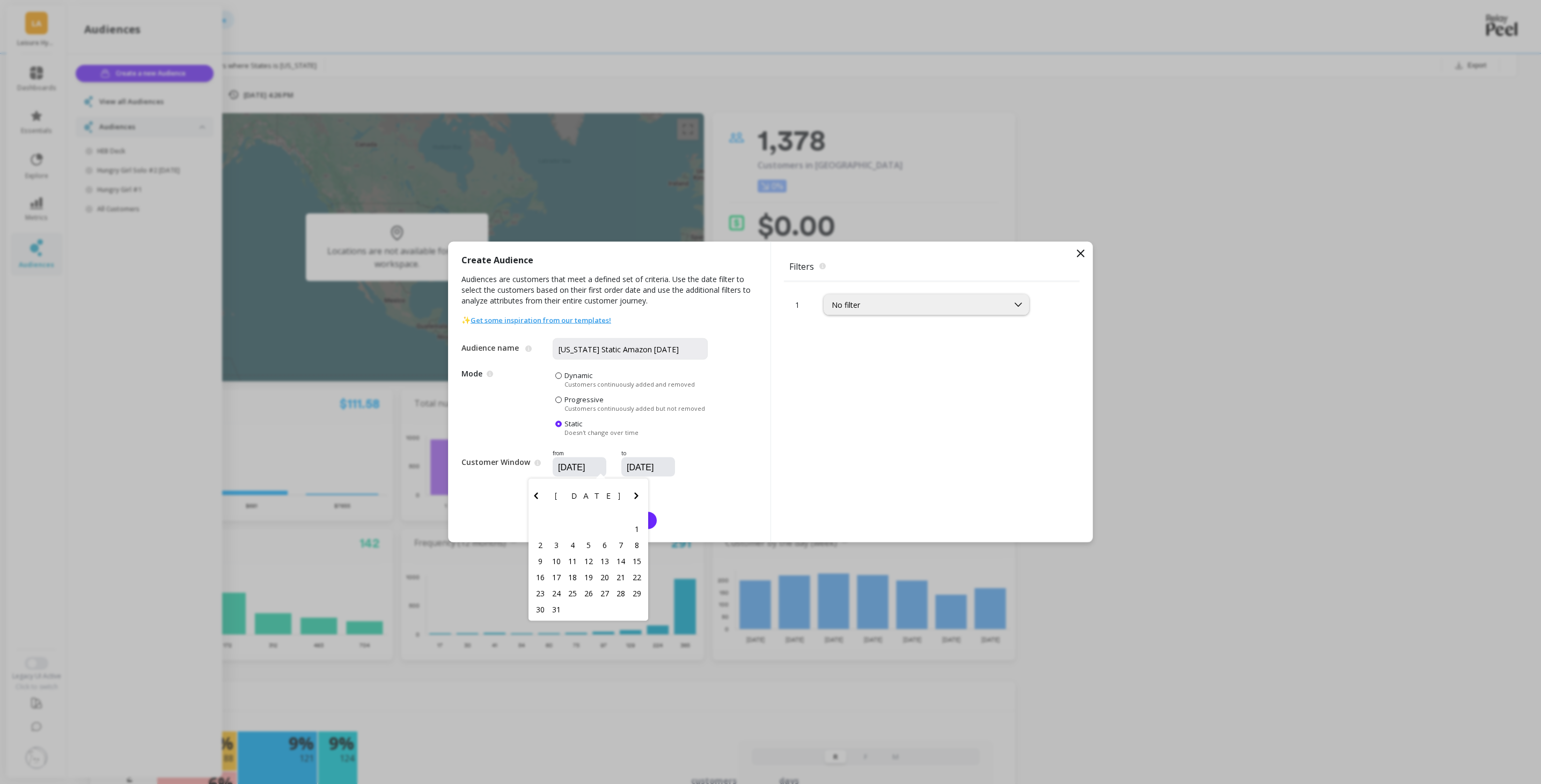
click at [534, 494] on icon "Previous Month" at bounding box center [536, 496] width 13 height 13
click at [531, 495] on icon "Previous Month" at bounding box center [536, 496] width 13 height 13
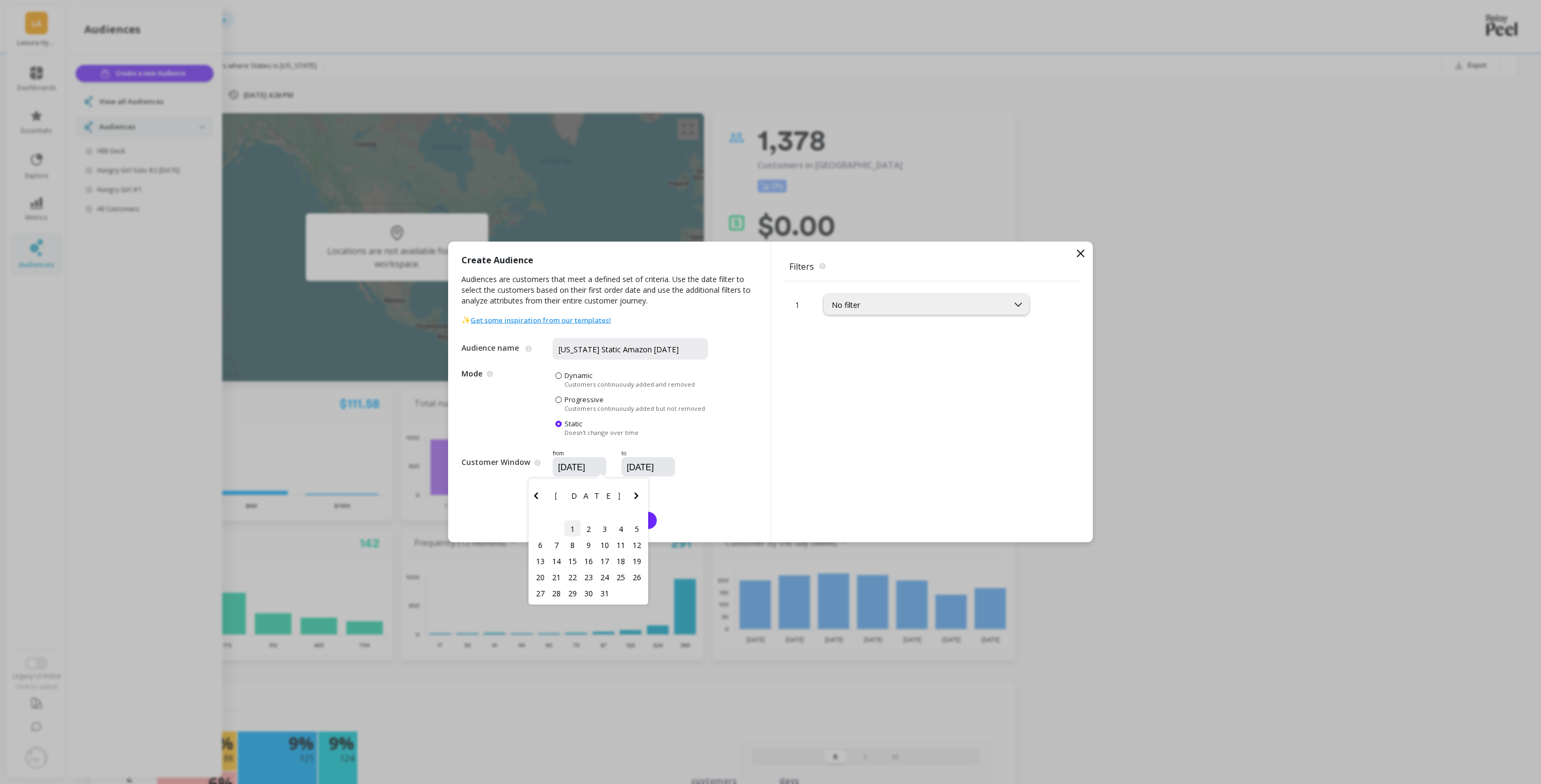
click at [569, 527] on div "1" at bounding box center [572, 529] width 16 height 16
type input "10/01/2024"
click at [655, 469] on input "10/14/2025" at bounding box center [680, 467] width 109 height 11
click at [613, 493] on button "Previous Month" at bounding box center [607, 498] width 17 height 17
click at [637, 597] on div "30" at bounding box center [641, 593] width 16 height 16
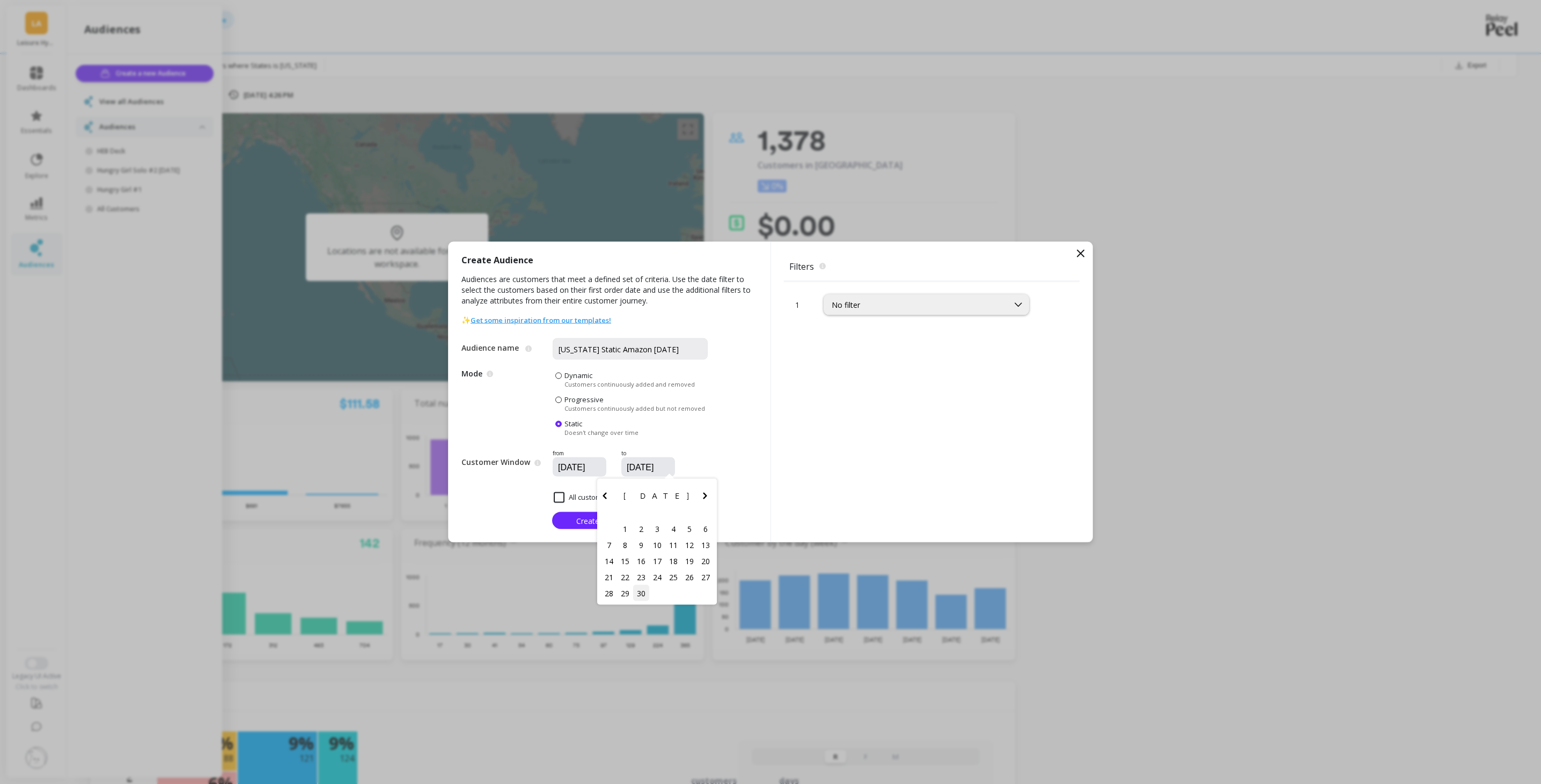
type input "09/30/2025"
click at [886, 316] on div "1 No filter" at bounding box center [931, 412] width 296 height 260
click at [880, 306] on div "No filter" at bounding box center [916, 305] width 169 height 10
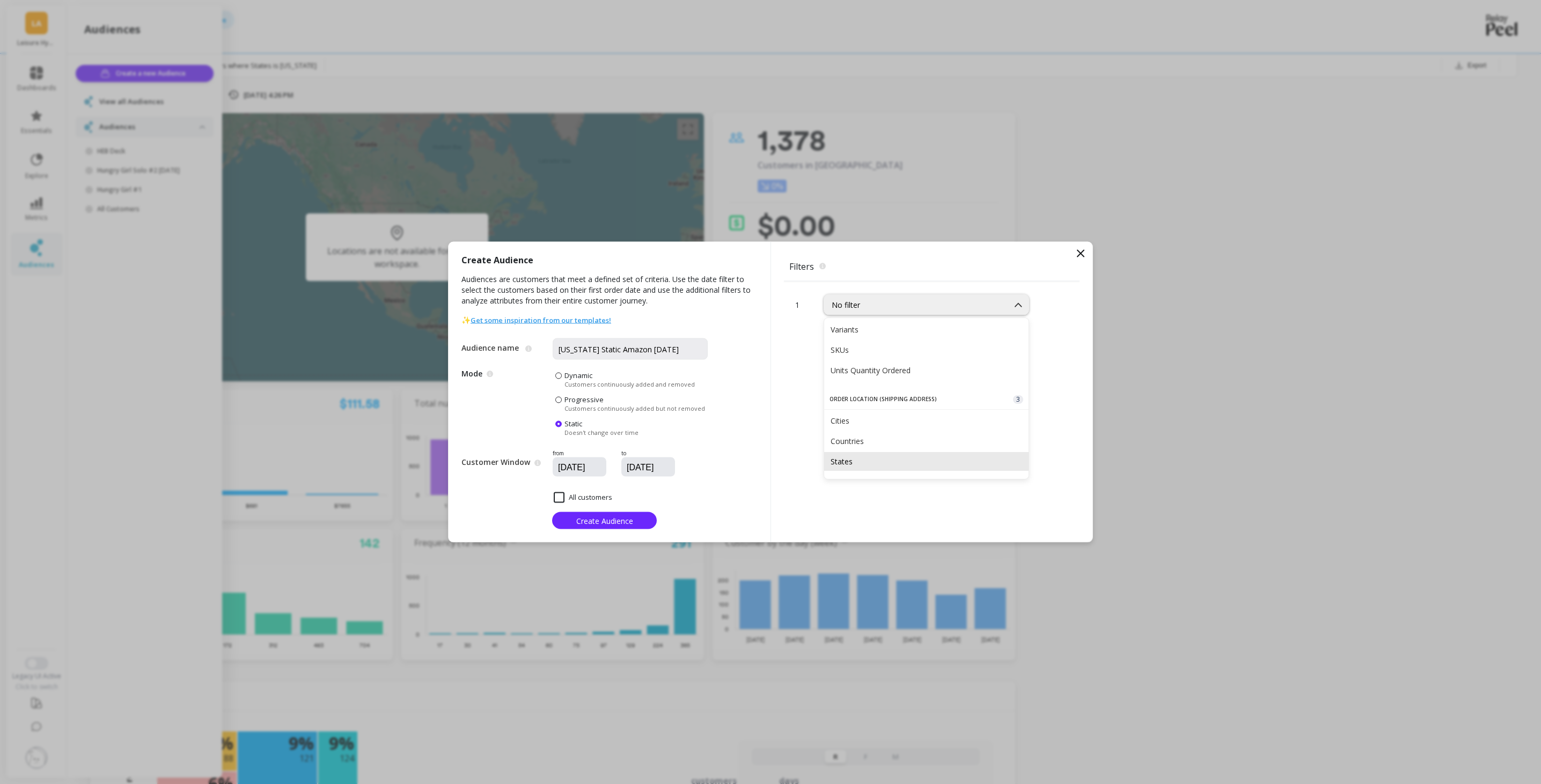
click at [862, 459] on div "States" at bounding box center [926, 461] width 192 height 10
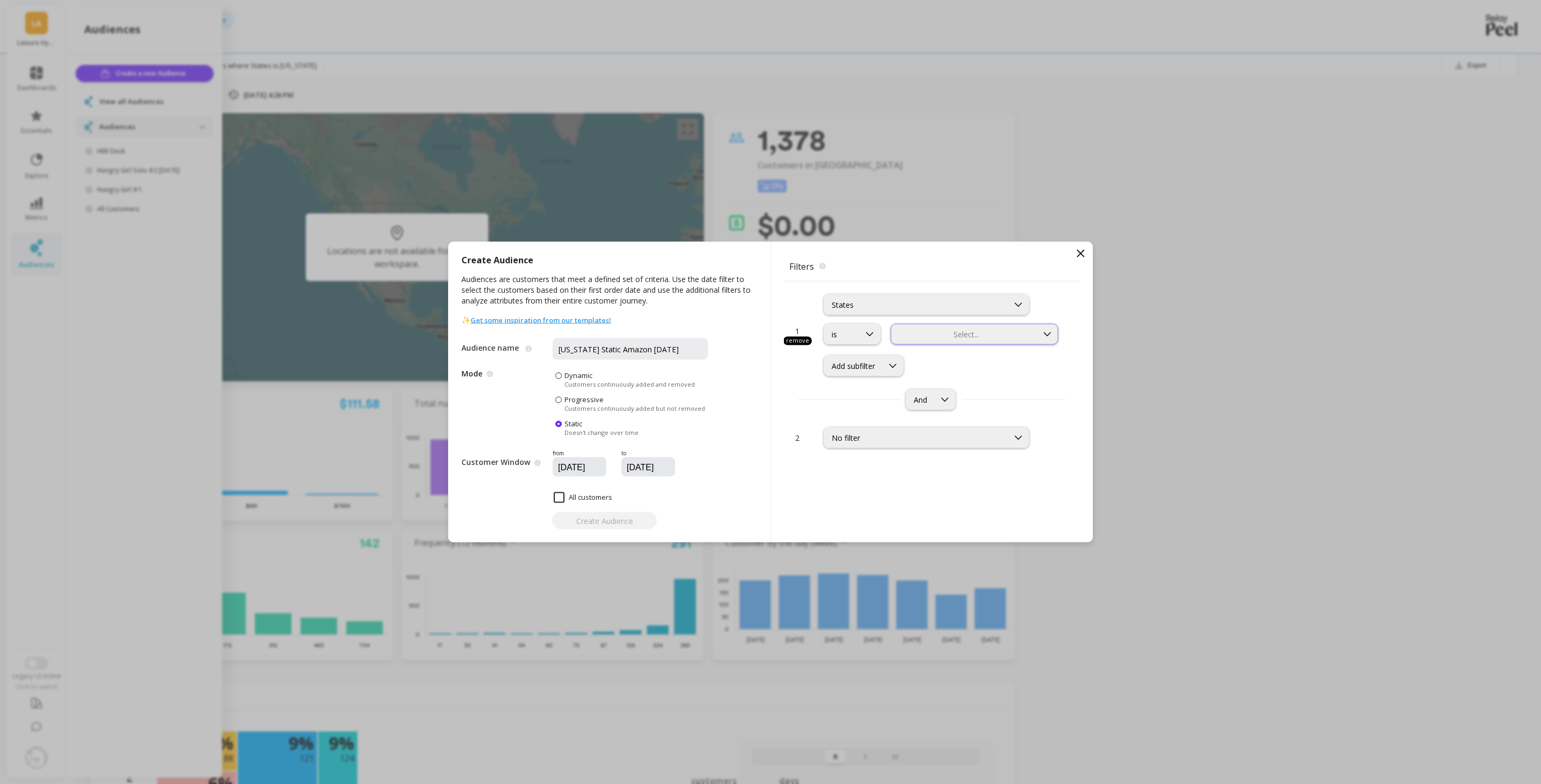
click at [951, 337] on div at bounding box center [964, 334] width 144 height 10
click at [929, 406] on div "Texas" at bounding box center [974, 405] width 153 height 10
click at [961, 340] on div "Texas" at bounding box center [964, 334] width 146 height 15
type input "tx"
click at [956, 384] on div "Tx" at bounding box center [974, 385] width 153 height 10
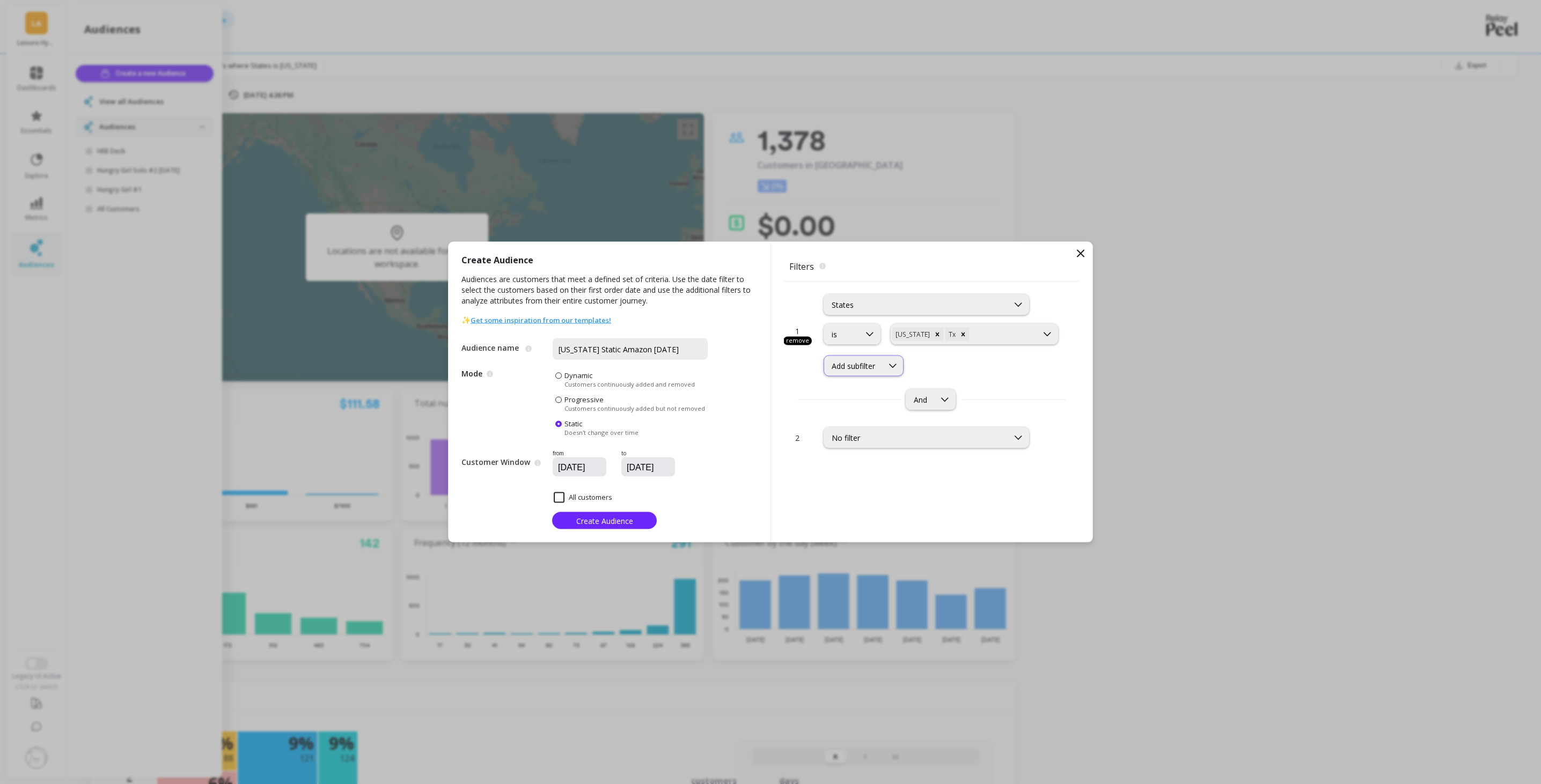
click at [861, 366] on div "Add subfilter" at bounding box center [853, 366] width 43 height 10
click at [985, 378] on div "1 remove States is option Tx, selected. Texas Tx Add subfilter And" at bounding box center [931, 348] width 296 height 133
click at [595, 515] on span "Create Audience" at bounding box center [605, 520] width 57 height 10
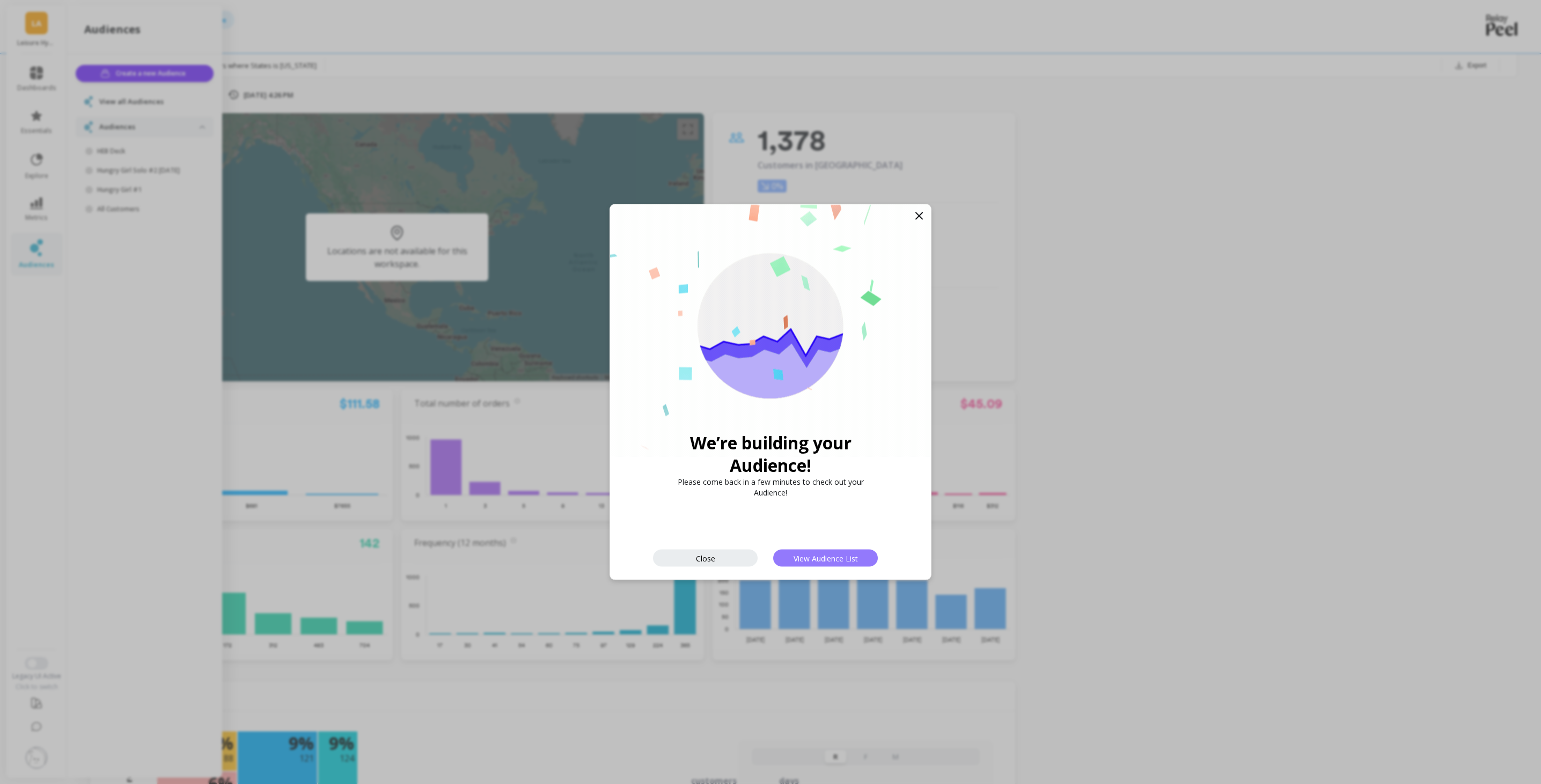
click at [833, 553] on span "View Audience List" at bounding box center [826, 558] width 64 height 10
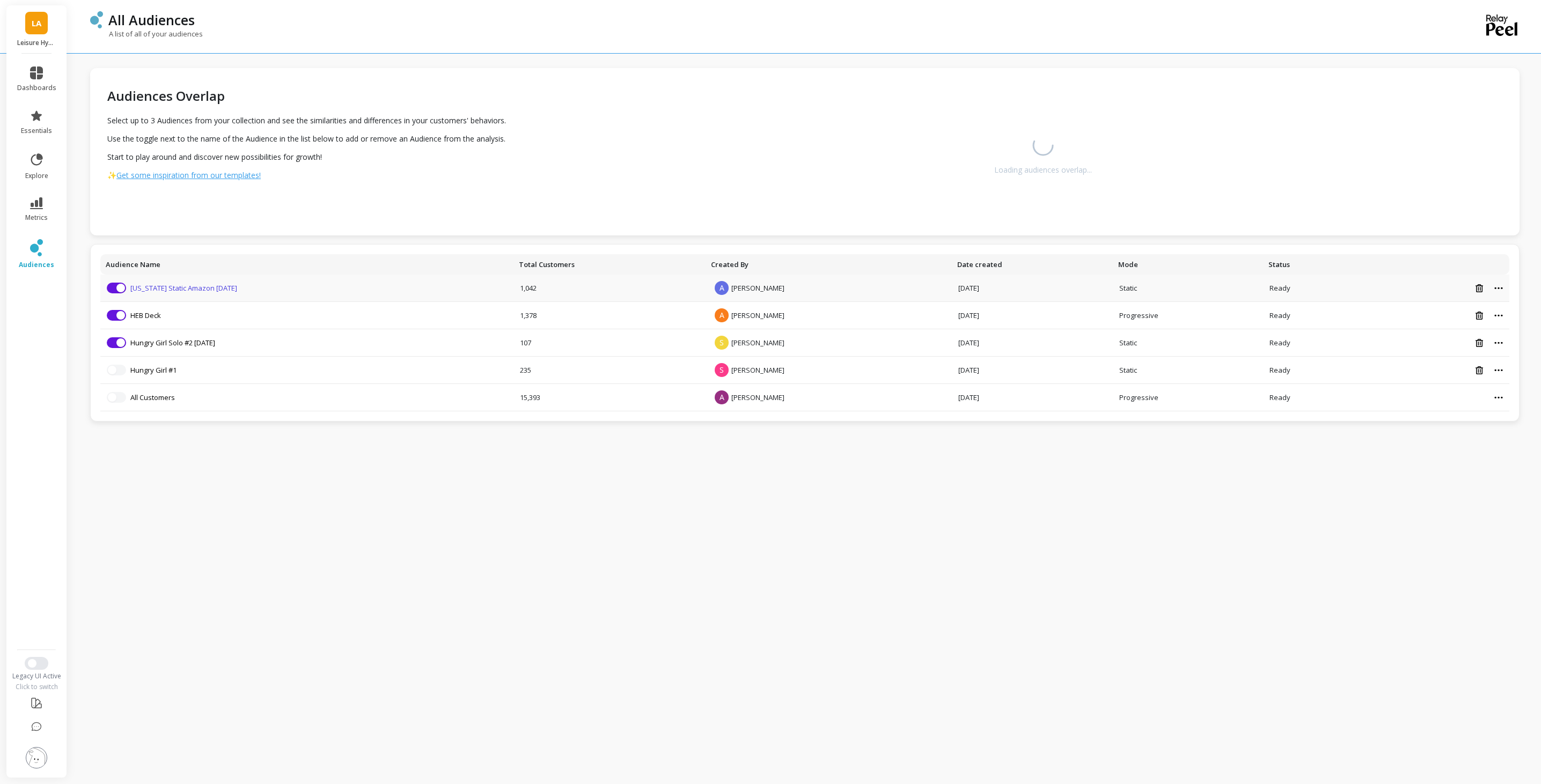
click at [209, 287] on link "[US_STATE] Static Amazon [DATE]" at bounding box center [184, 288] width 107 height 10
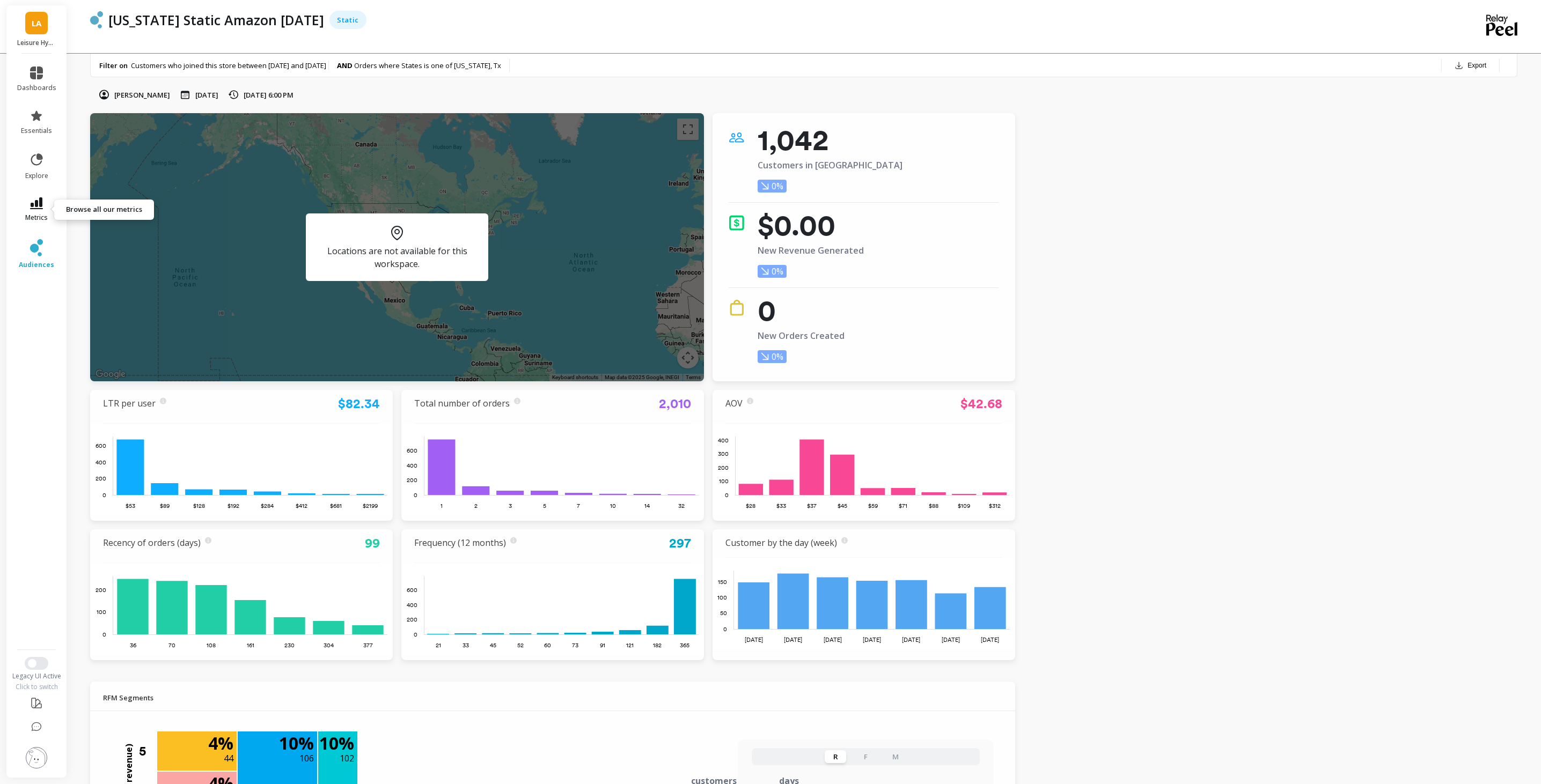
click at [44, 203] on link "metrics" at bounding box center [37, 209] width 39 height 25
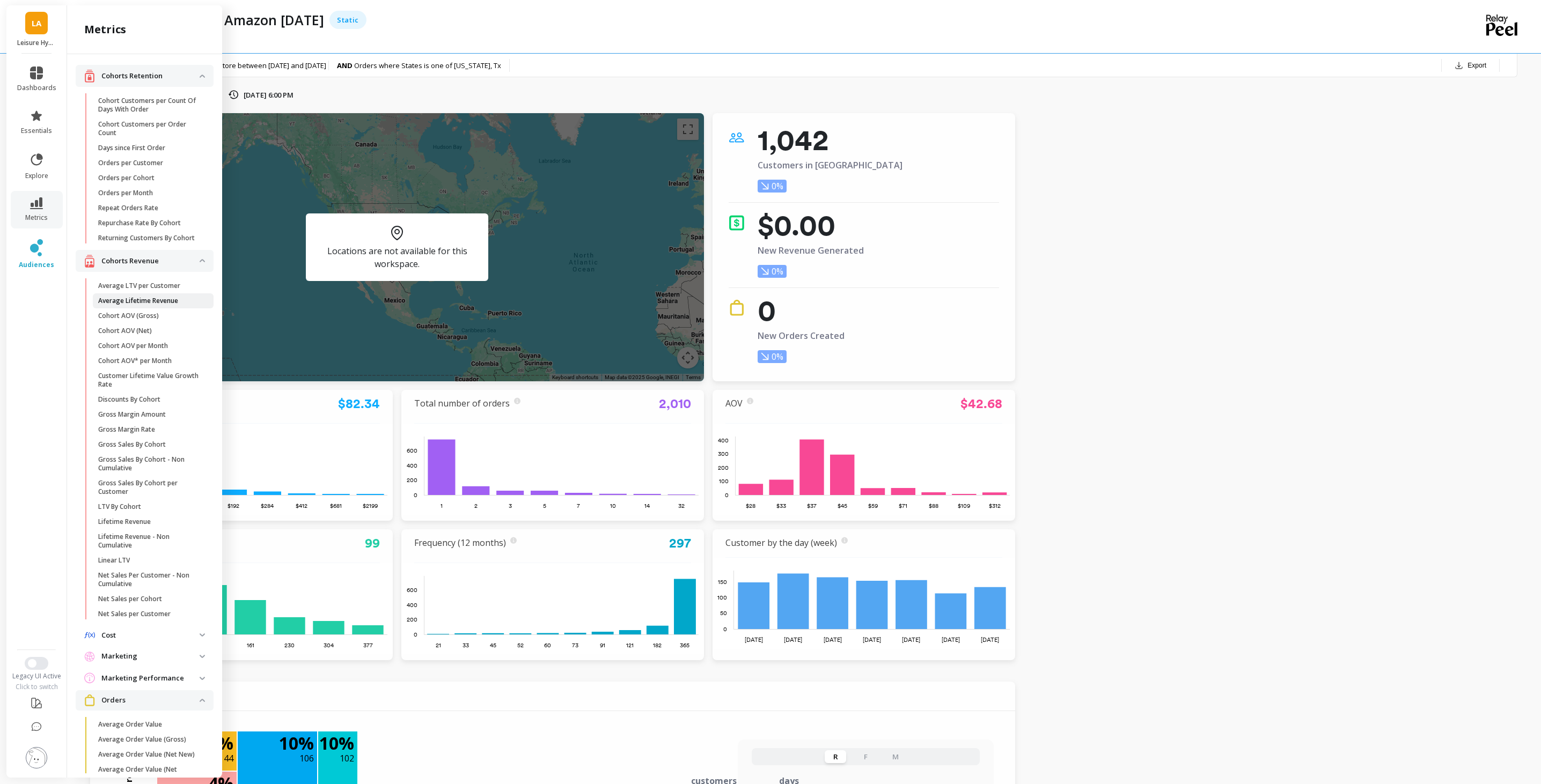
click at [181, 300] on span "Average Lifetime Revenue" at bounding box center [149, 301] width 102 height 9
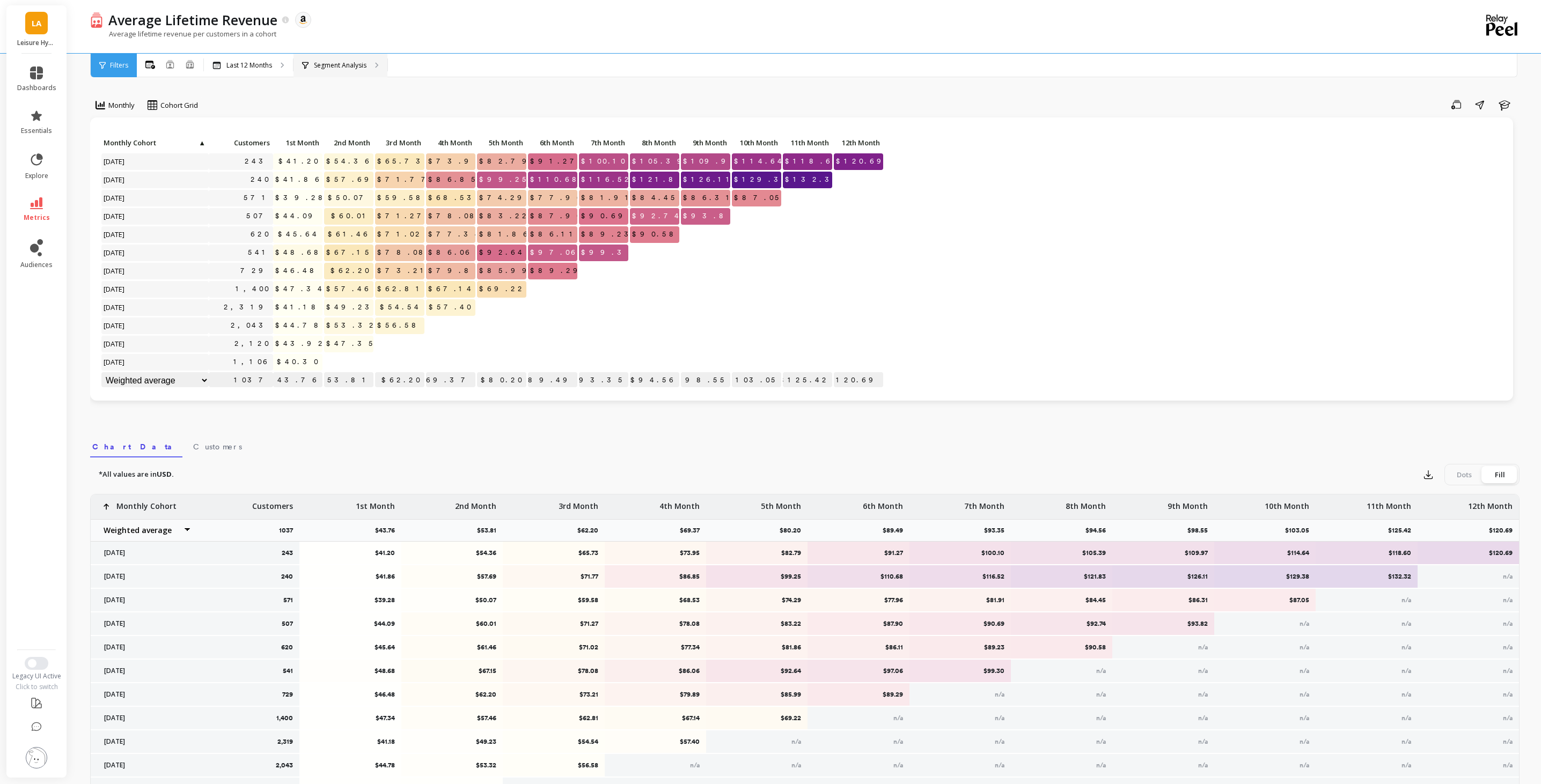
click at [346, 68] on p "Segment Analysis" at bounding box center [340, 66] width 53 height 9
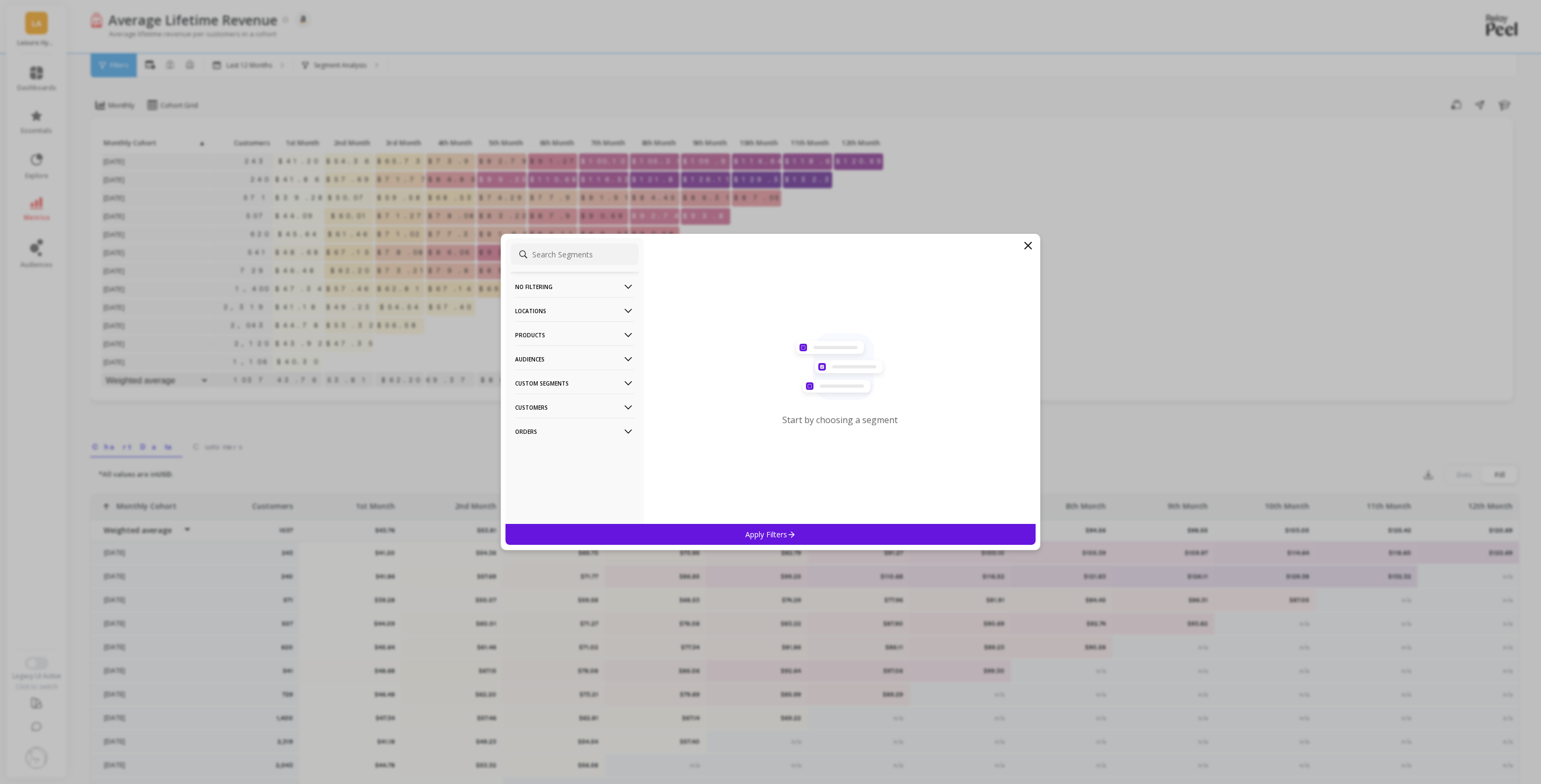
click at [574, 361] on p "Audiences" at bounding box center [575, 359] width 119 height 27
click at [595, 452] on p "[US_STATE] Static Amazon [DATE]" at bounding box center [570, 455] width 107 height 10
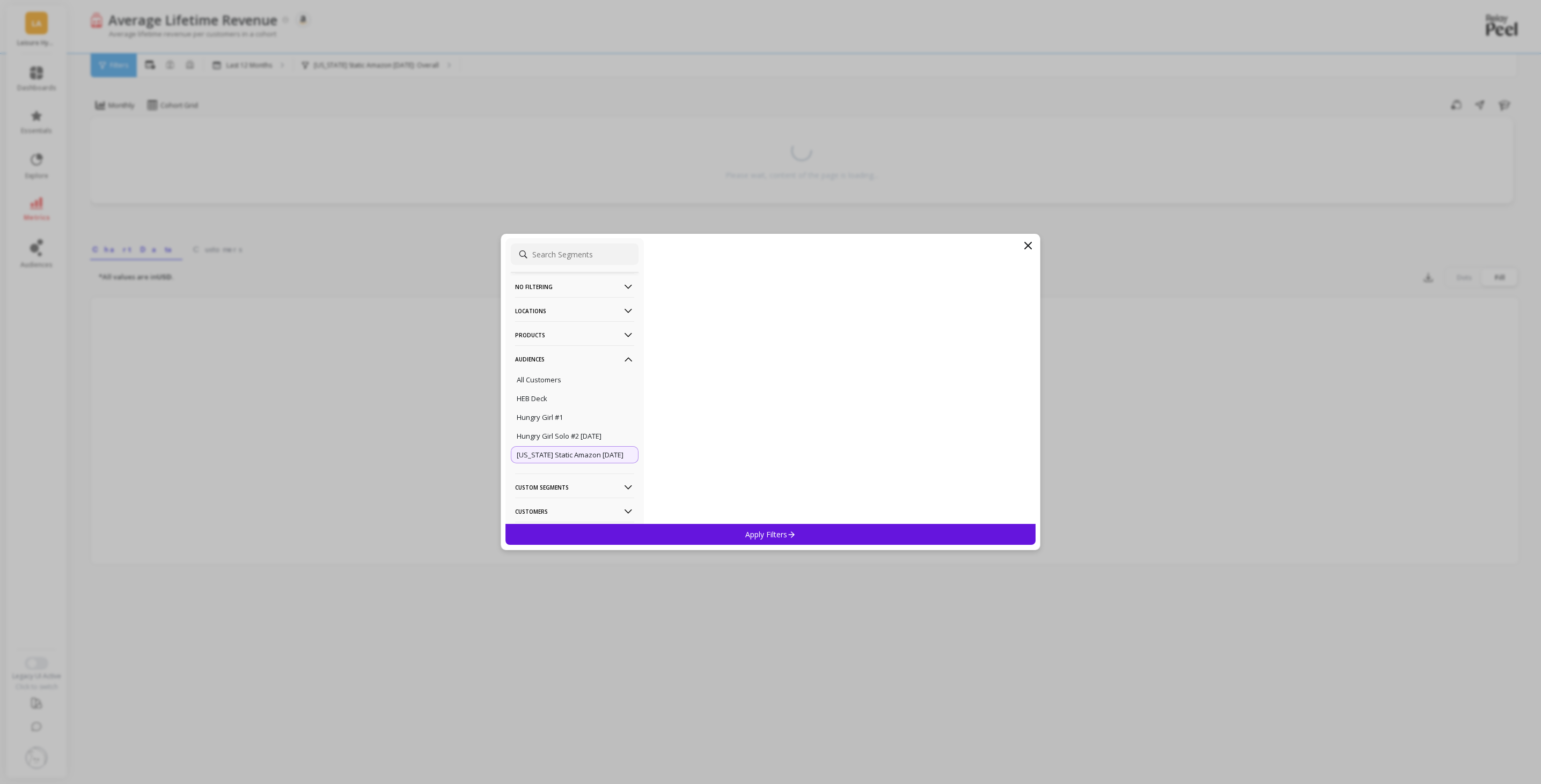
click at [798, 539] on div "Apply Filters" at bounding box center [770, 534] width 530 height 21
